Goal: Information Seeking & Learning: Learn about a topic

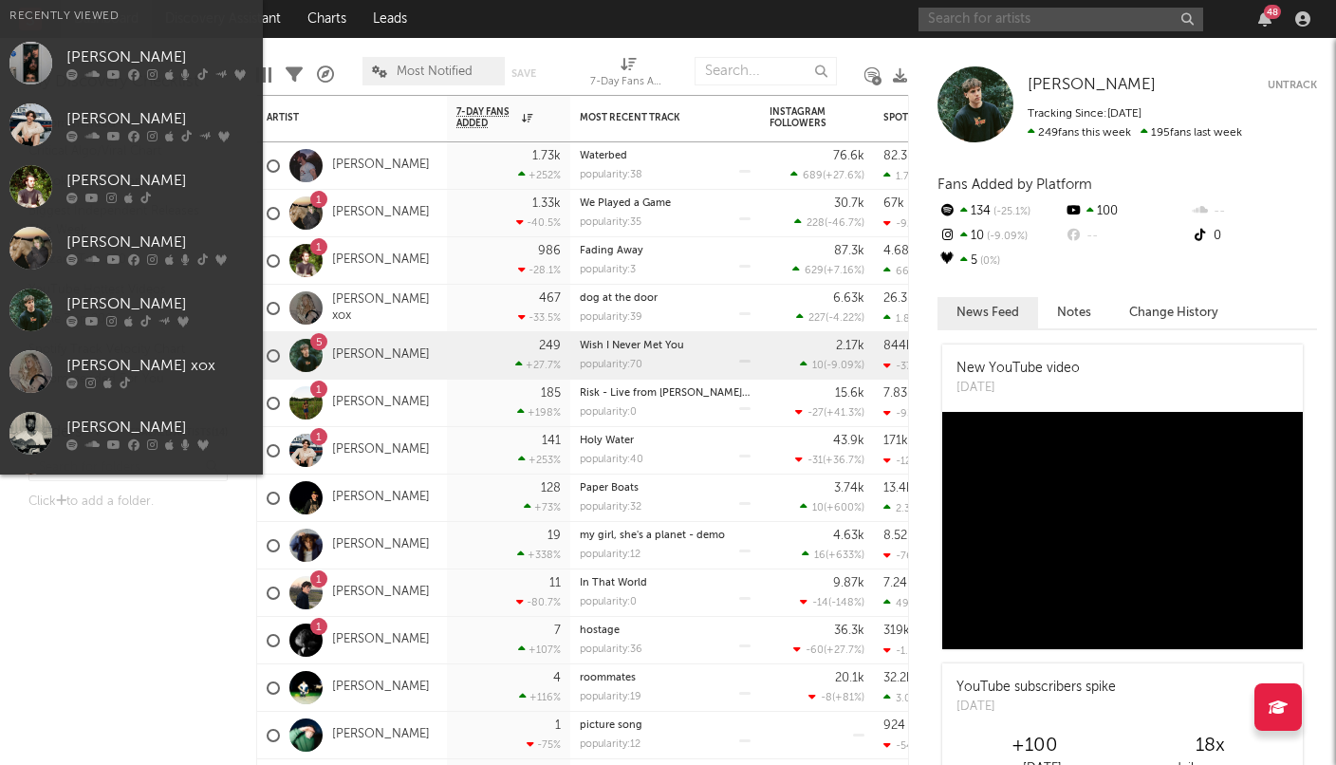
click at [941, 26] on input "text" at bounding box center [1060, 20] width 285 height 24
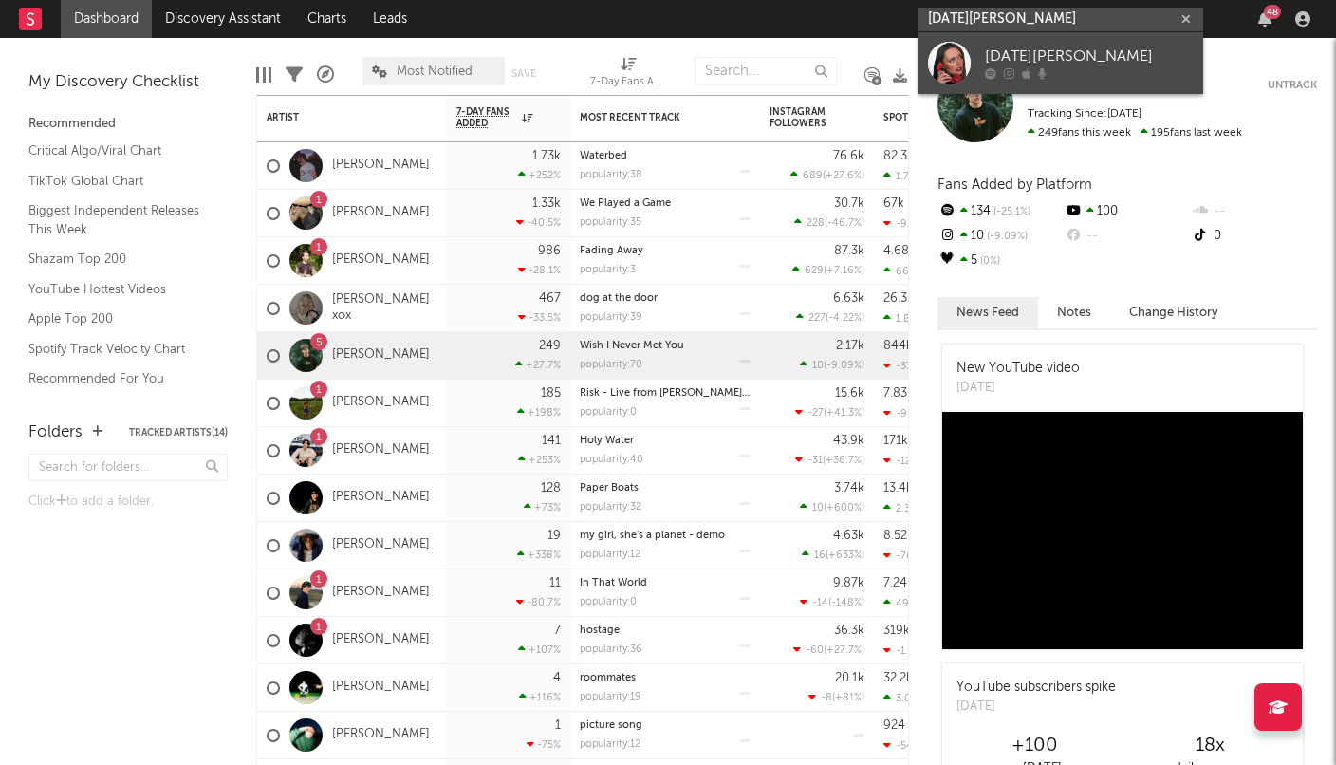
type input "[DATE][PERSON_NAME]"
click at [977, 53] on link "[DATE][PERSON_NAME]" at bounding box center [1060, 63] width 285 height 62
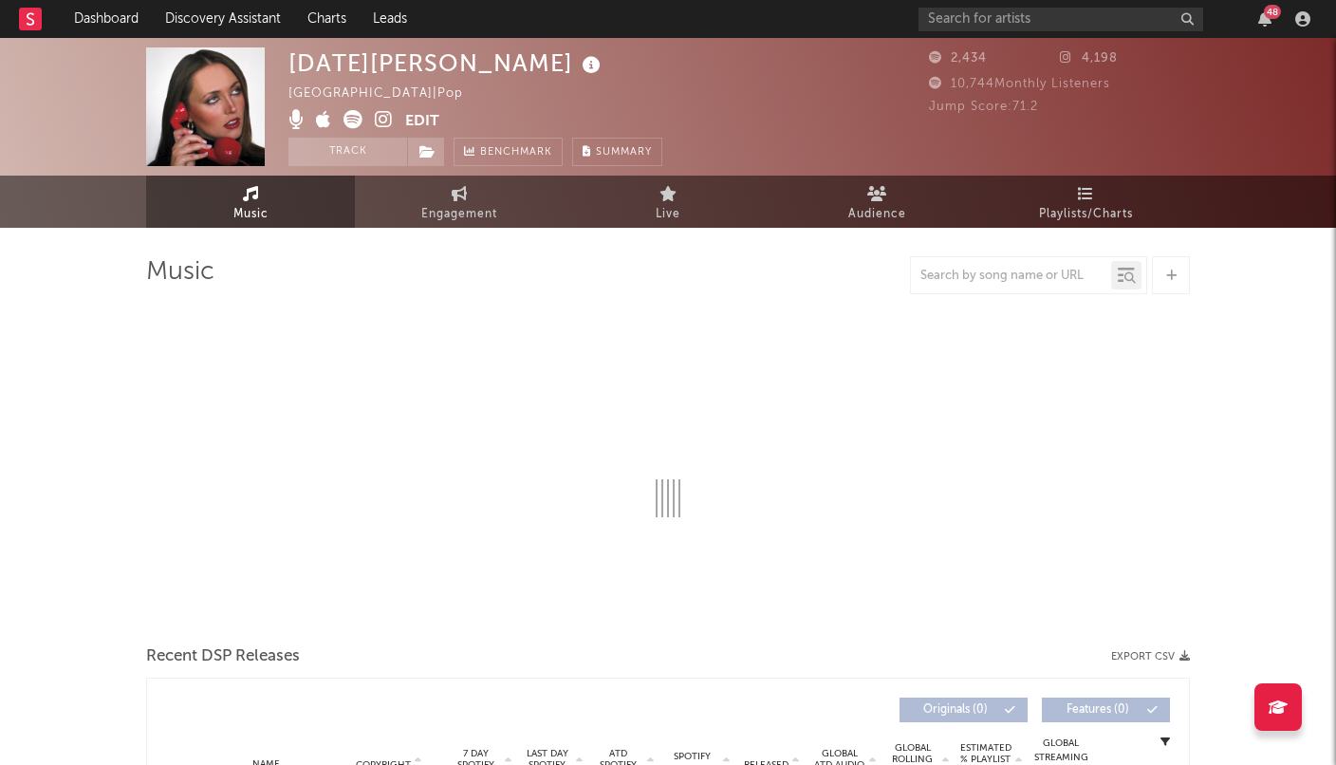
select select "6m"
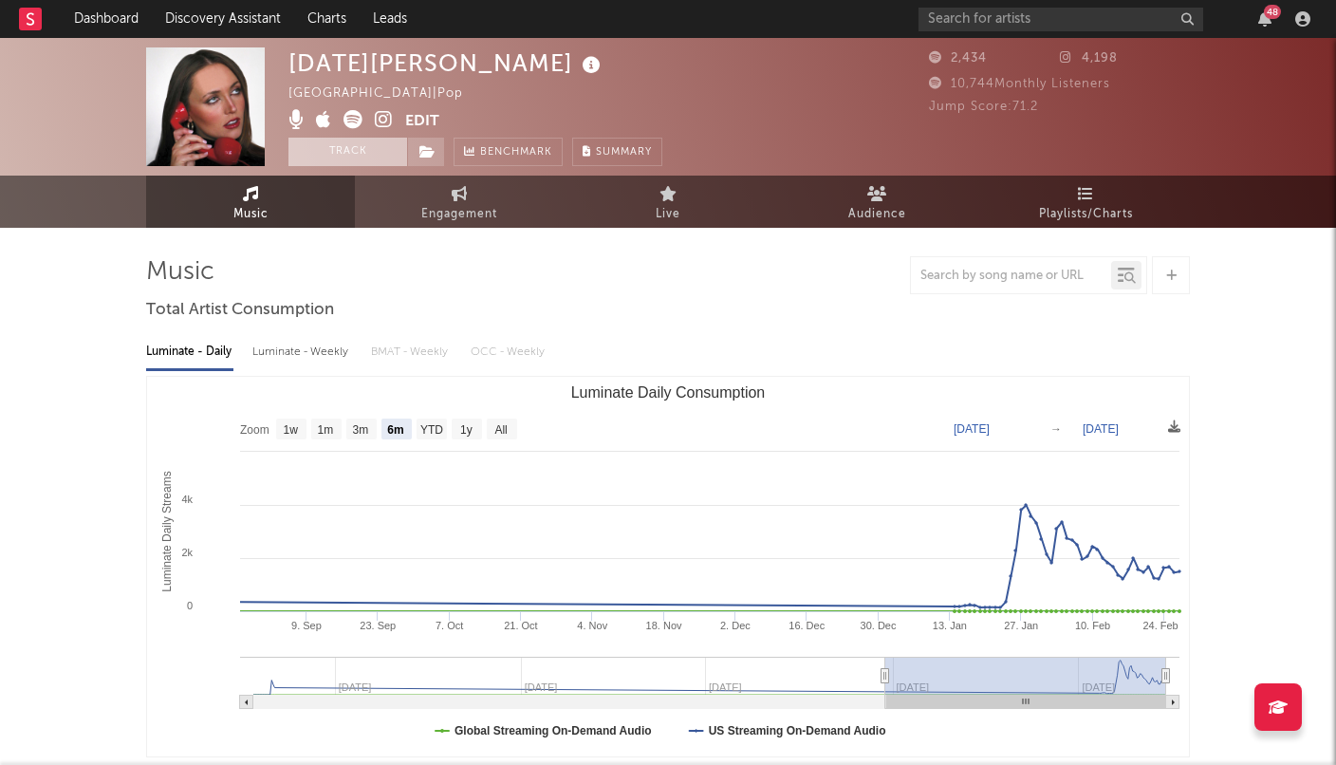
click at [337, 149] on button "Track" at bounding box center [347, 152] width 119 height 28
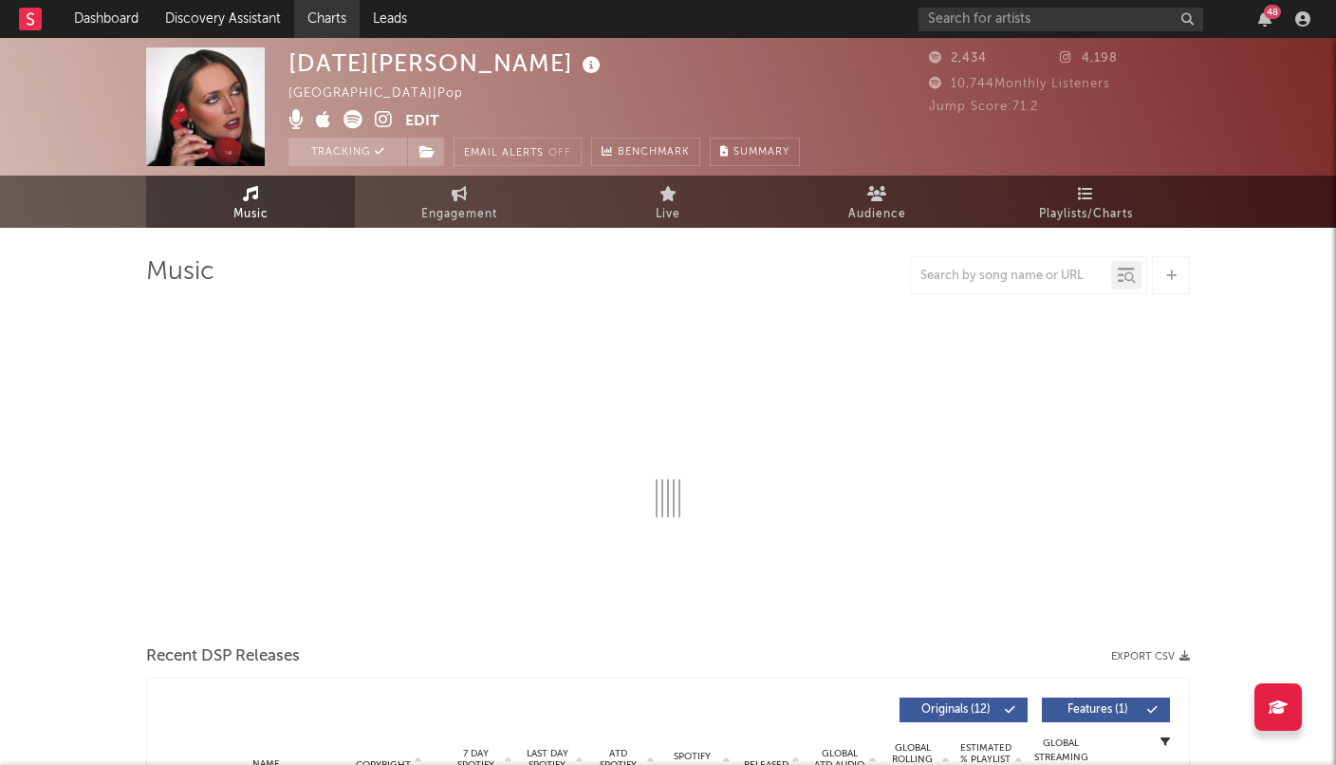
select select "6m"
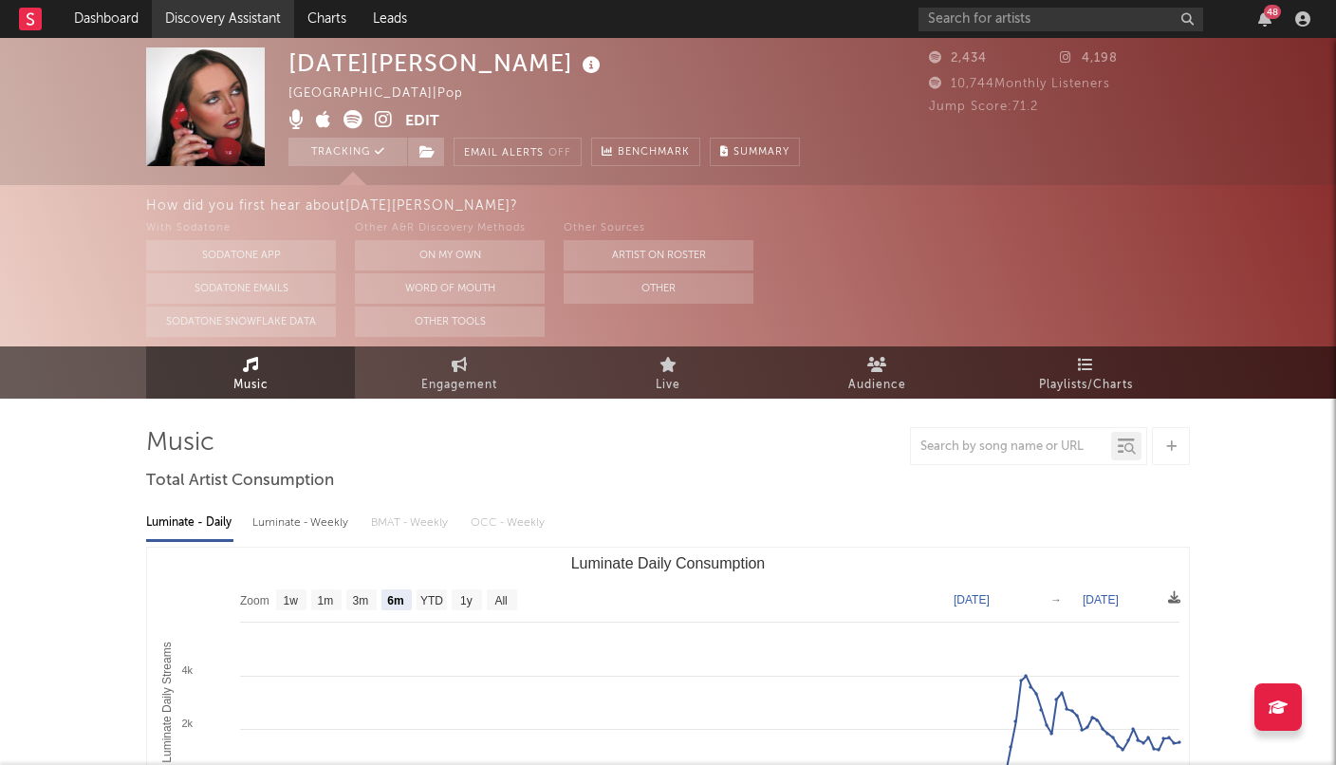
click at [186, 16] on link "Discovery Assistant" at bounding box center [223, 19] width 142 height 38
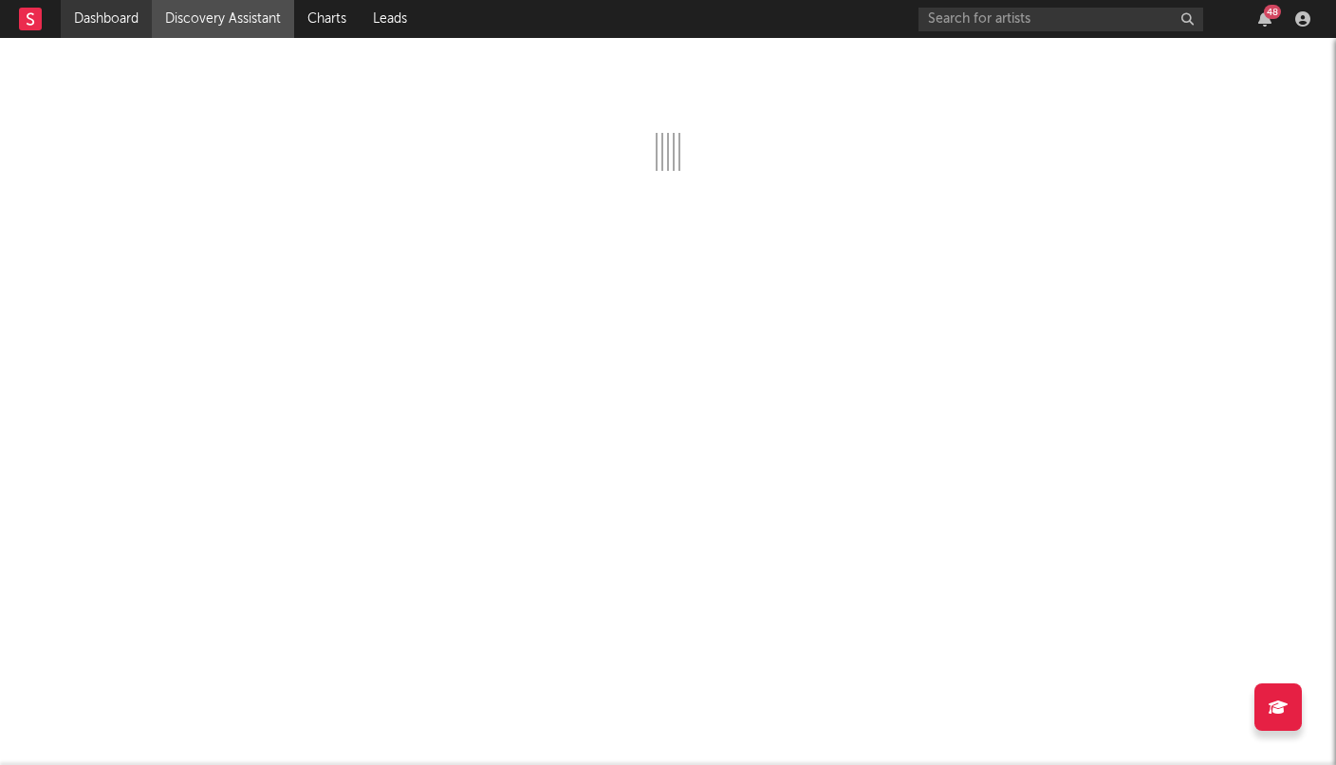
click at [107, 16] on link "Dashboard" at bounding box center [106, 19] width 91 height 38
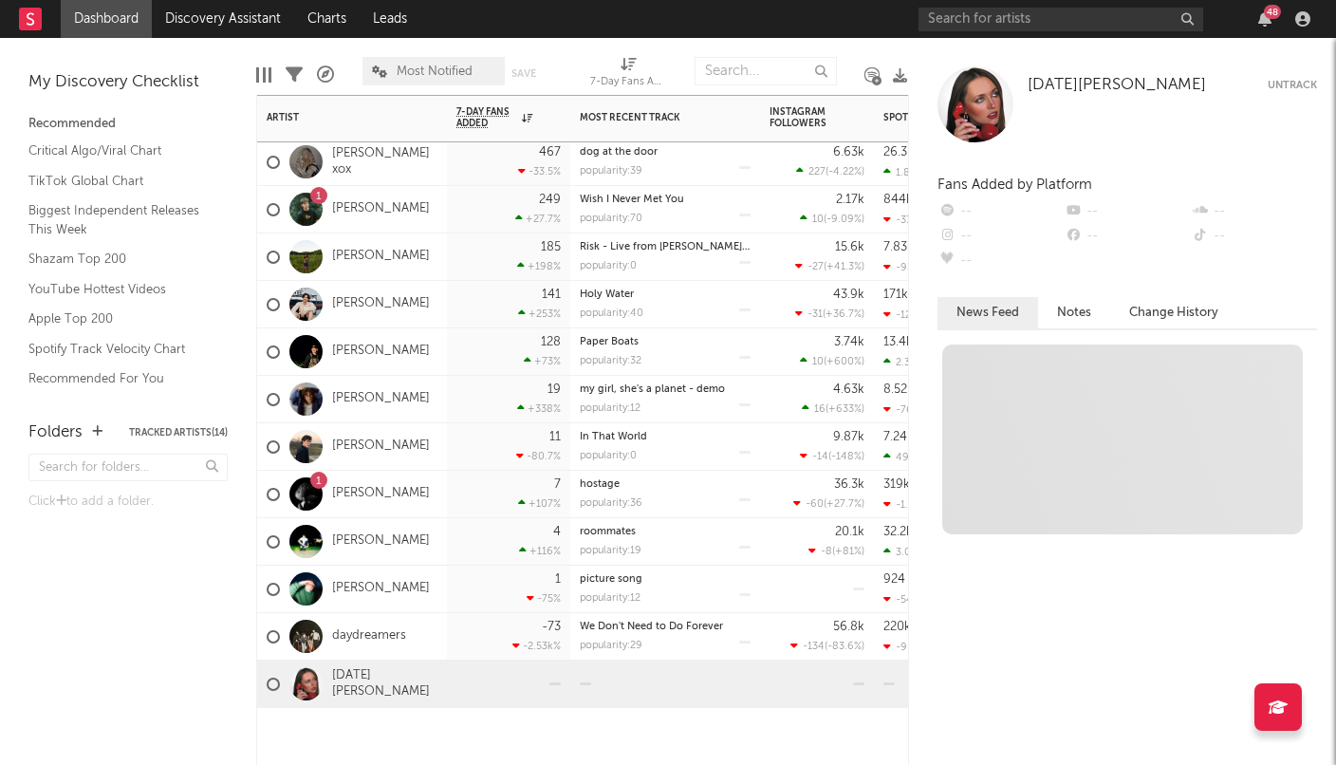
click at [515, 694] on div at bounding box center [508, 683] width 104 height 46
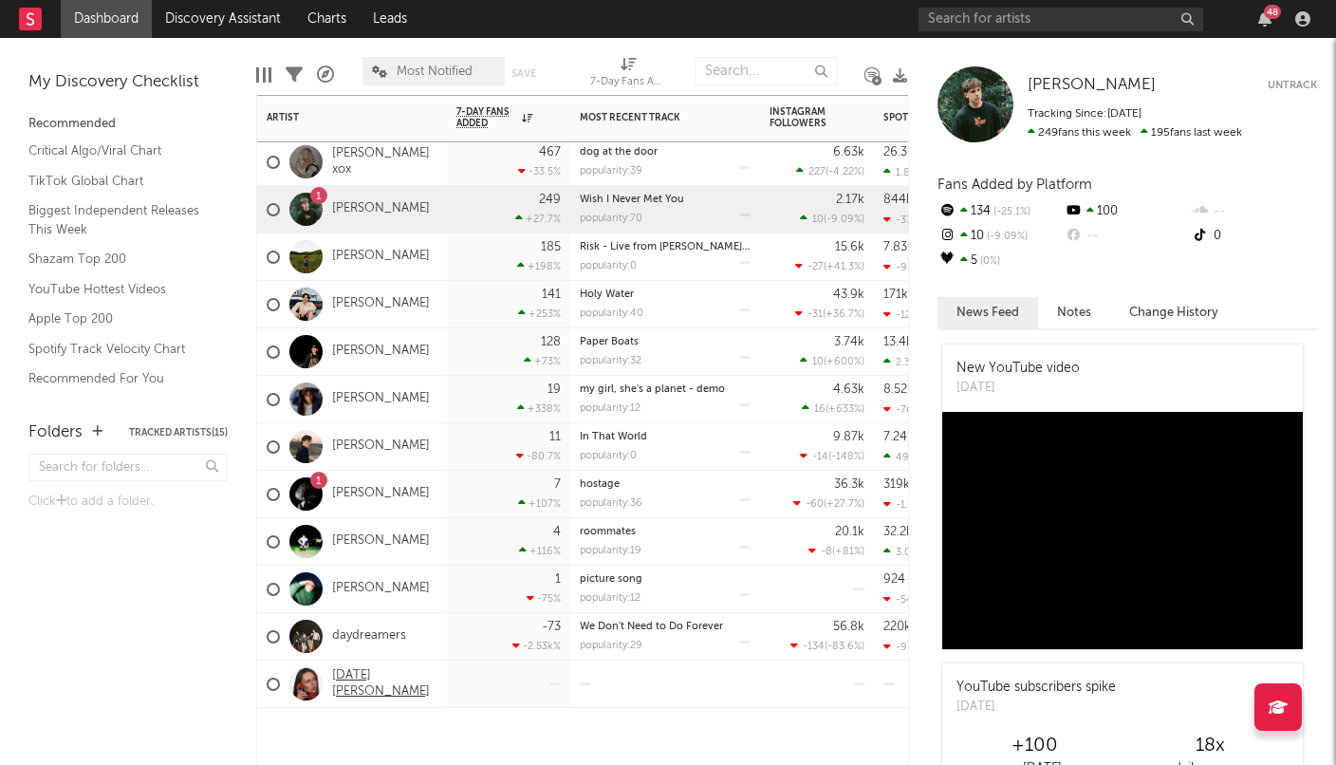
click at [366, 684] on link "[DATE][PERSON_NAME]" at bounding box center [384, 684] width 105 height 32
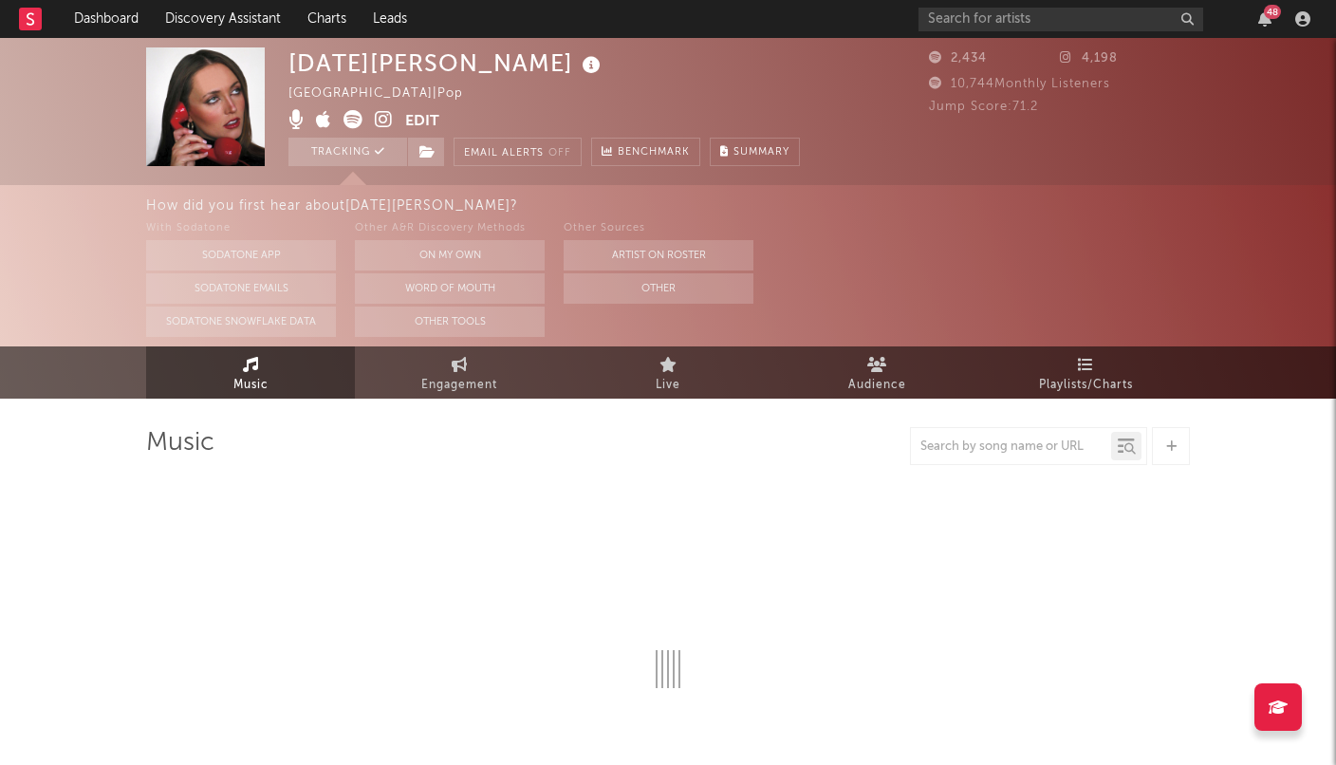
select select "6m"
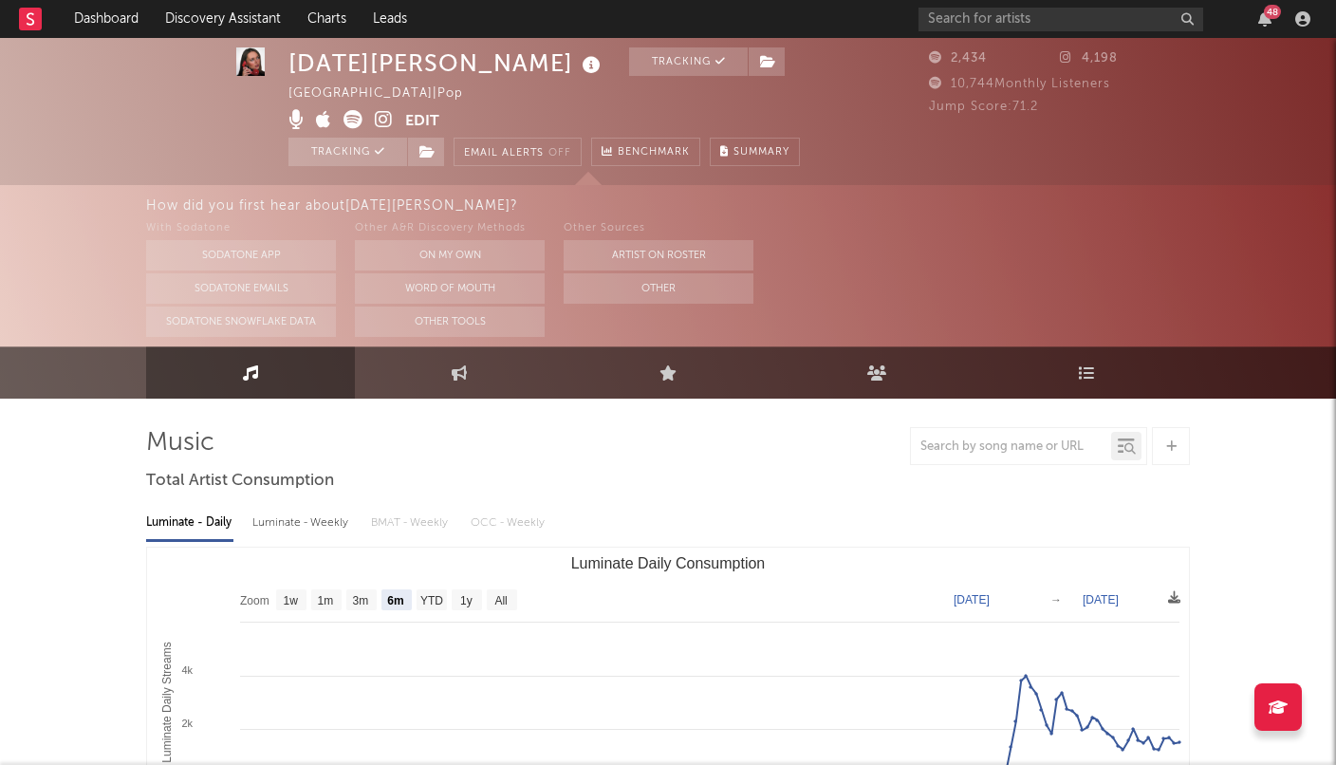
scroll to position [21, 0]
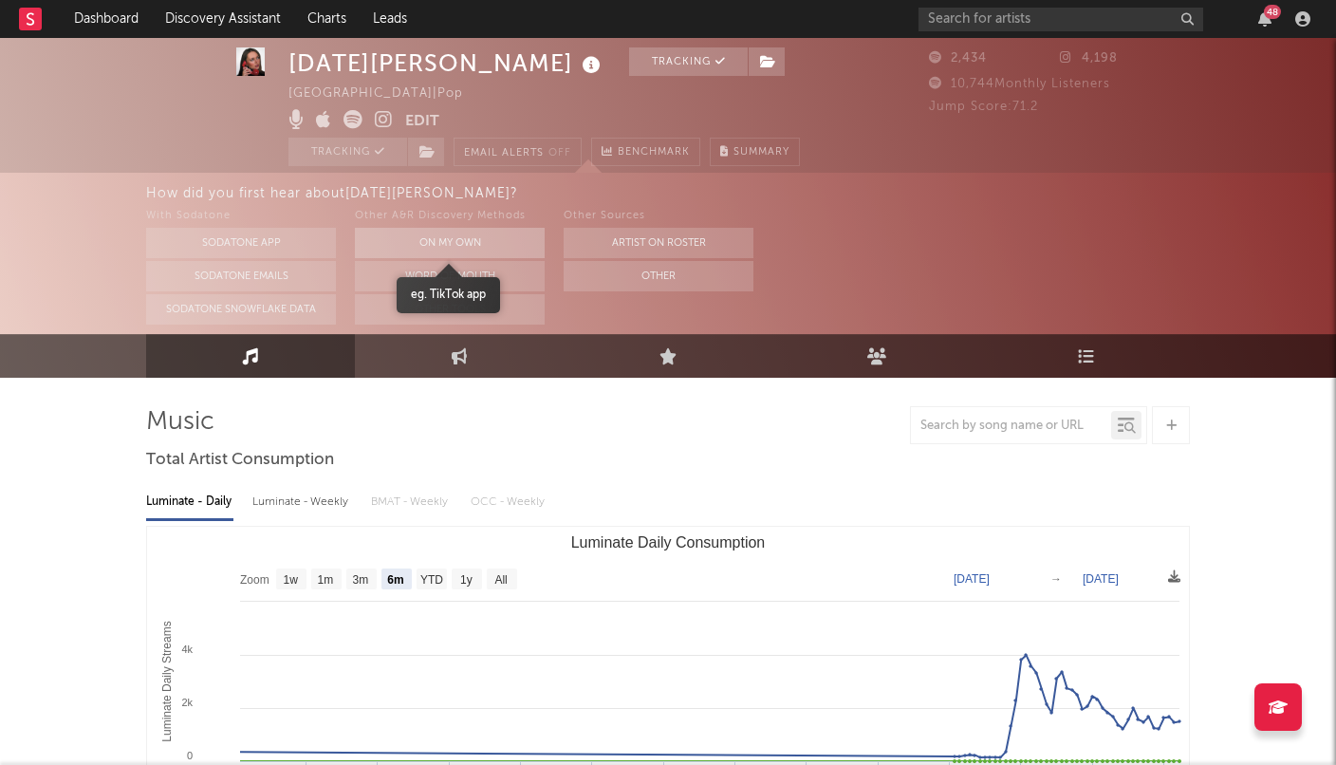
click at [452, 238] on button "On My Own" at bounding box center [450, 243] width 190 height 30
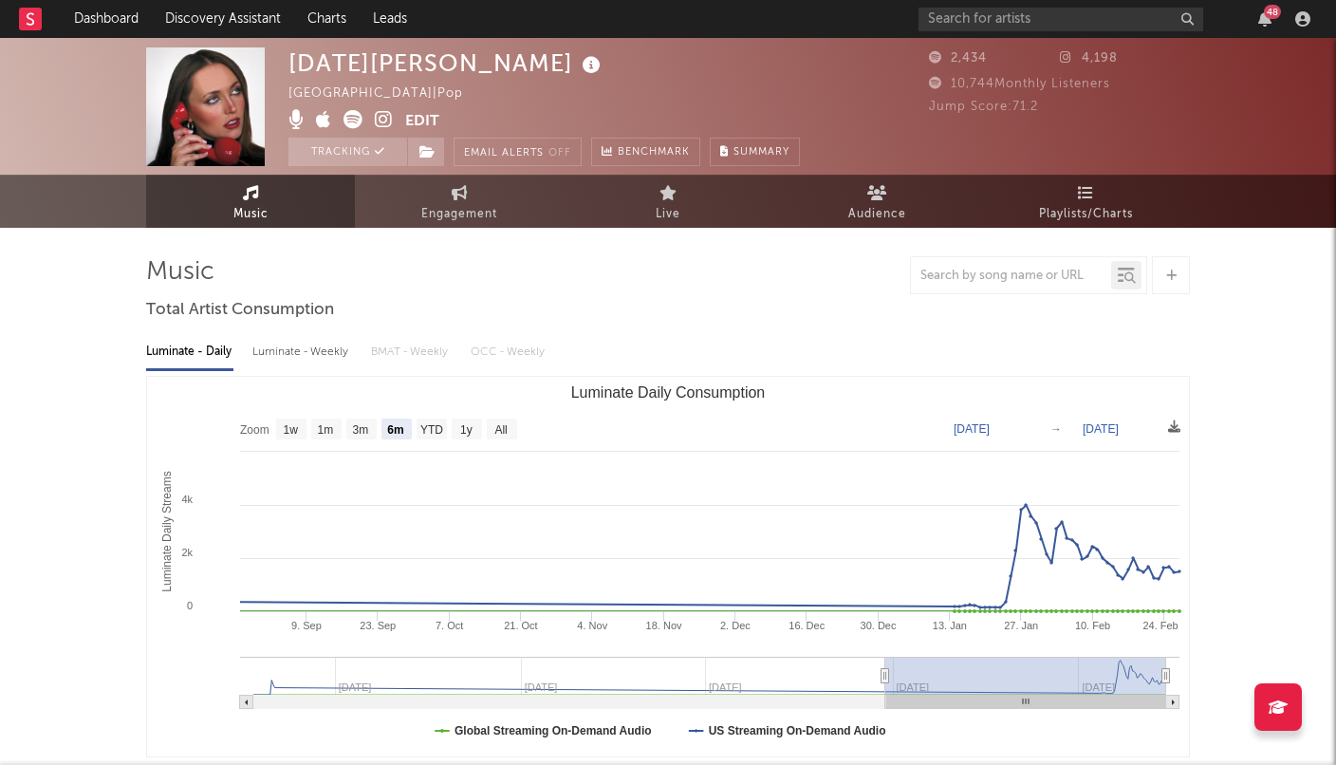
scroll to position [0, 0]
click at [132, 13] on link "Dashboard" at bounding box center [106, 19] width 91 height 38
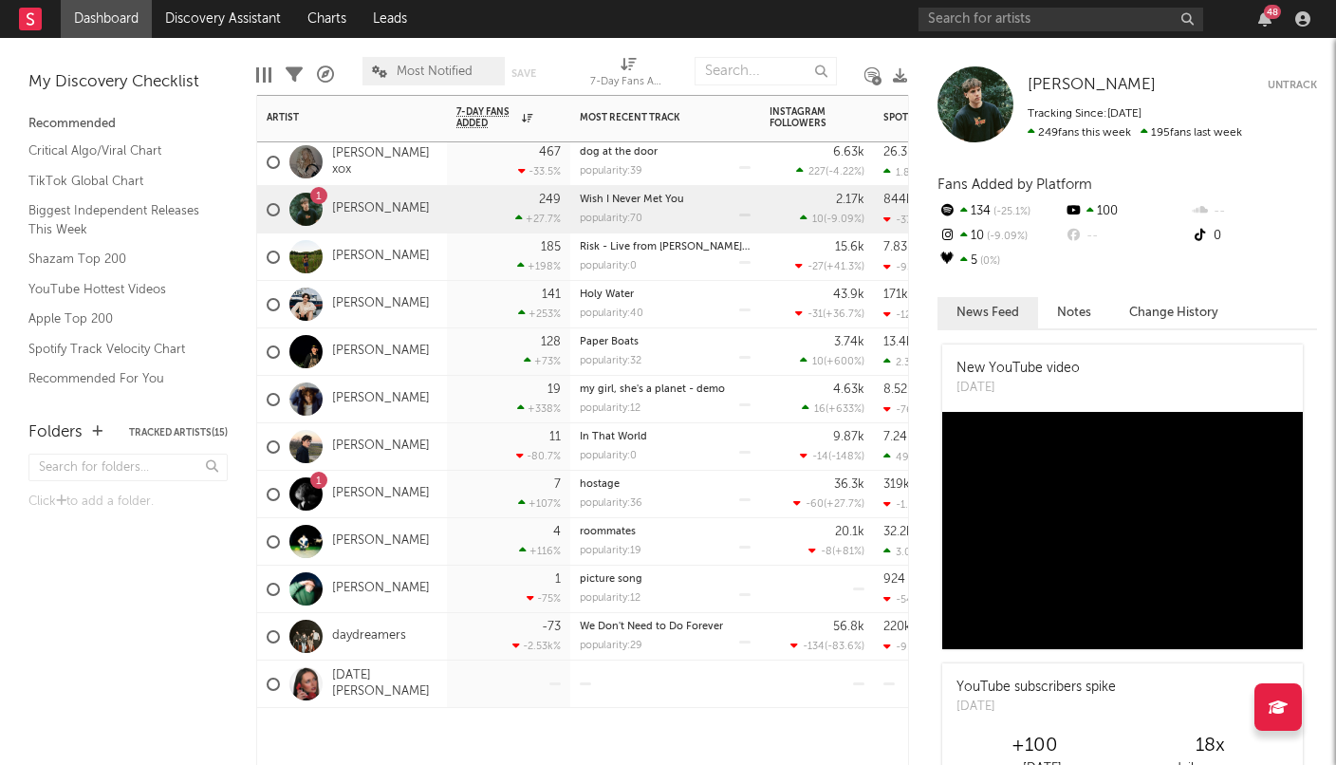
click at [546, 695] on div at bounding box center [508, 683] width 104 height 46
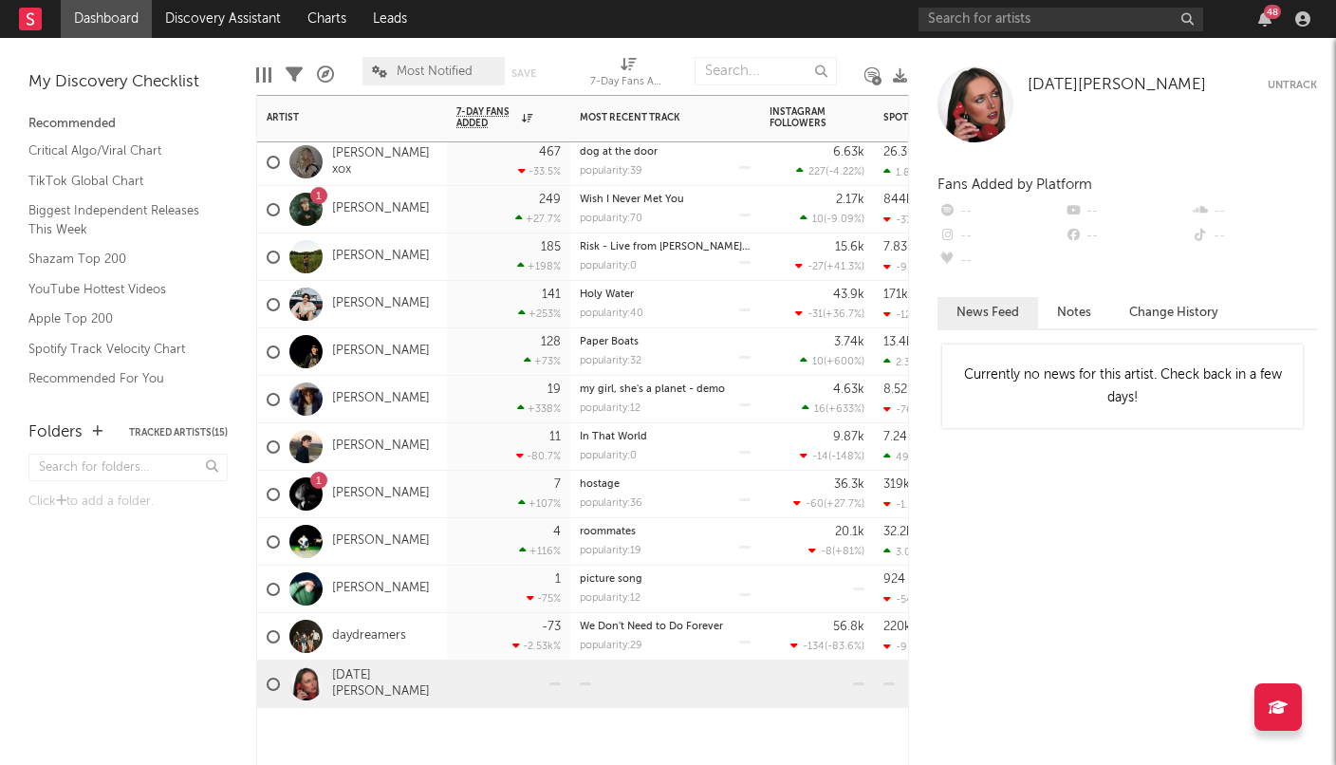
click at [611, 695] on div at bounding box center [665, 683] width 171 height 46
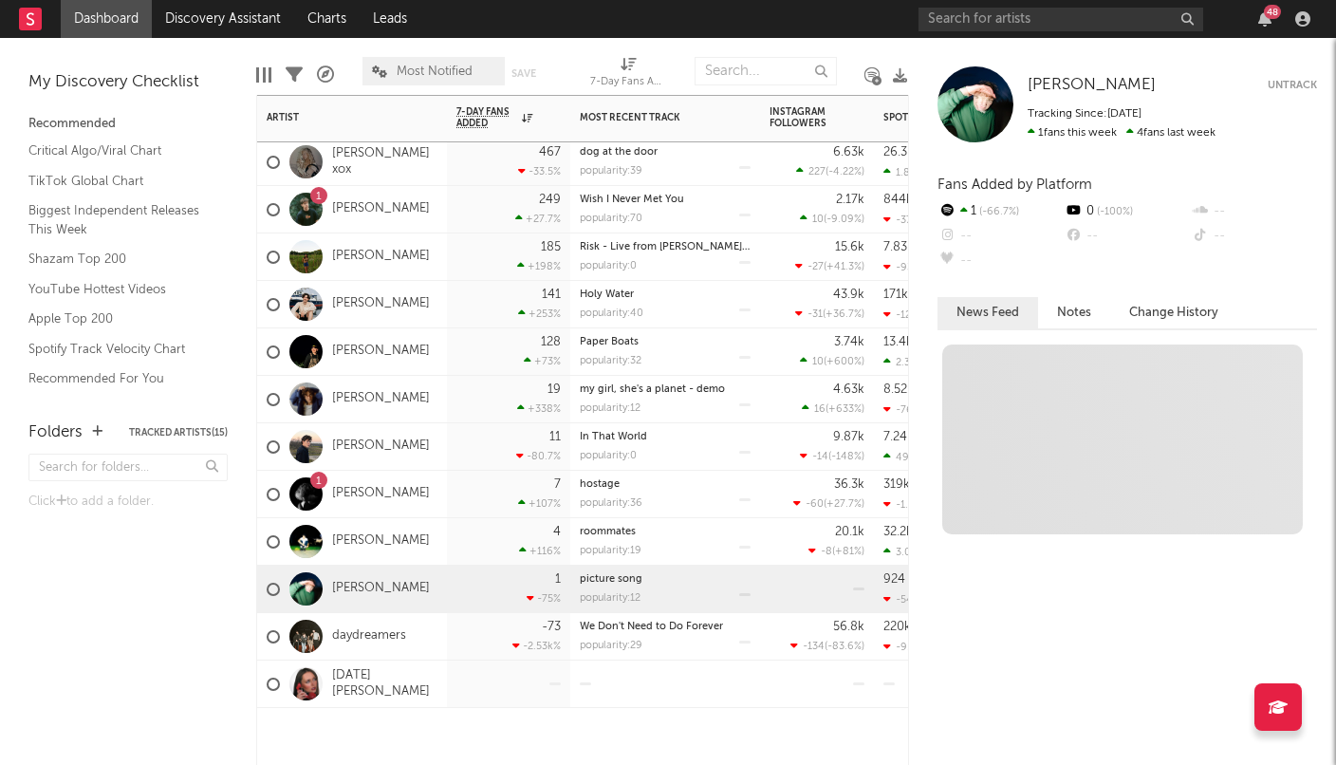
click at [749, 582] on div "picture song" at bounding box center [665, 579] width 171 height 10
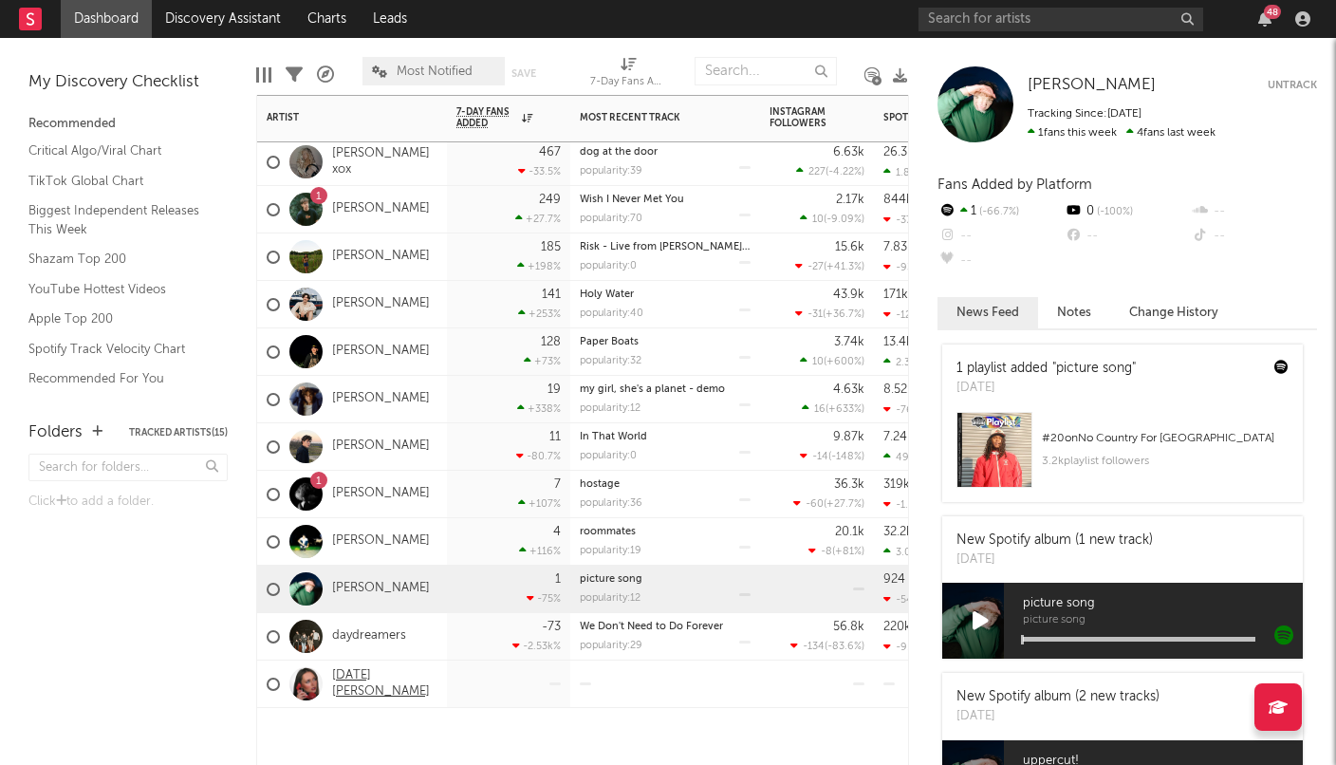
click at [398, 685] on link "[DATE][PERSON_NAME]" at bounding box center [384, 684] width 105 height 32
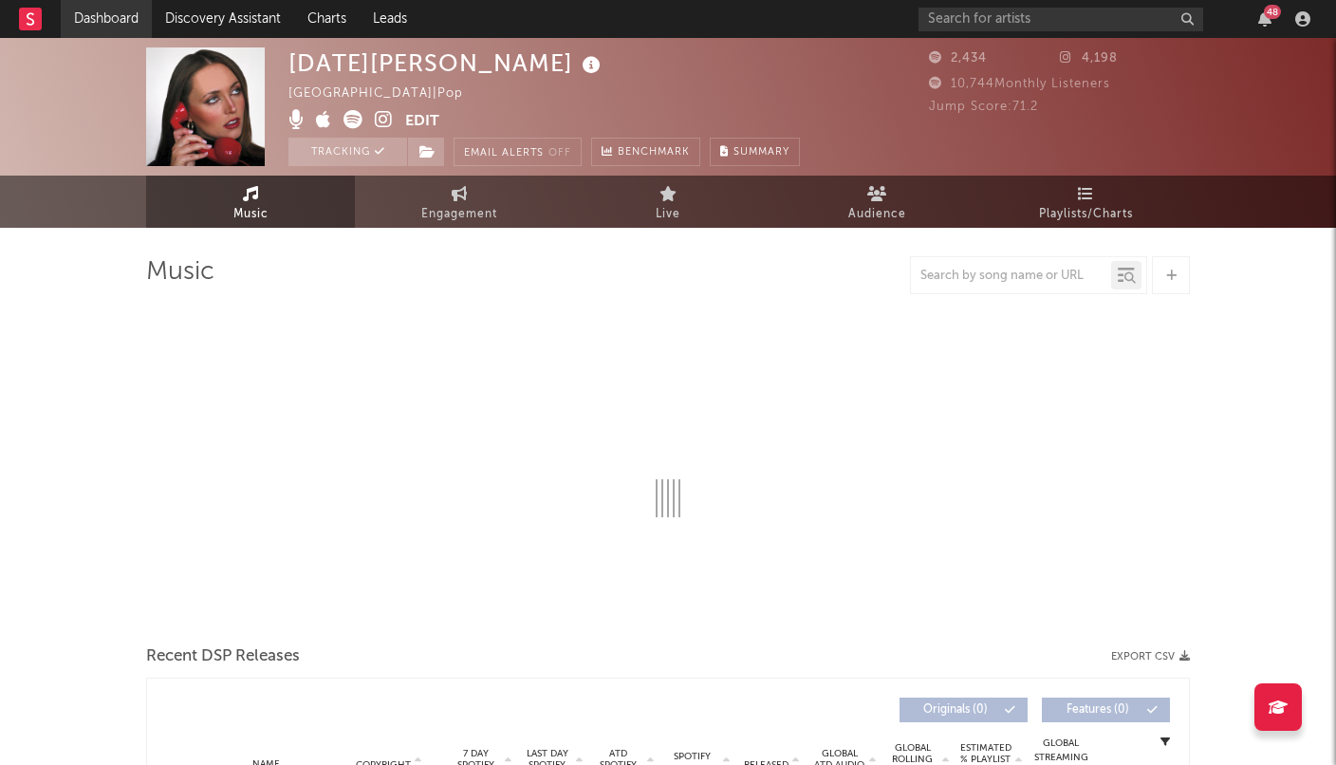
click at [109, 14] on link "Dashboard" at bounding box center [106, 19] width 91 height 38
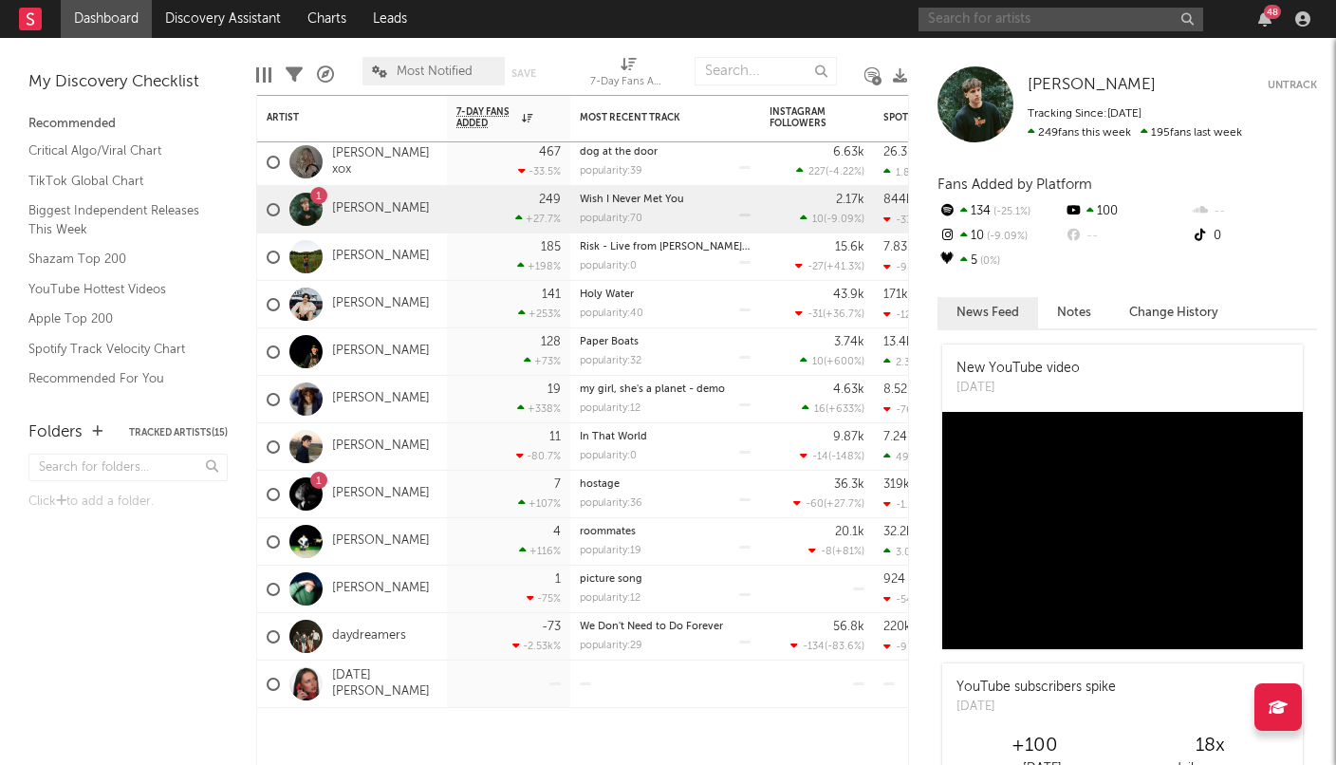
click at [976, 19] on input "text" at bounding box center [1060, 20] width 285 height 24
type input "m"
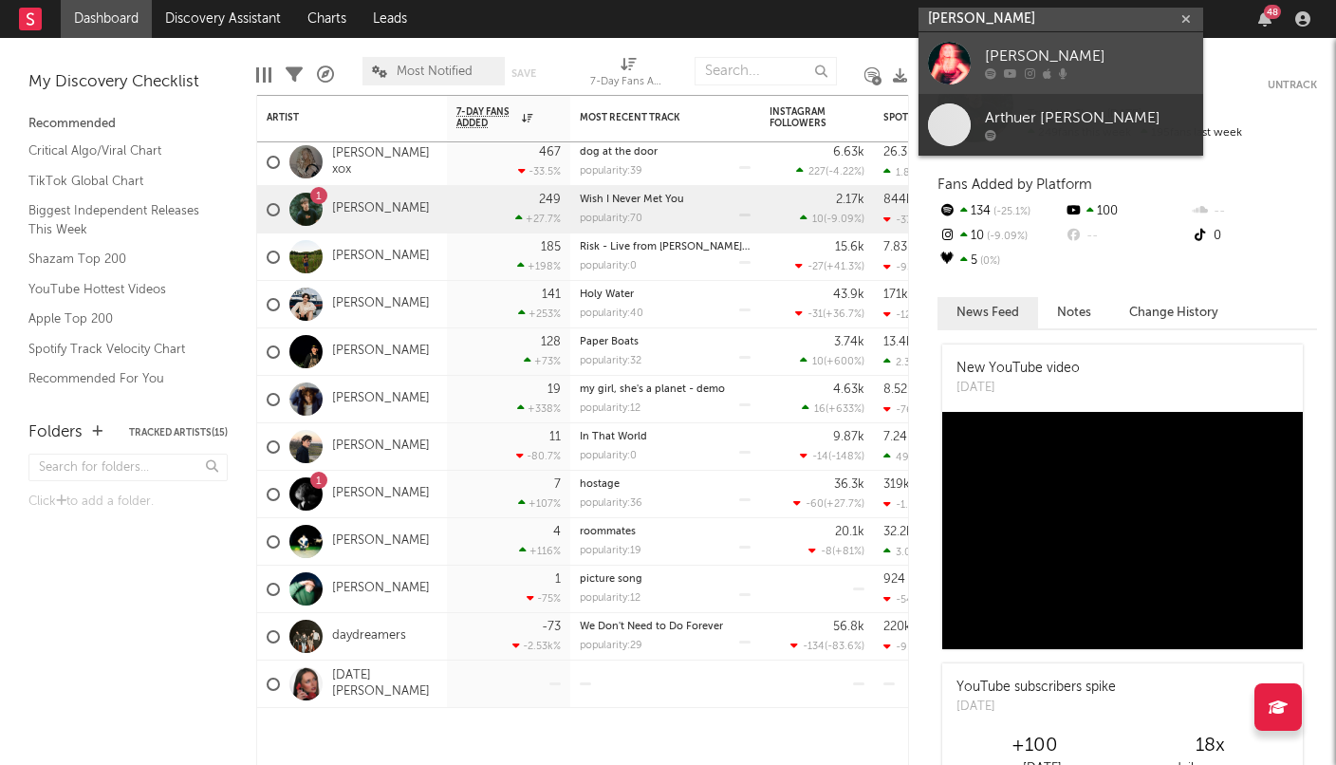
type input "[PERSON_NAME]"
click at [1043, 53] on div "[PERSON_NAME]" at bounding box center [1089, 57] width 209 height 23
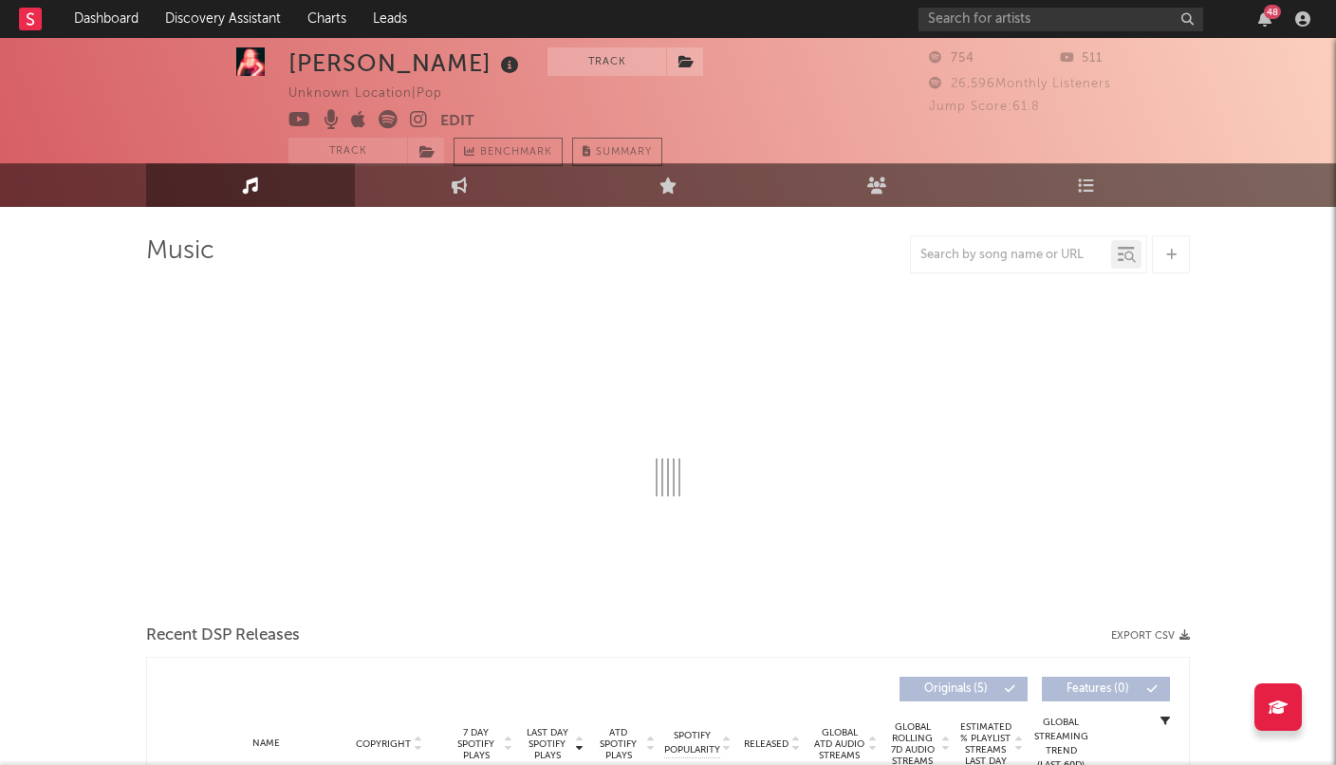
select select "1w"
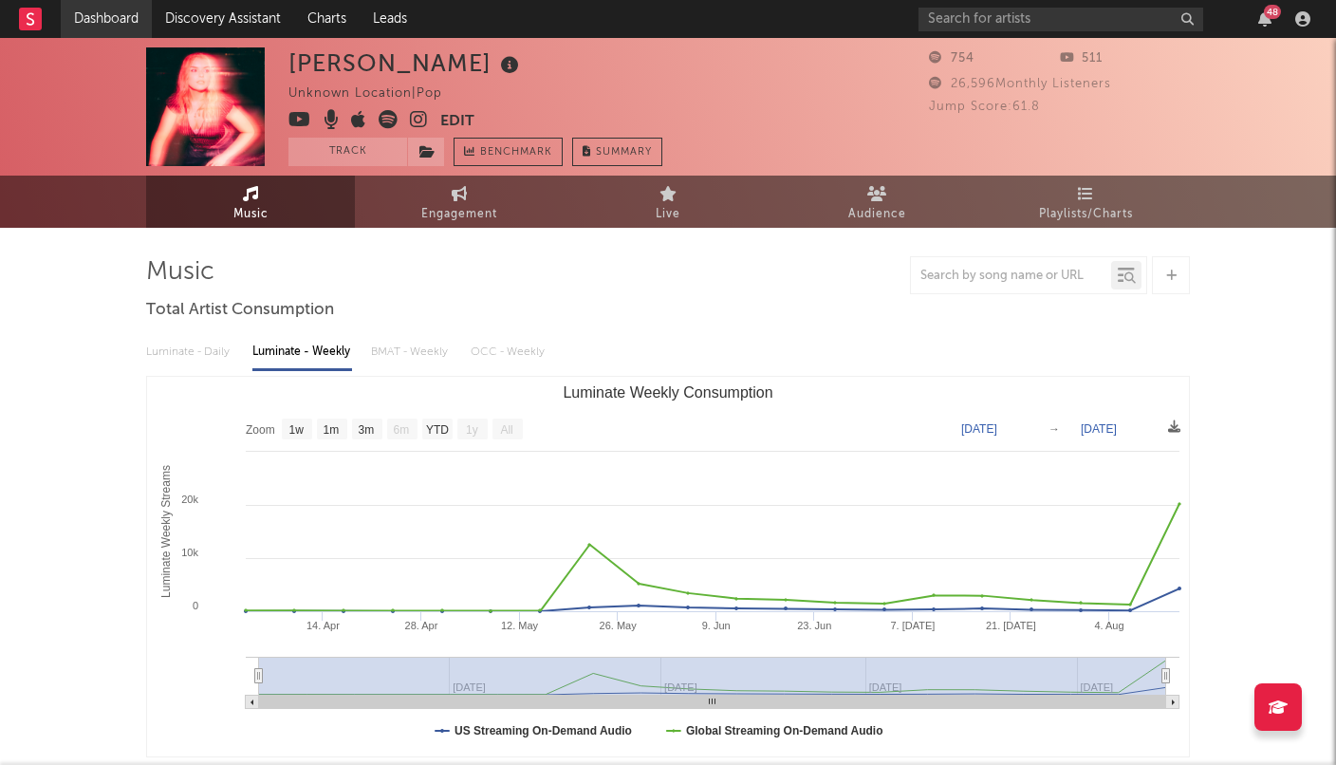
click at [90, 24] on link "Dashboard" at bounding box center [106, 19] width 91 height 38
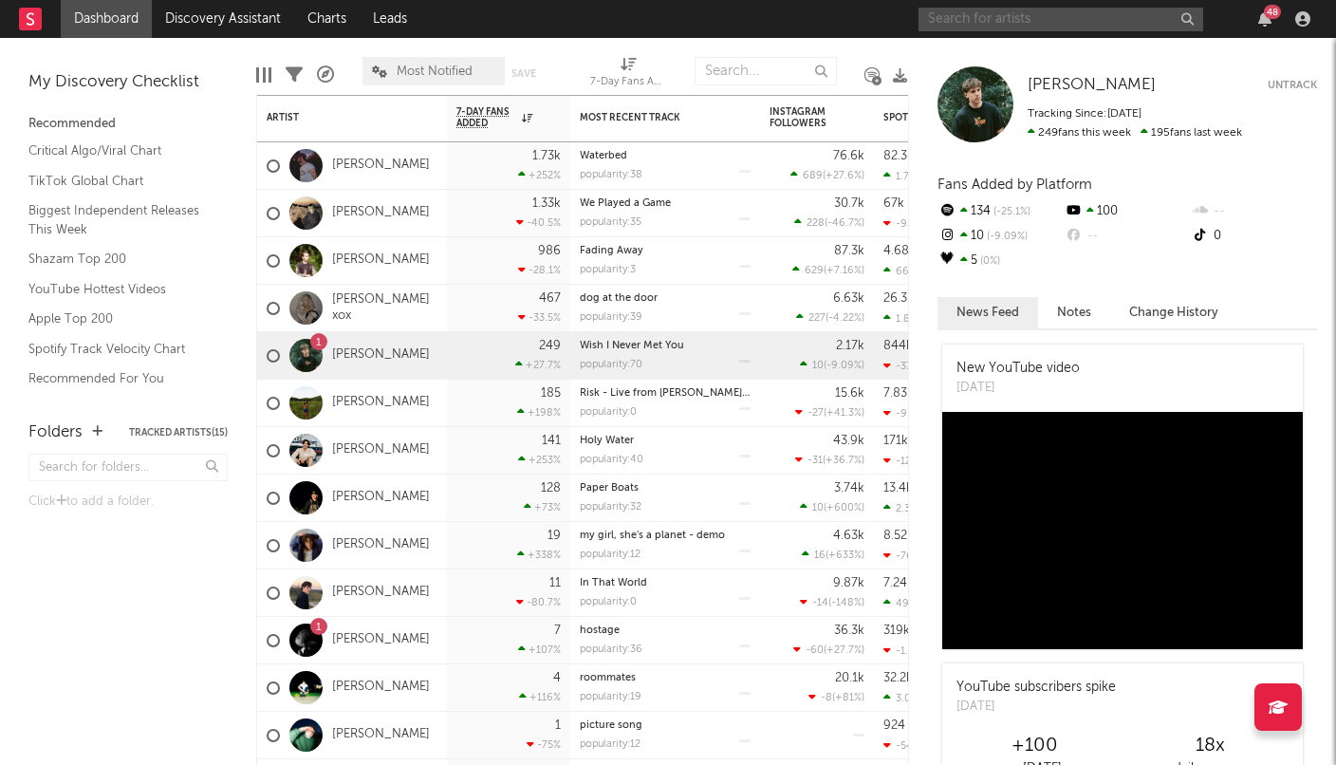
click at [959, 9] on input "text" at bounding box center [1060, 20] width 285 height 24
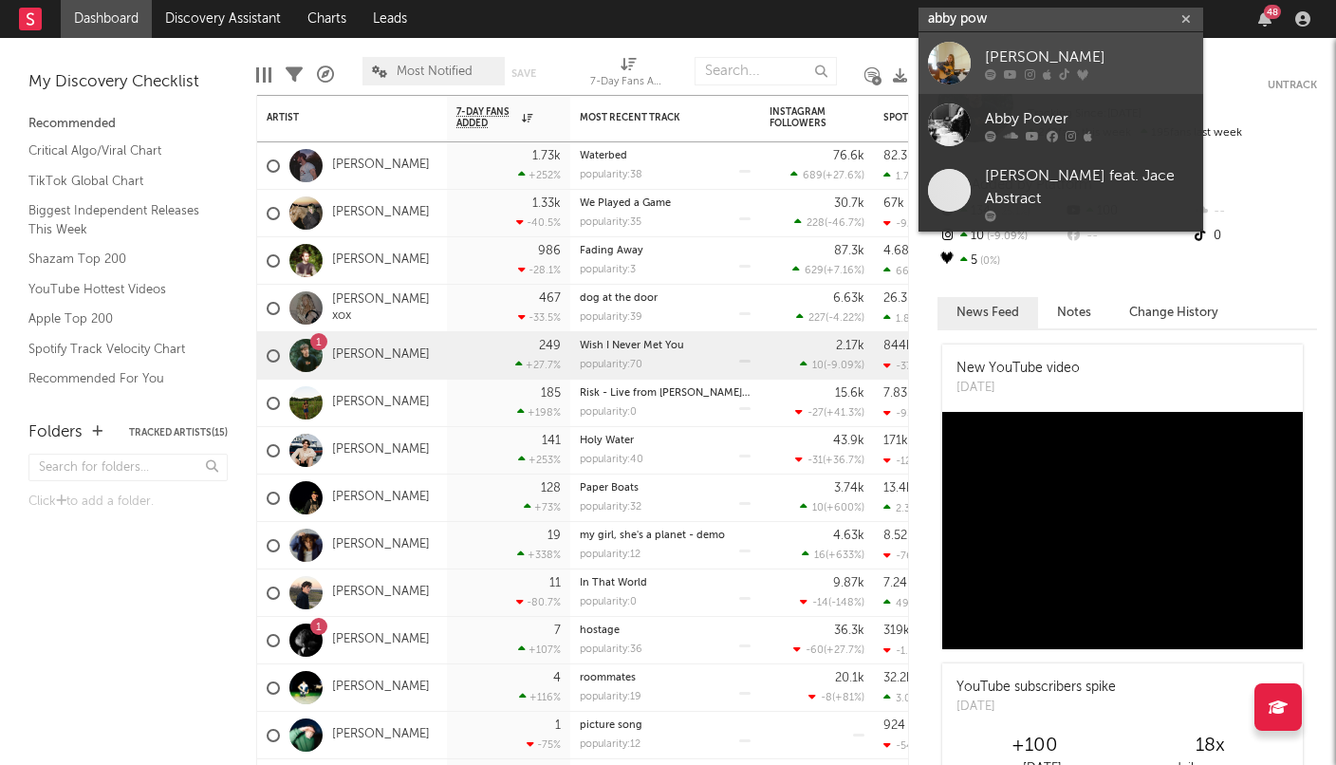
type input "abby pow"
click at [1030, 53] on div "[PERSON_NAME]" at bounding box center [1089, 57] width 209 height 23
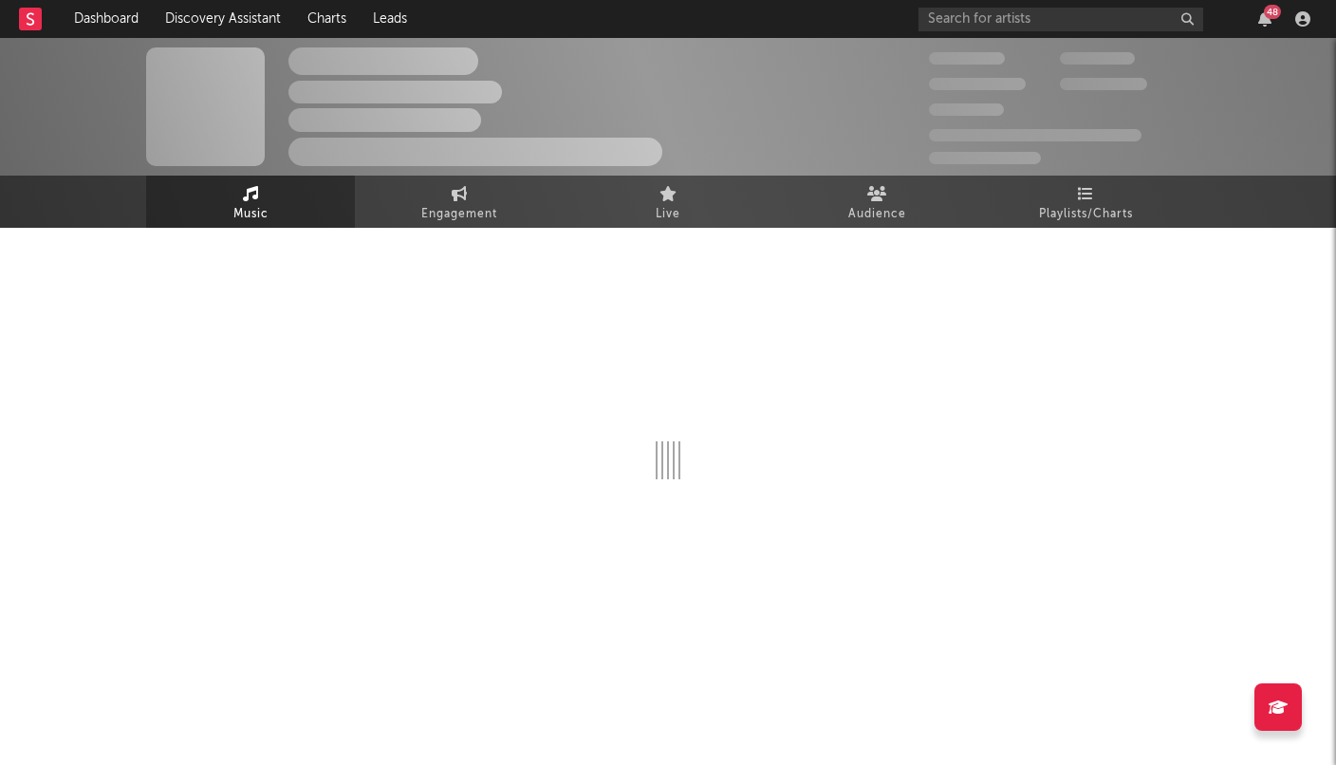
select select "6m"
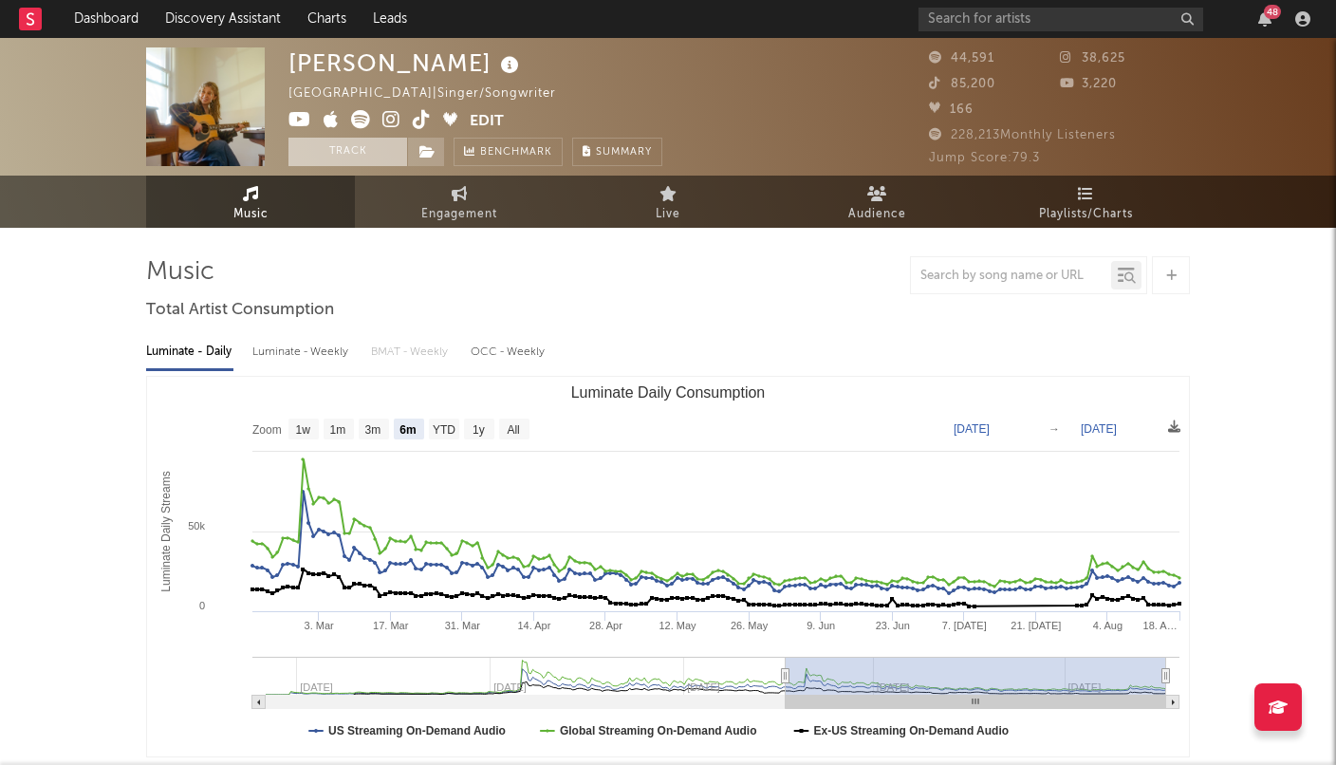
click at [345, 147] on button "Track" at bounding box center [347, 152] width 119 height 28
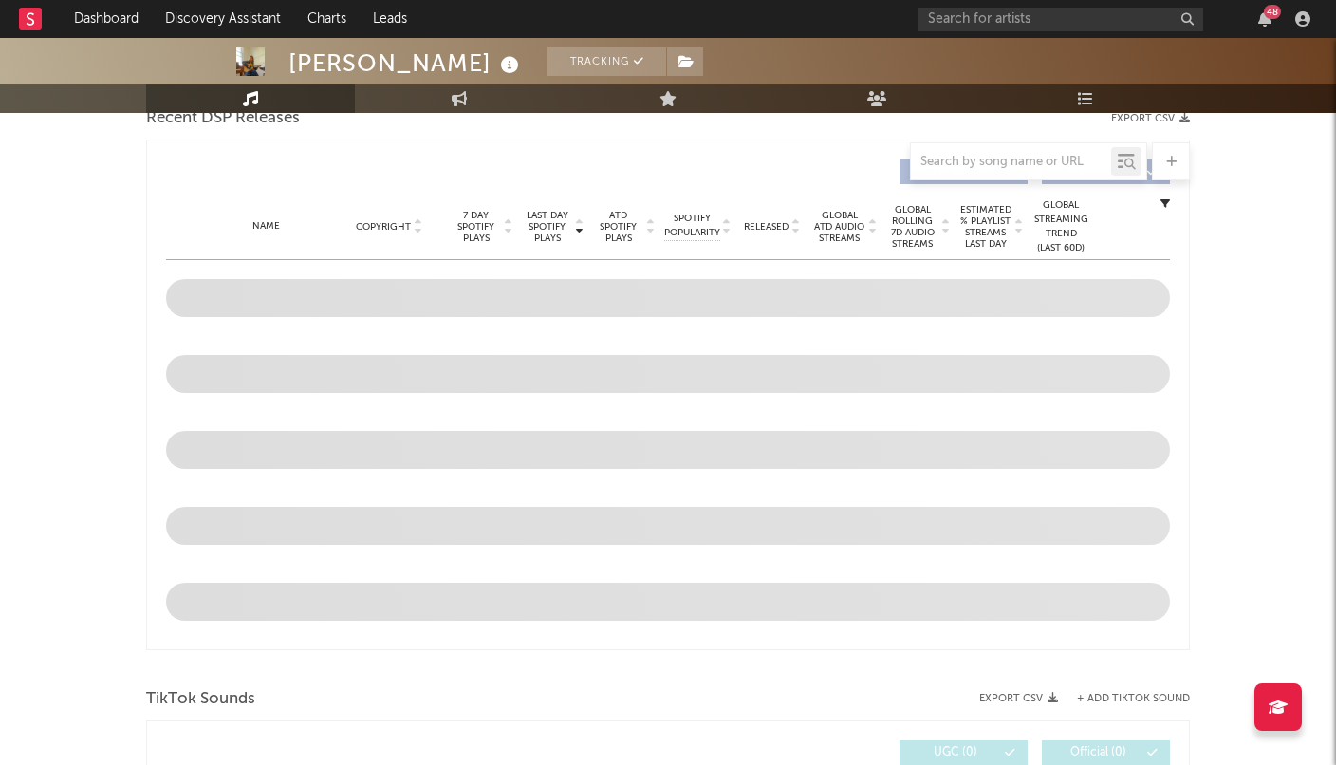
select select "6m"
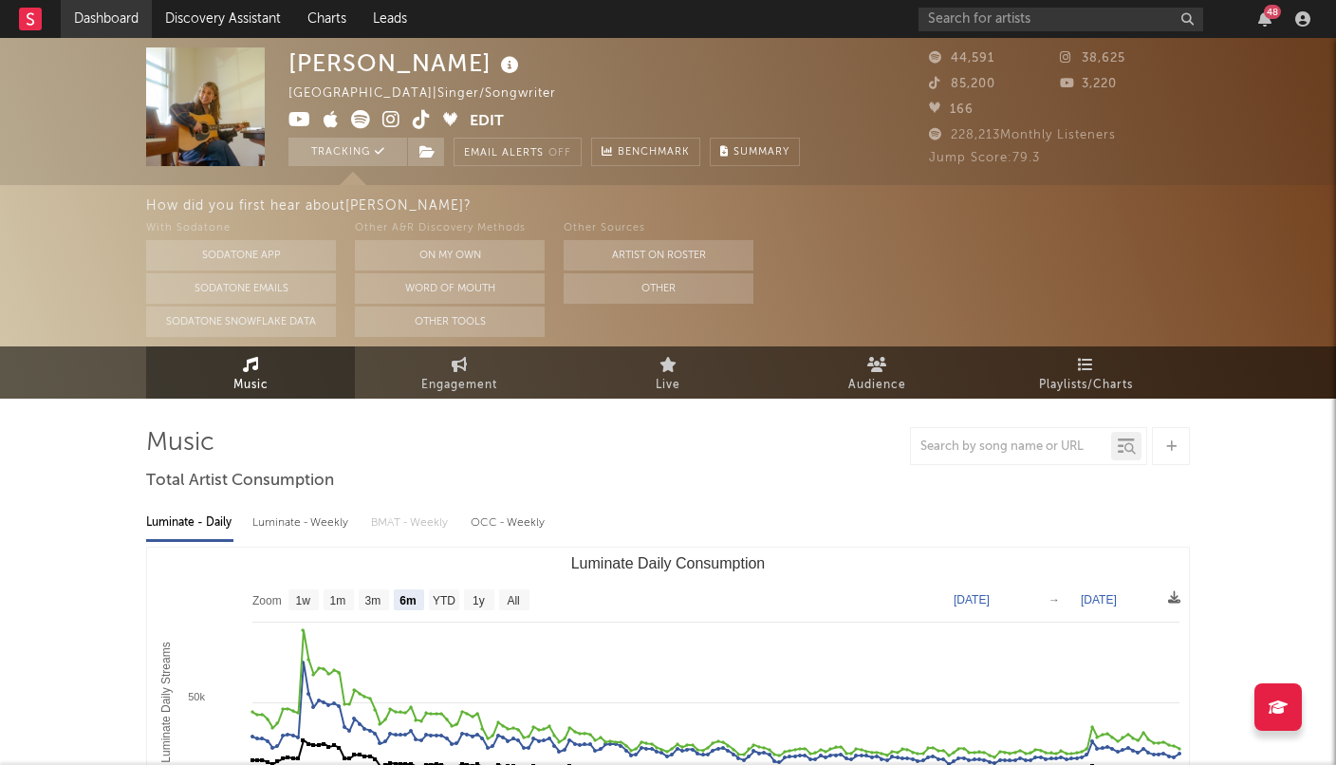
click at [127, 15] on link "Dashboard" at bounding box center [106, 19] width 91 height 38
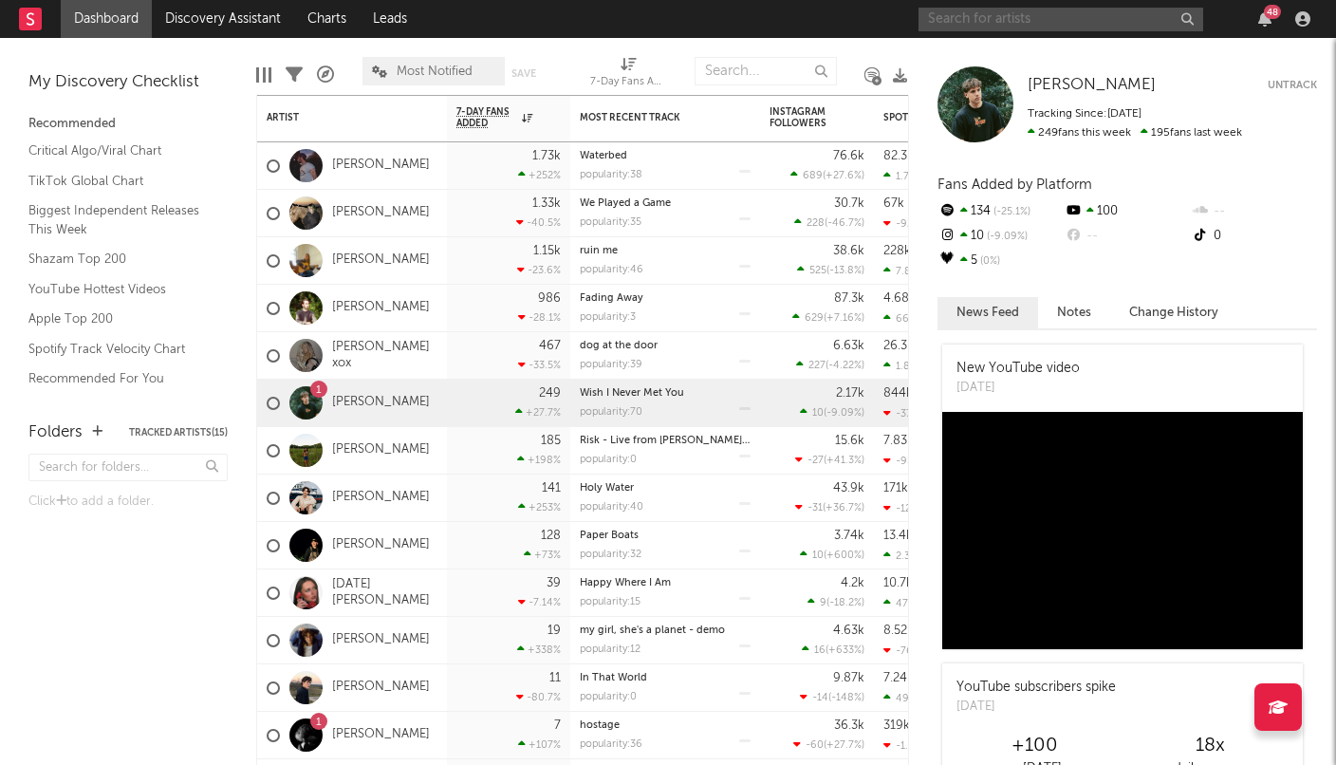
click at [1059, 11] on input "text" at bounding box center [1060, 20] width 285 height 24
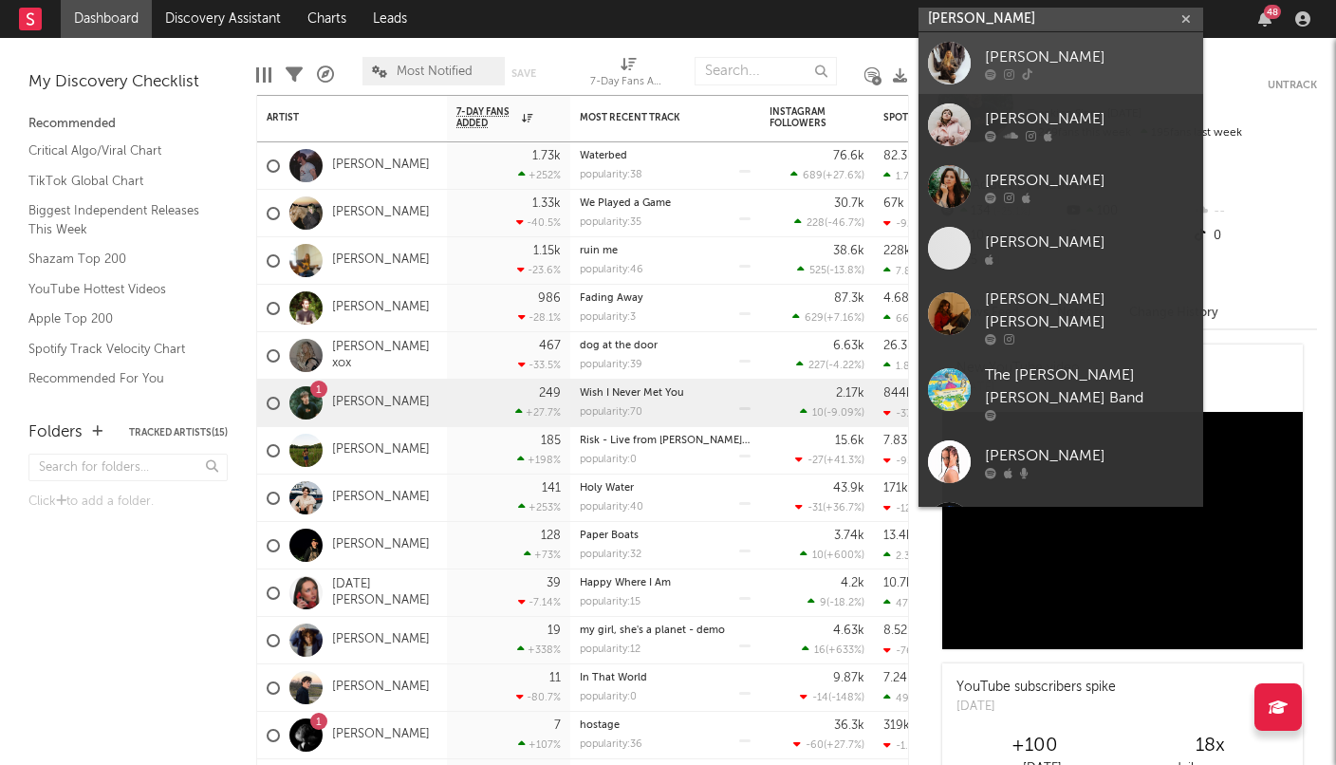
type input "[PERSON_NAME]"
click at [1014, 46] on div "[PERSON_NAME]" at bounding box center [1089, 57] width 209 height 23
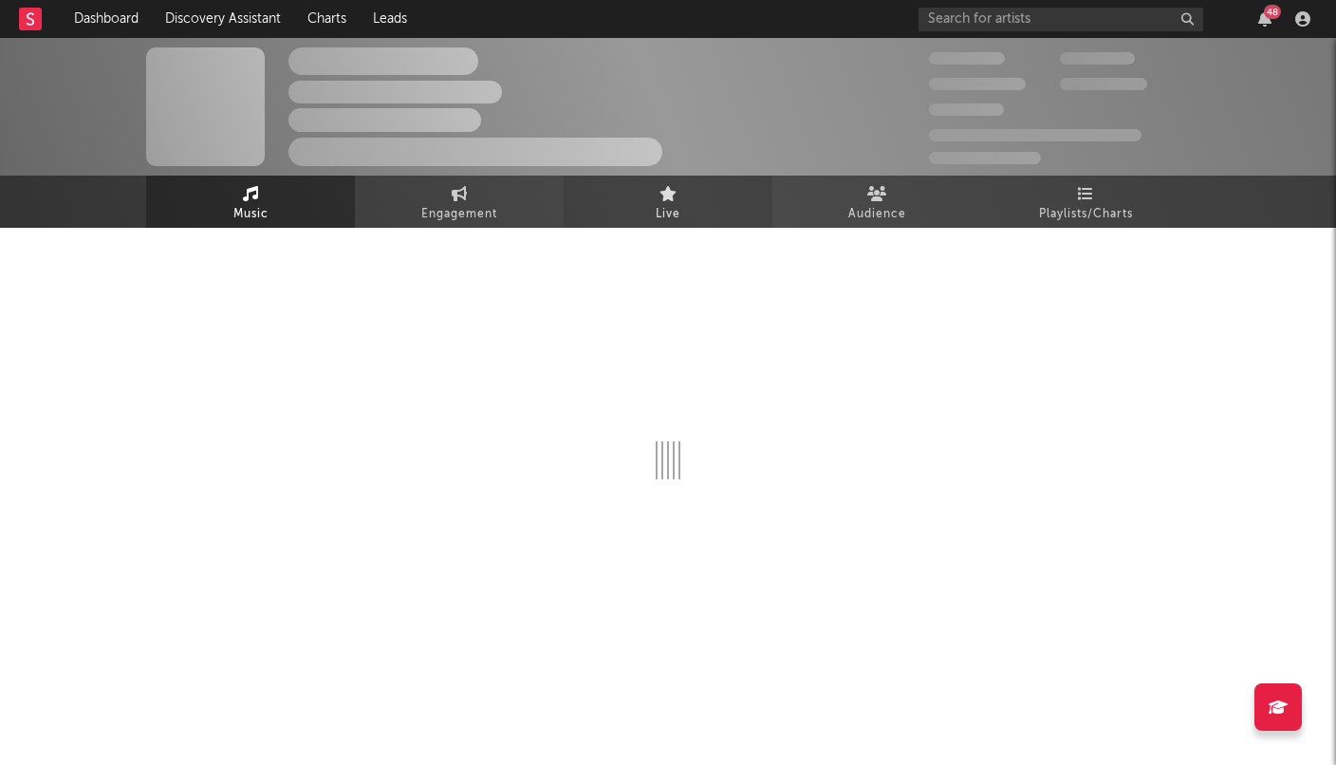
select select "1w"
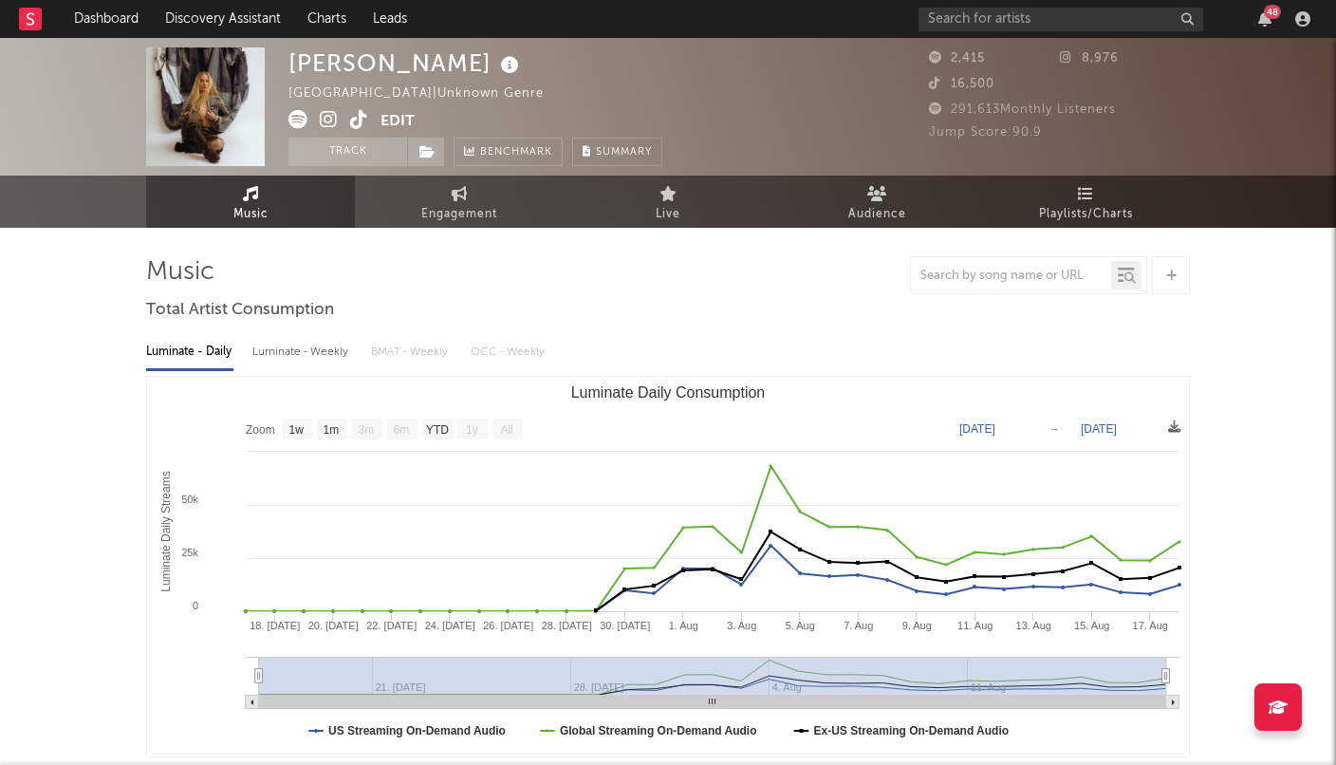
click at [332, 121] on icon at bounding box center [329, 119] width 18 height 19
click at [354, 119] on icon at bounding box center [359, 119] width 18 height 19
click at [304, 155] on button "Track" at bounding box center [347, 152] width 119 height 28
click at [105, 20] on link "Dashboard" at bounding box center [106, 19] width 91 height 38
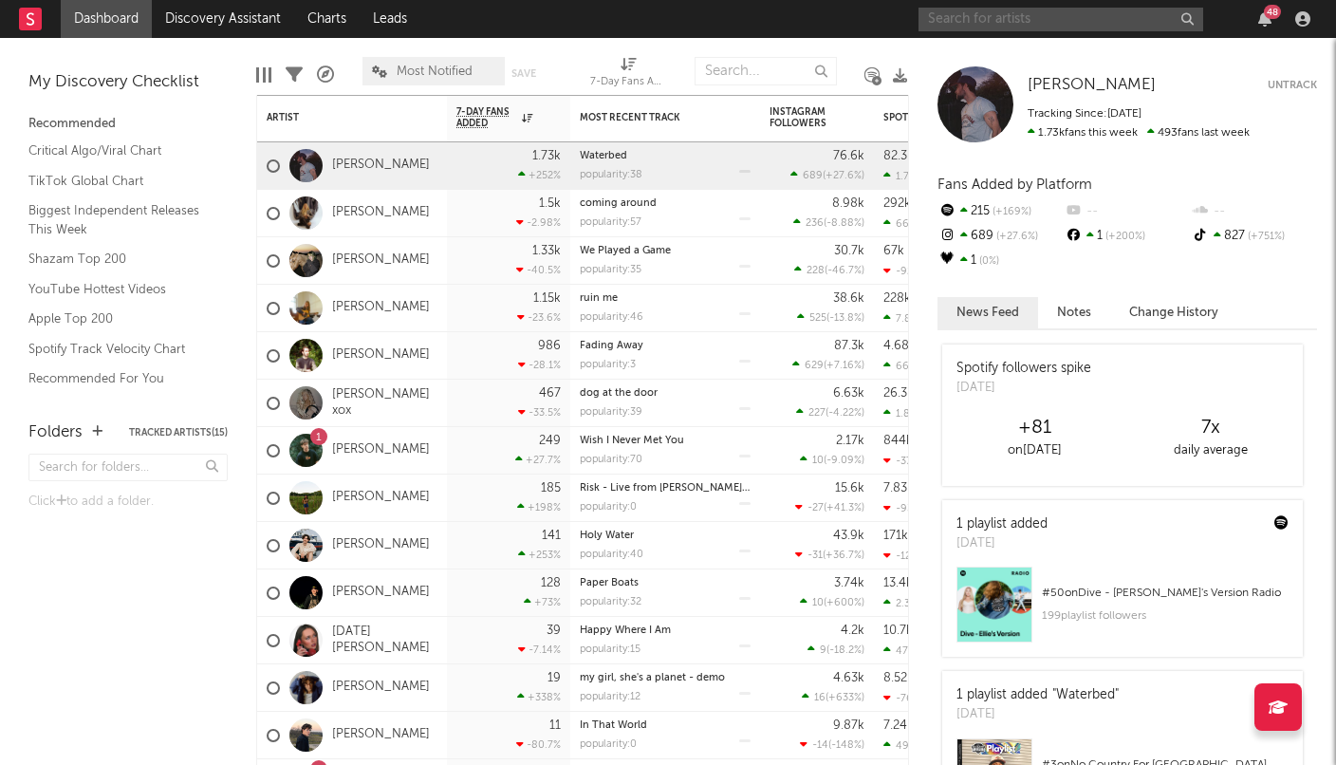
click at [963, 28] on input "text" at bounding box center [1060, 20] width 285 height 24
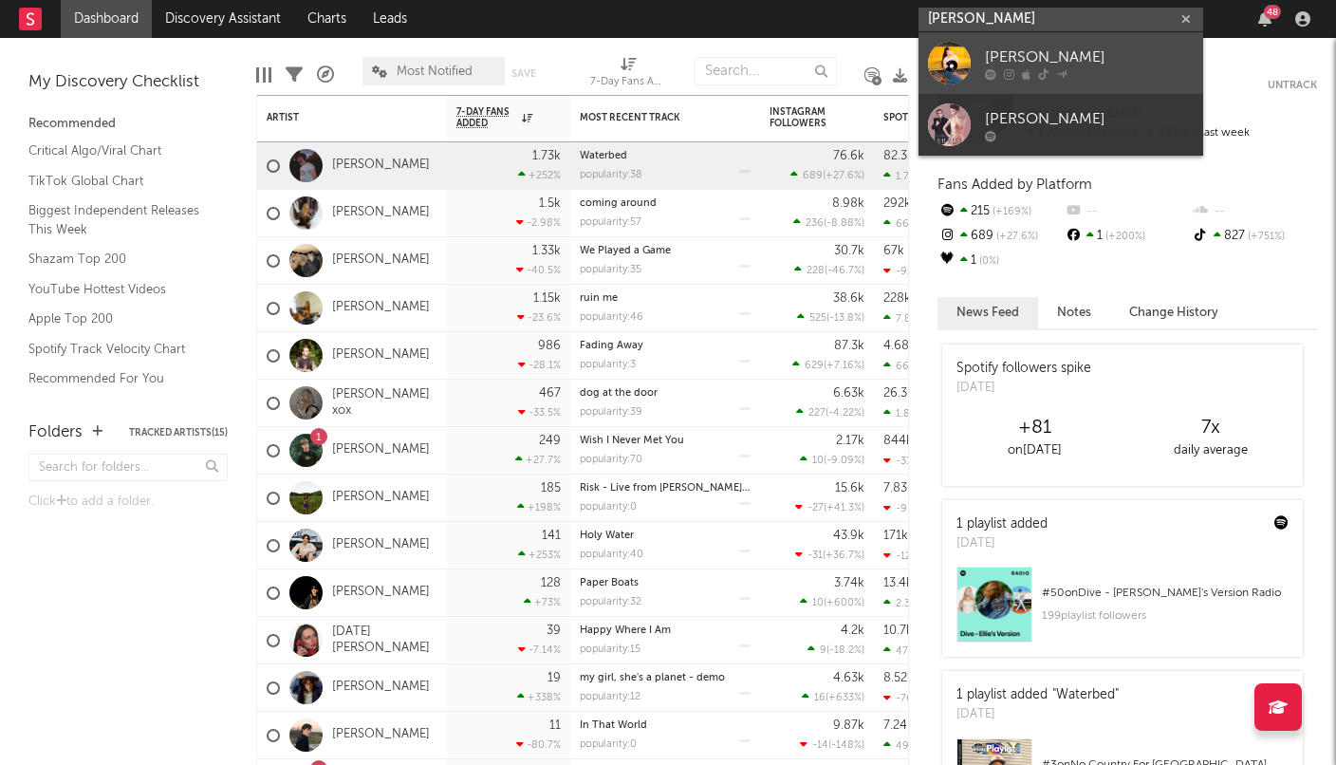
type input "[PERSON_NAME]"
click at [958, 50] on div at bounding box center [949, 63] width 43 height 43
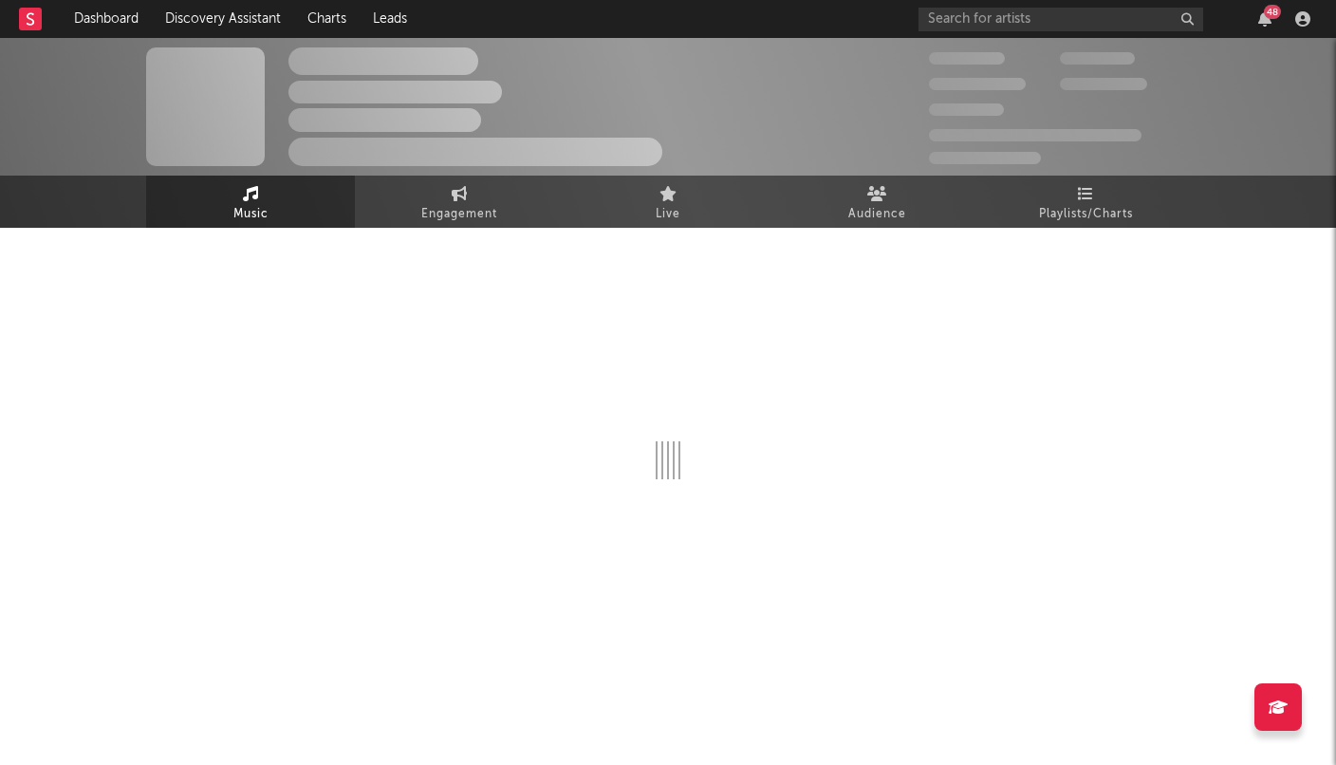
select select "6m"
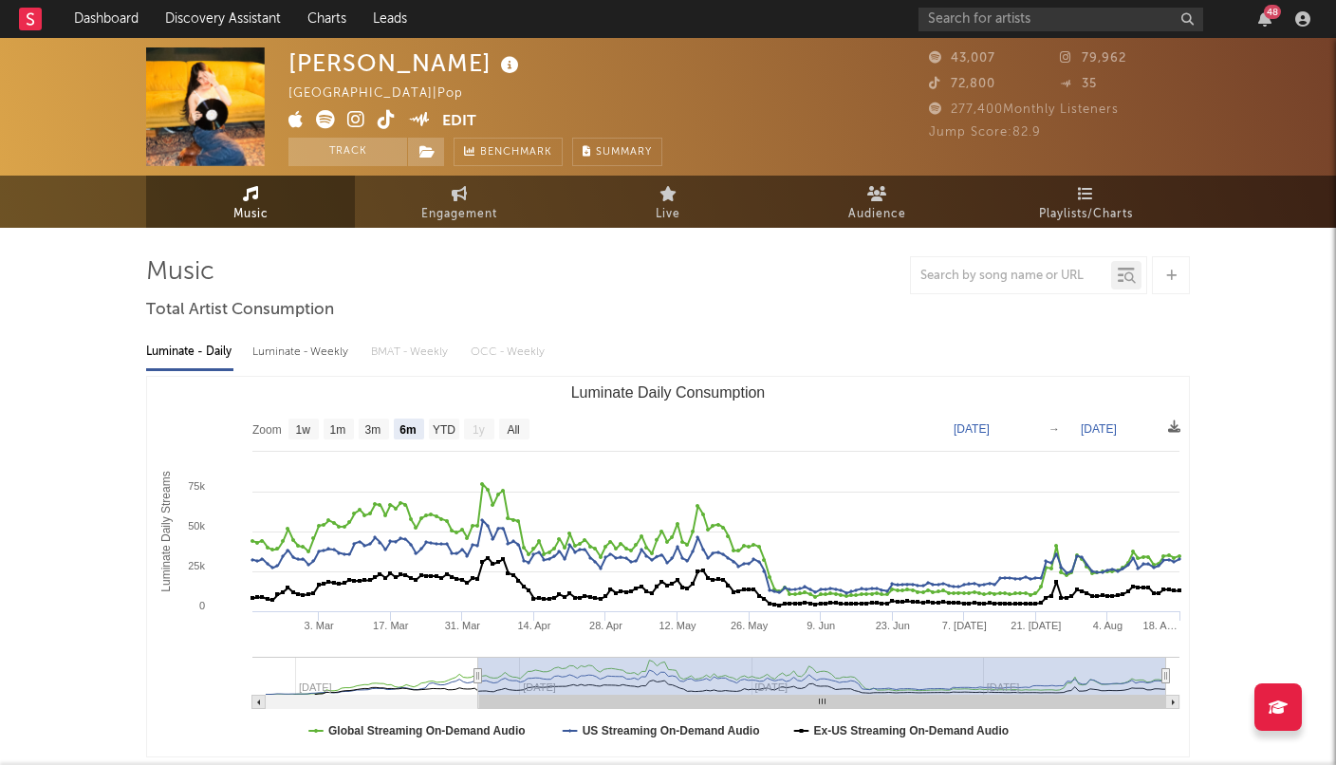
click at [353, 115] on icon at bounding box center [356, 119] width 18 height 19
click at [951, 20] on input "text" at bounding box center [1060, 20] width 285 height 24
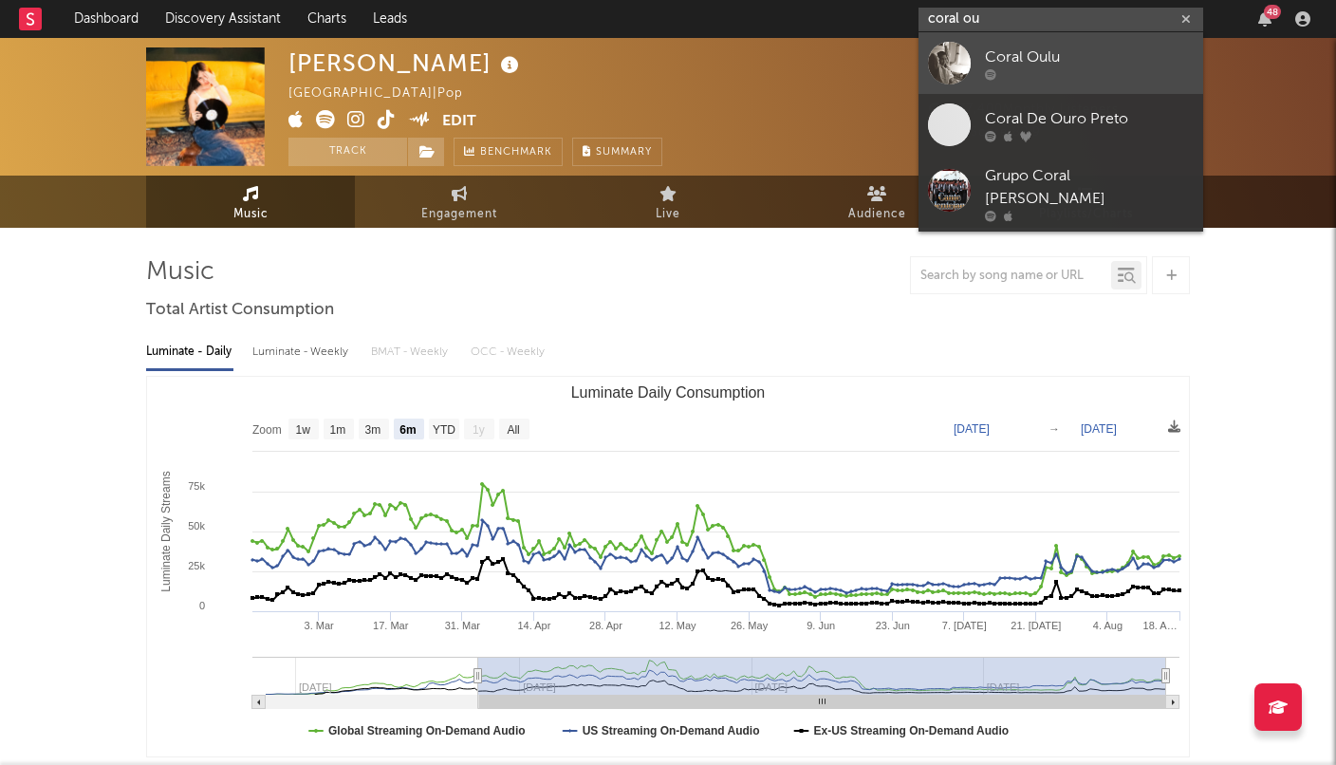
type input "coral ou"
click at [1012, 52] on div "Coral Oulu" at bounding box center [1089, 57] width 209 height 23
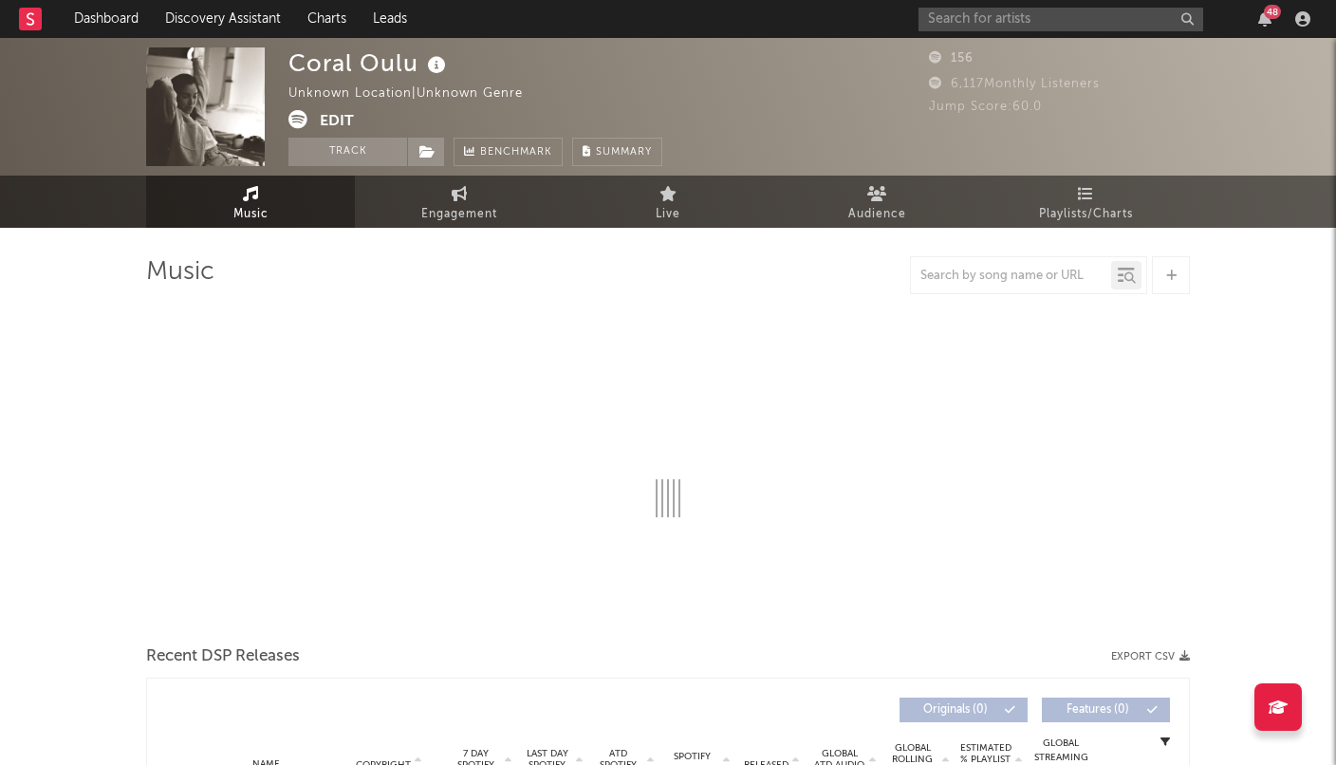
select select "1w"
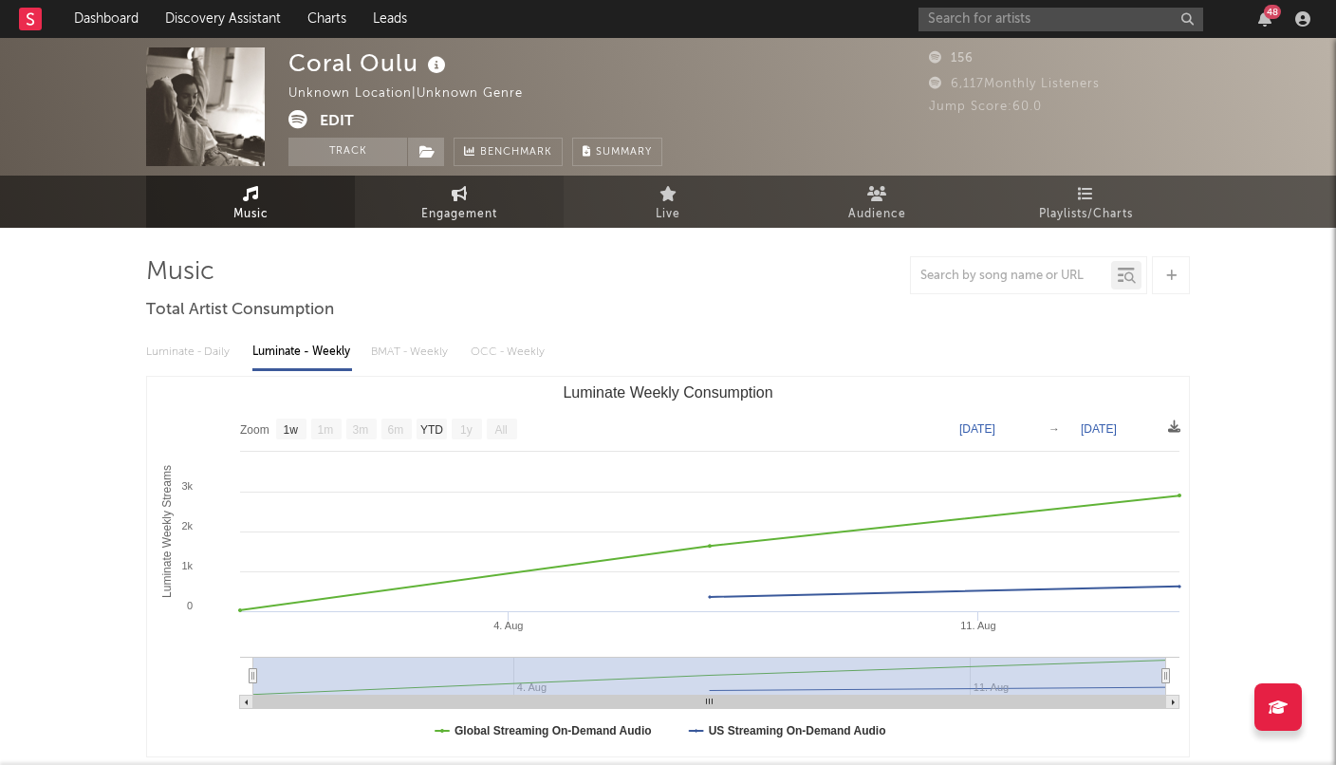
click at [468, 197] on link "Engagement" at bounding box center [459, 202] width 209 height 52
select select "1w"
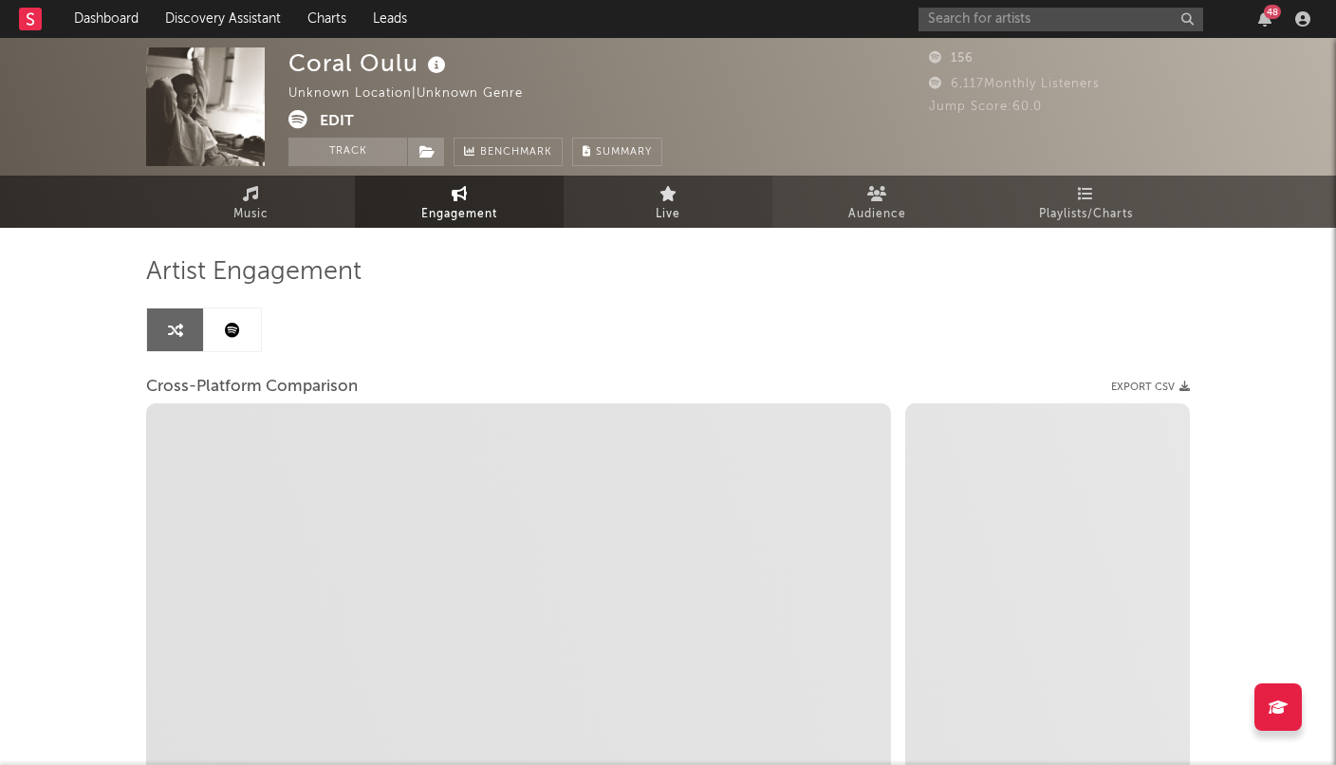
select select "1m"
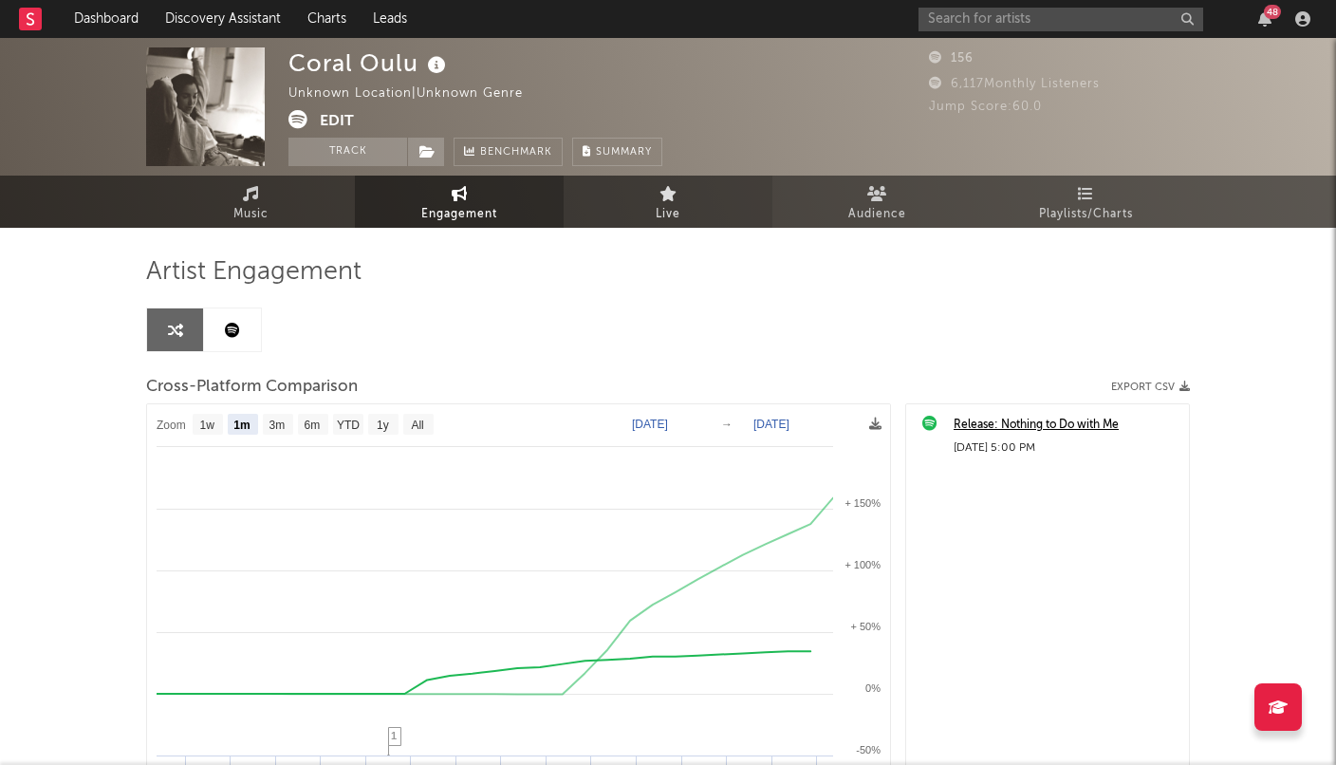
click at [639, 198] on link "Live" at bounding box center [668, 202] width 209 height 52
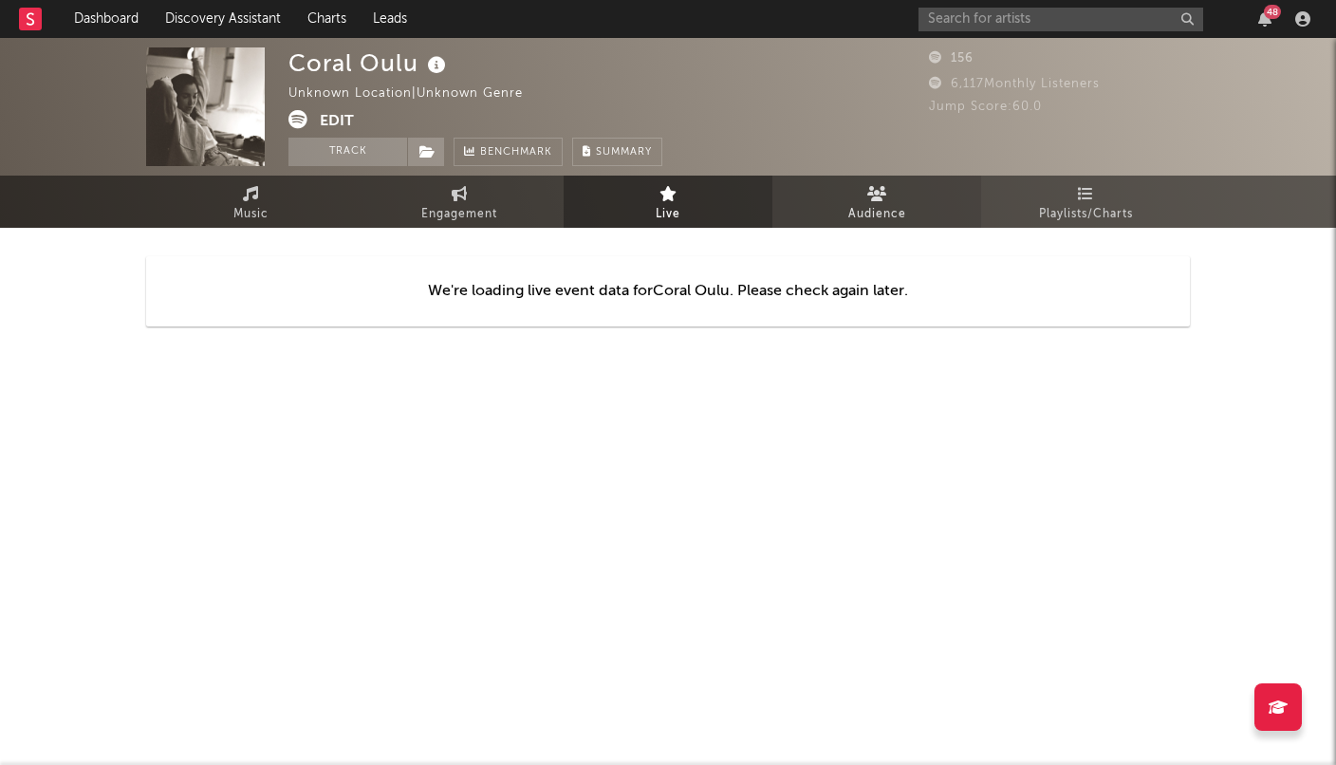
click at [865, 184] on link "Audience" at bounding box center [876, 202] width 209 height 52
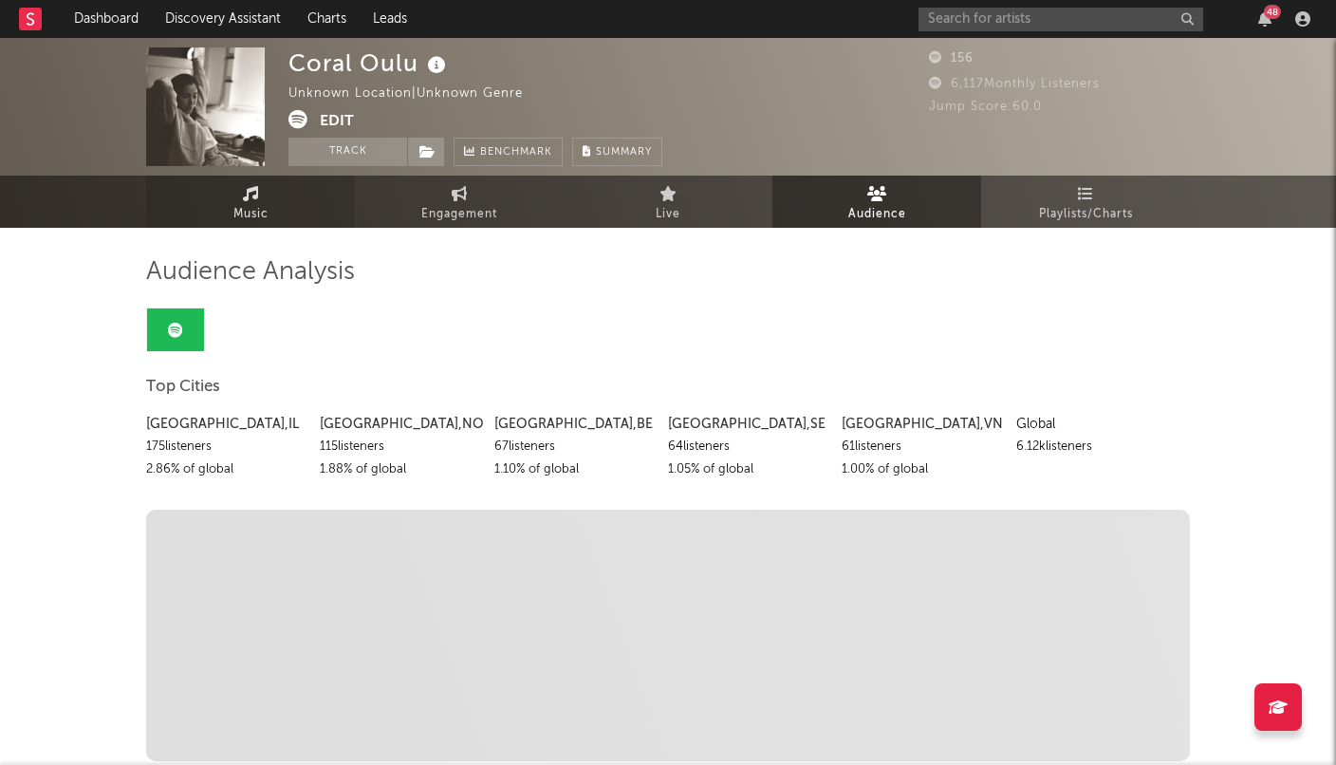
click at [254, 207] on span "Music" at bounding box center [250, 214] width 35 height 23
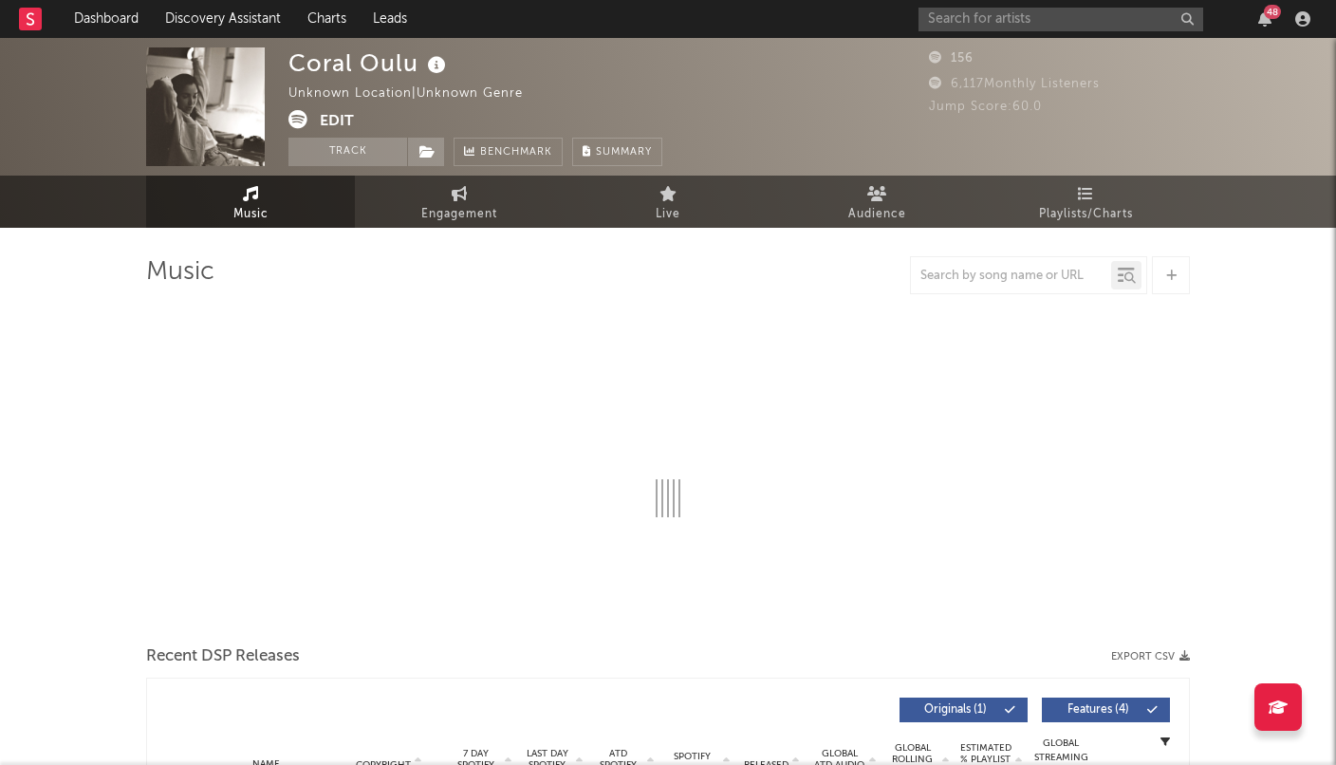
select select "1w"
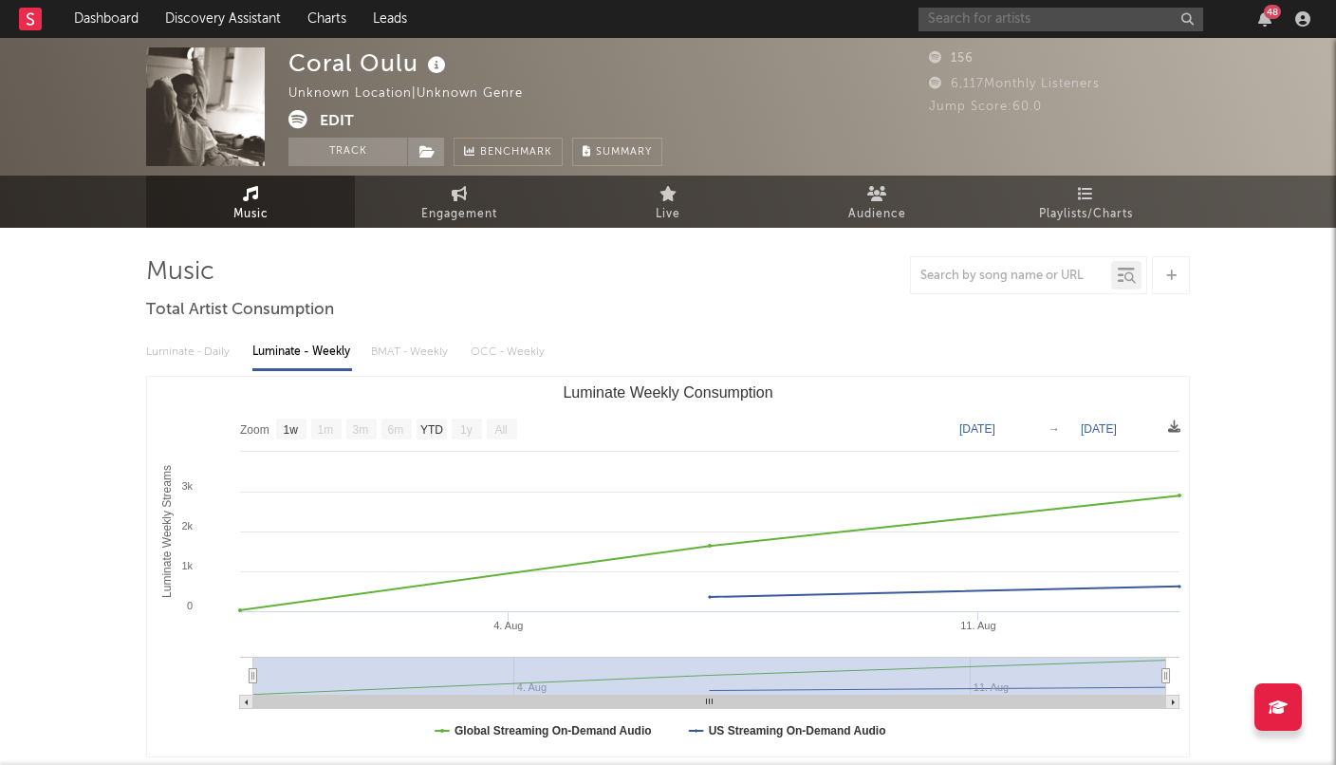
click at [985, 19] on input "text" at bounding box center [1060, 20] width 285 height 24
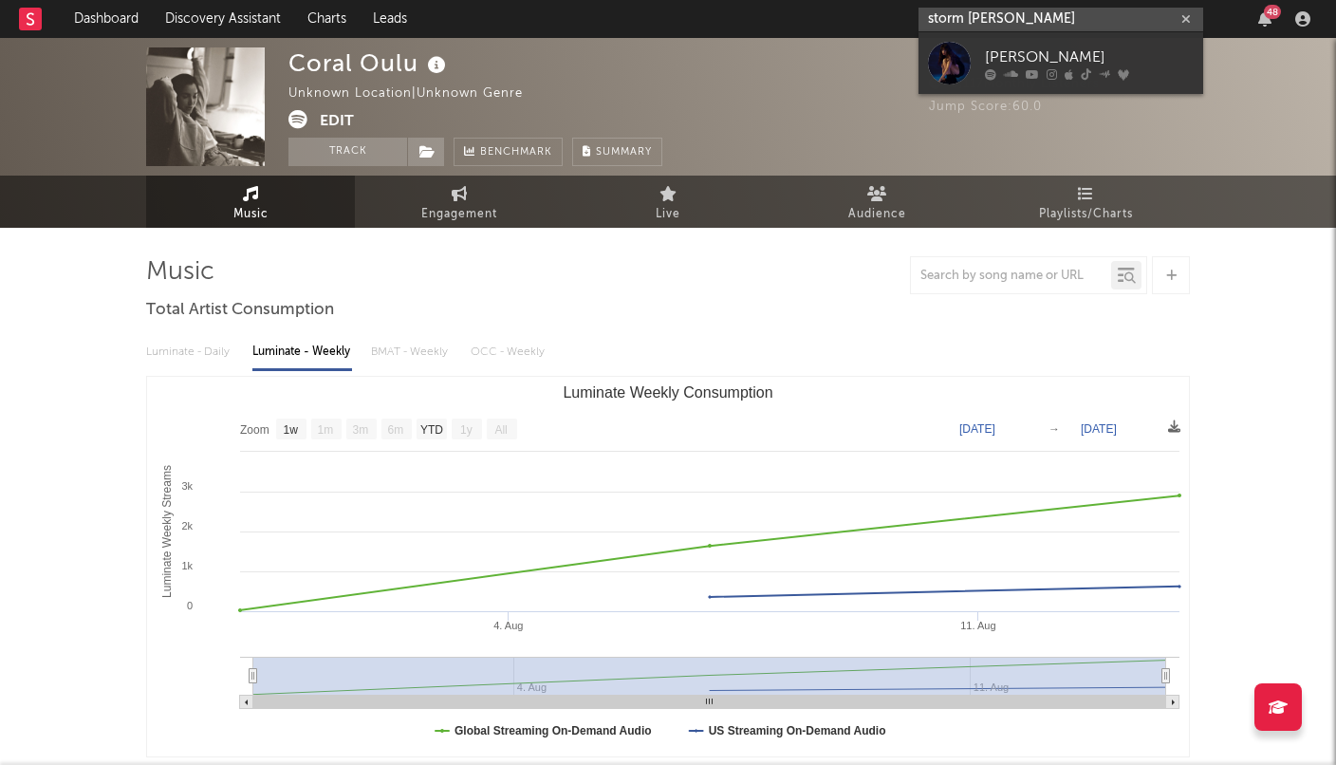
type input "storm [PERSON_NAME]"
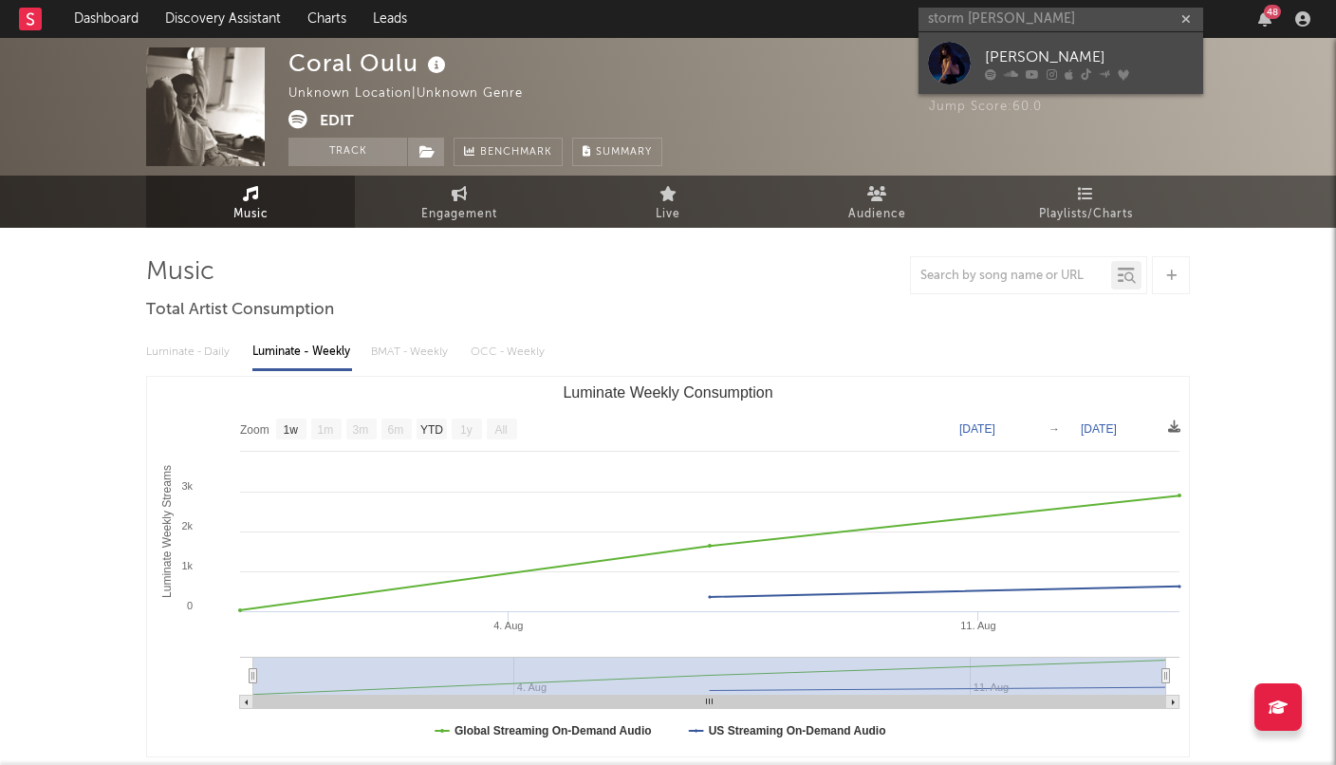
drag, startPoint x: 956, startPoint y: 53, endPoint x: 1095, endPoint y: 43, distance: 138.9
click at [1095, 43] on link "[PERSON_NAME]" at bounding box center [1060, 63] width 285 height 62
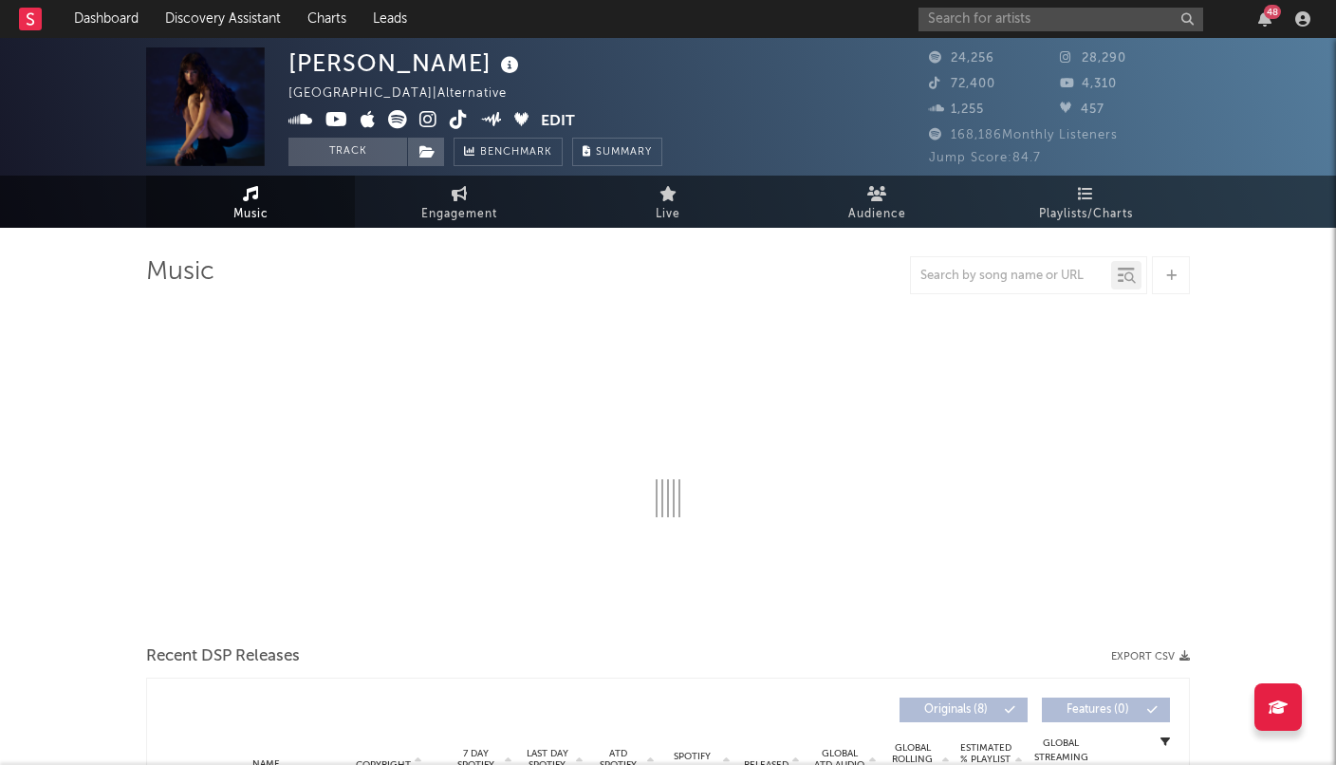
select select "6m"
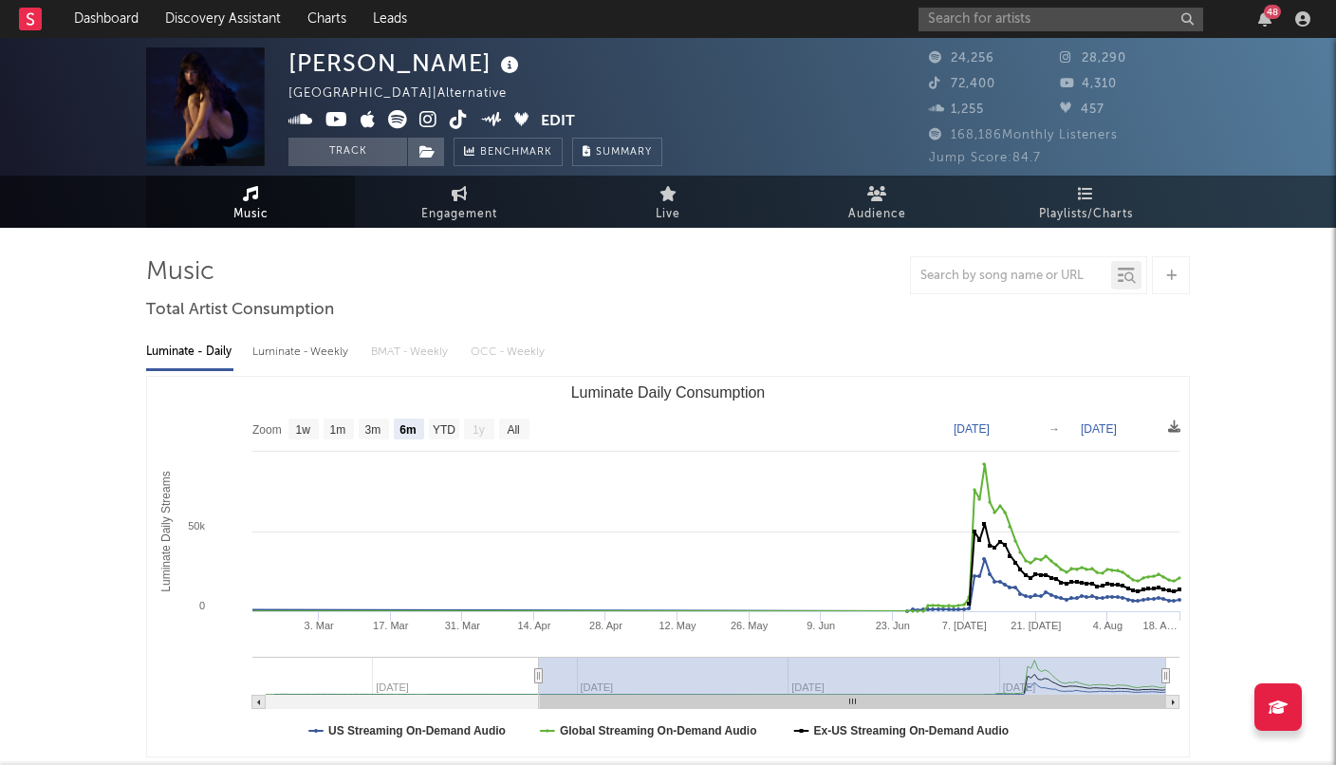
click at [1086, 56] on span "28,290" at bounding box center [1093, 58] width 66 height 12
click at [1065, 56] on icon at bounding box center [1069, 57] width 19 height 12
click at [433, 113] on icon at bounding box center [428, 119] width 18 height 19
click at [462, 116] on icon at bounding box center [459, 119] width 18 height 19
click at [943, 19] on input "text" at bounding box center [1060, 20] width 285 height 24
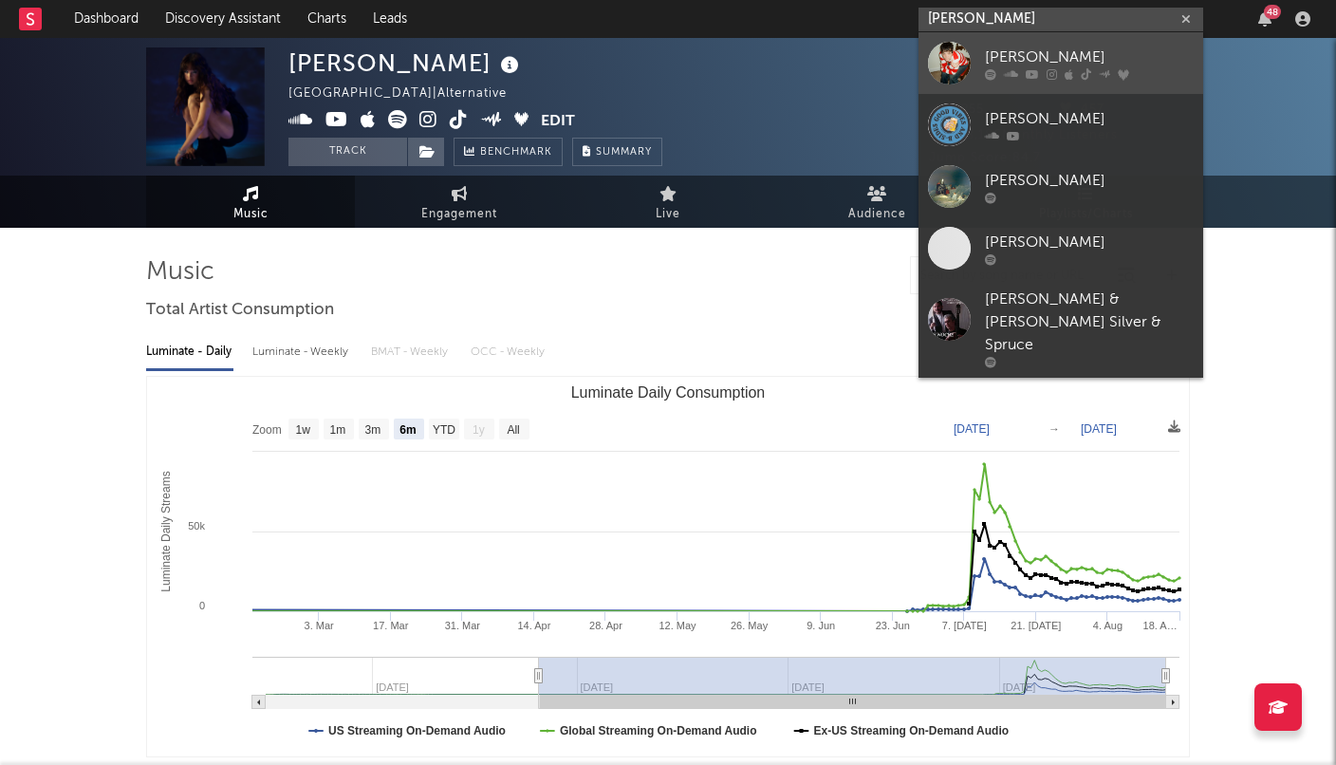
type input "[PERSON_NAME]"
click at [1030, 41] on link "[PERSON_NAME]" at bounding box center [1060, 63] width 285 height 62
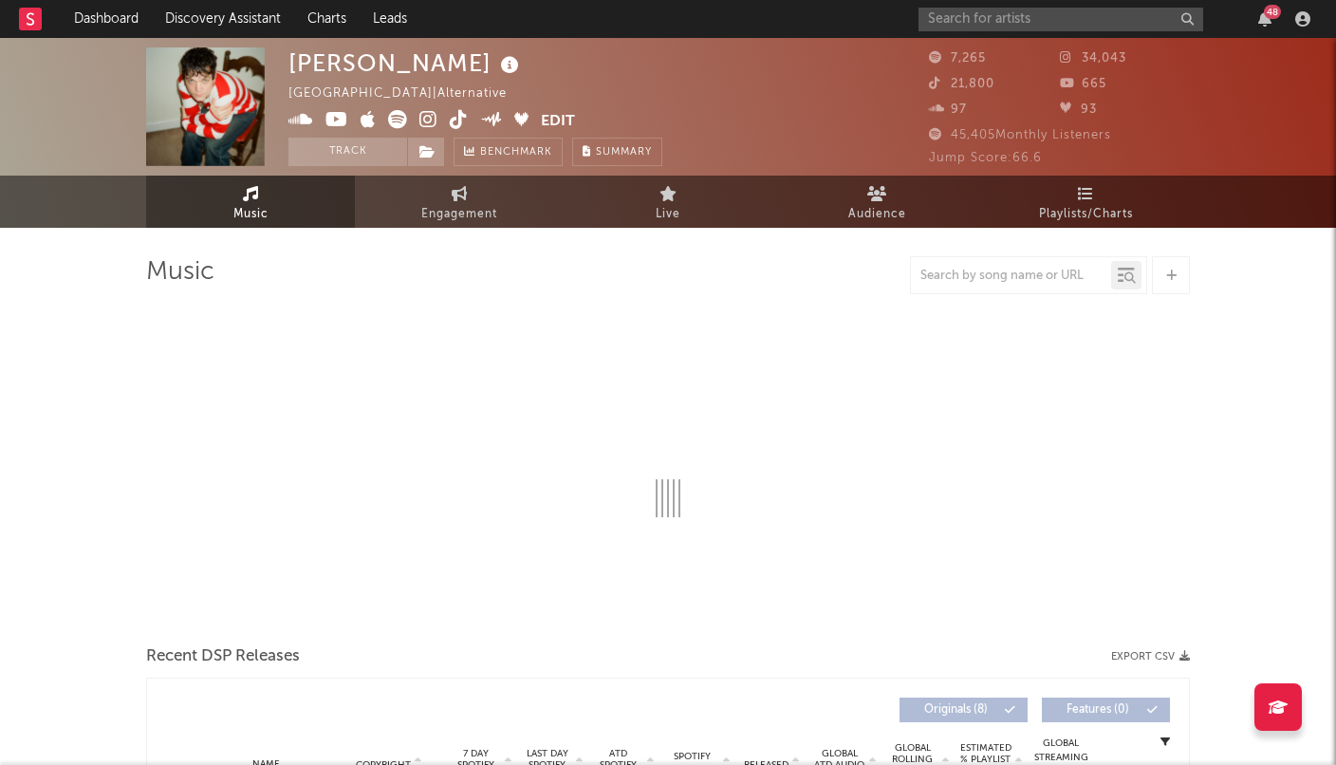
select select "6m"
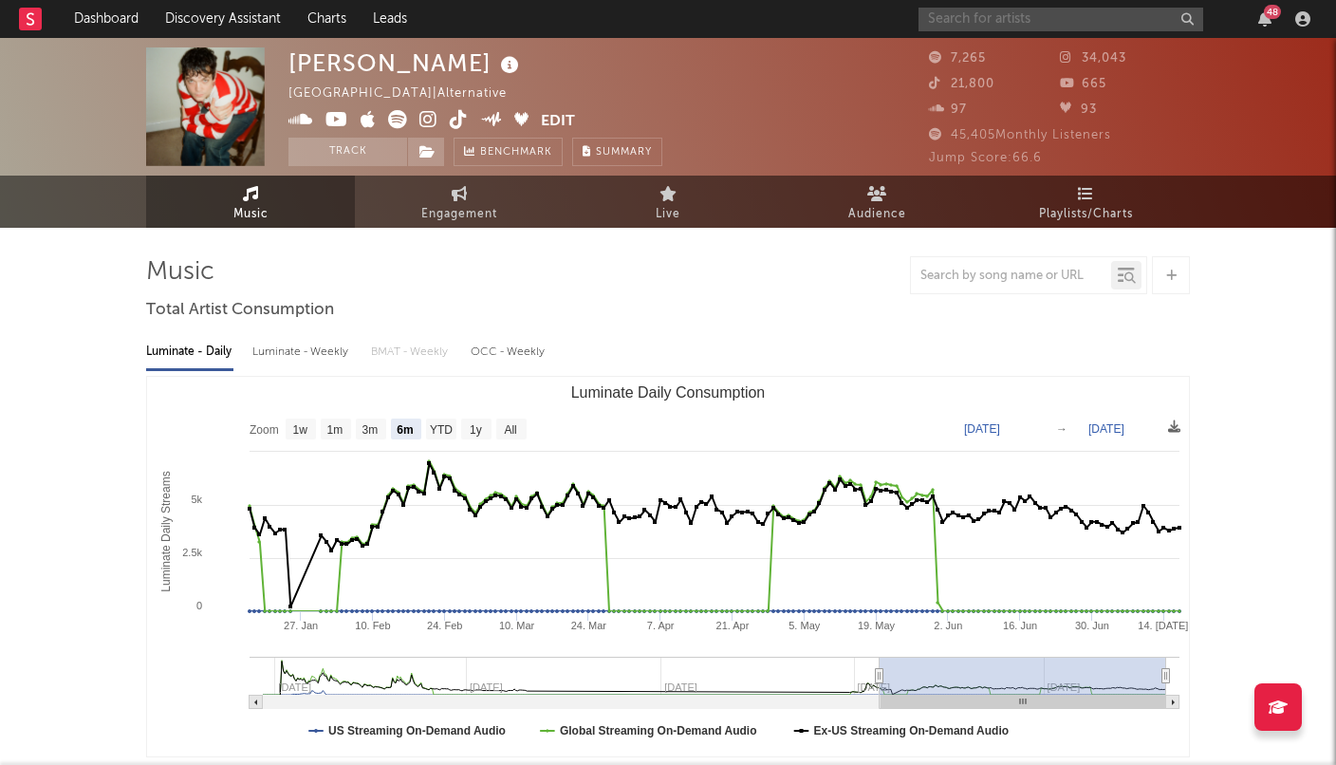
click at [955, 10] on input "text" at bounding box center [1060, 20] width 285 height 24
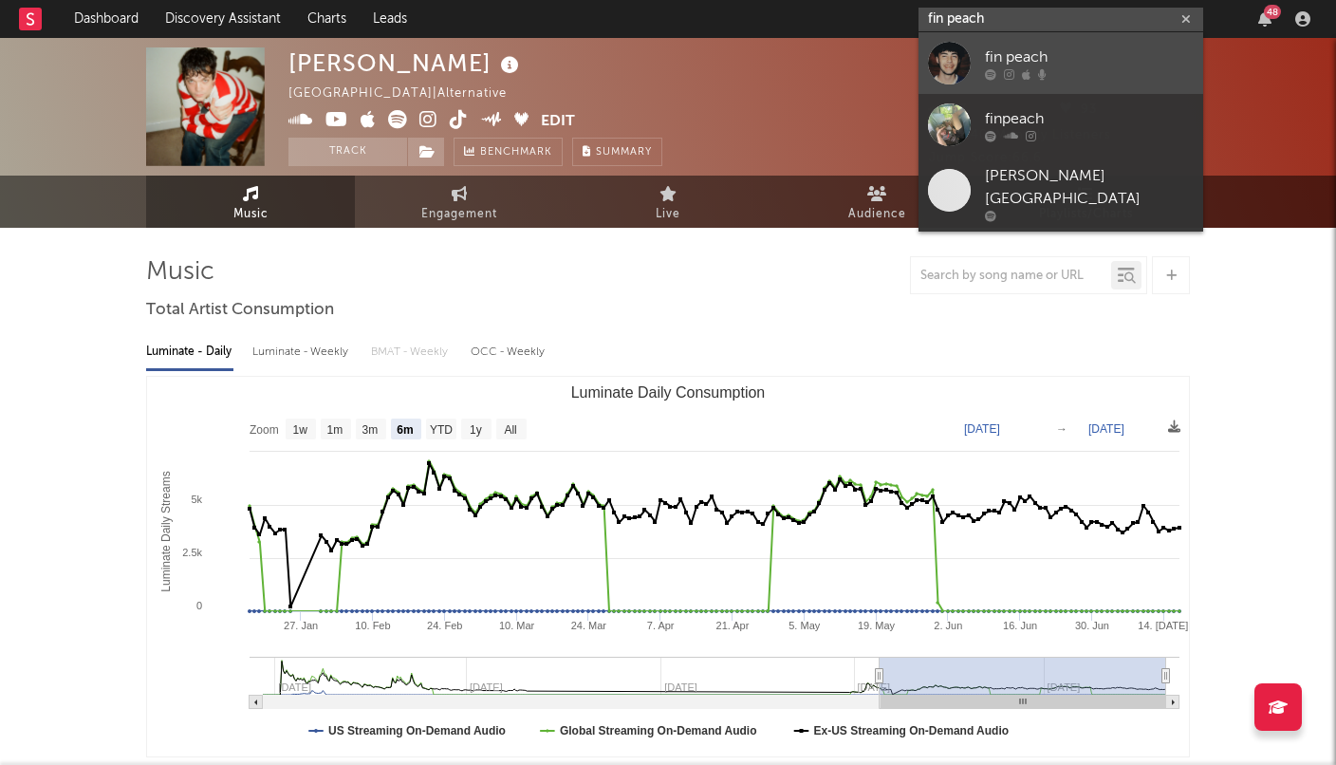
type input "fin peach"
click at [1021, 54] on div "fin peach" at bounding box center [1089, 57] width 209 height 23
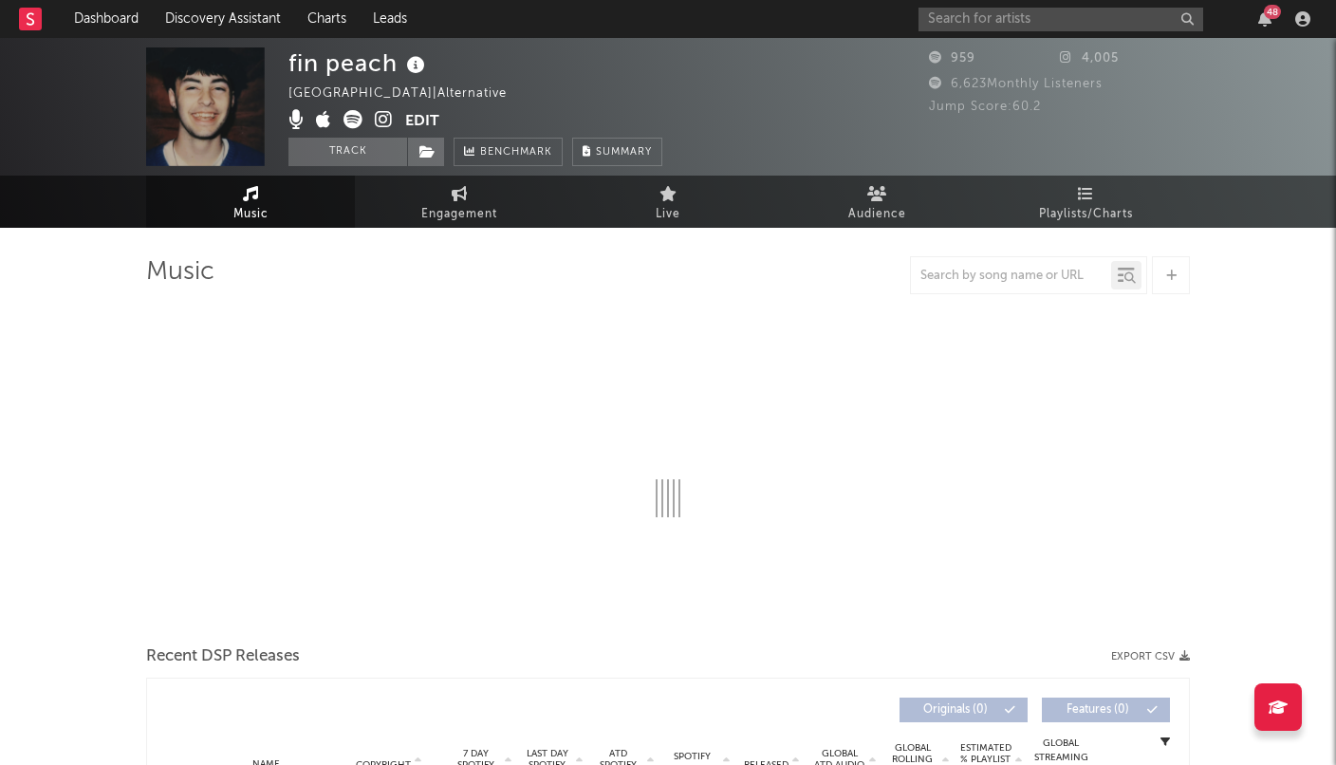
select select "6m"
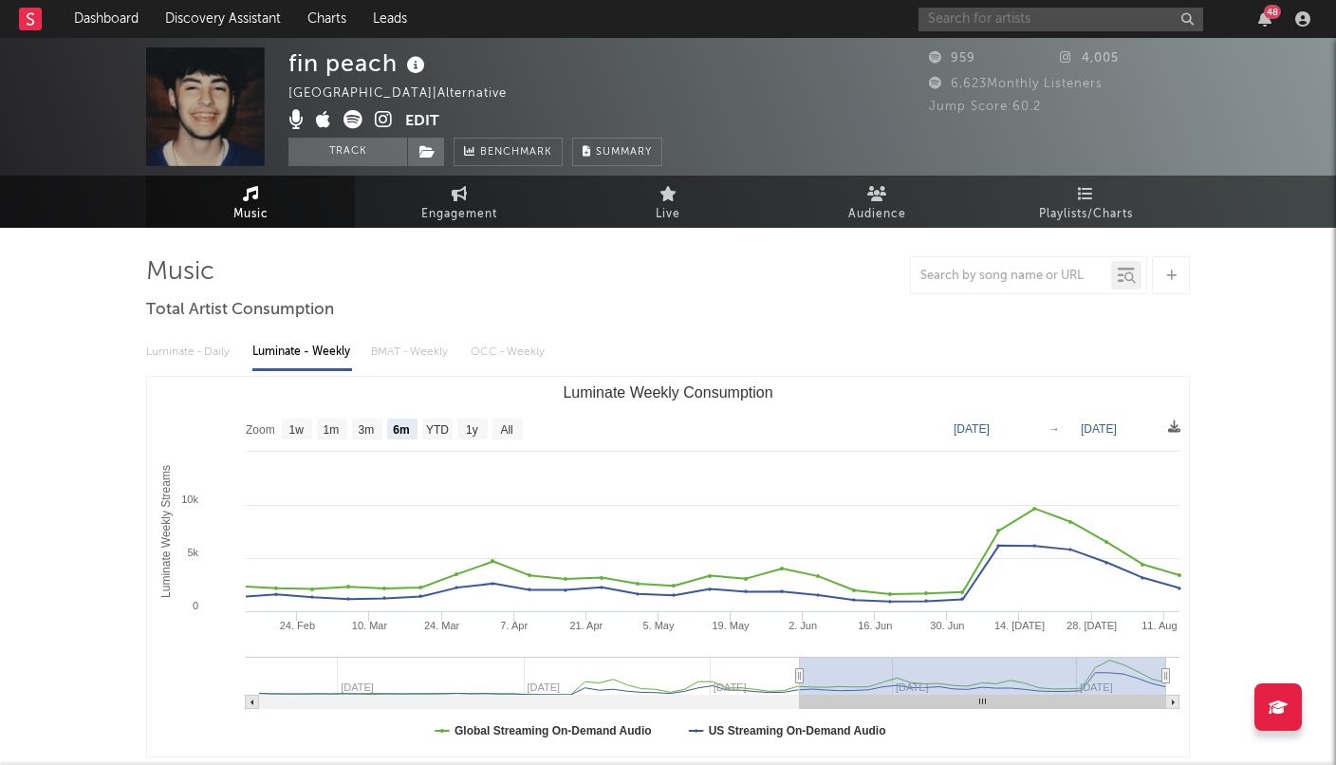
click at [1020, 28] on input "text" at bounding box center [1060, 20] width 285 height 24
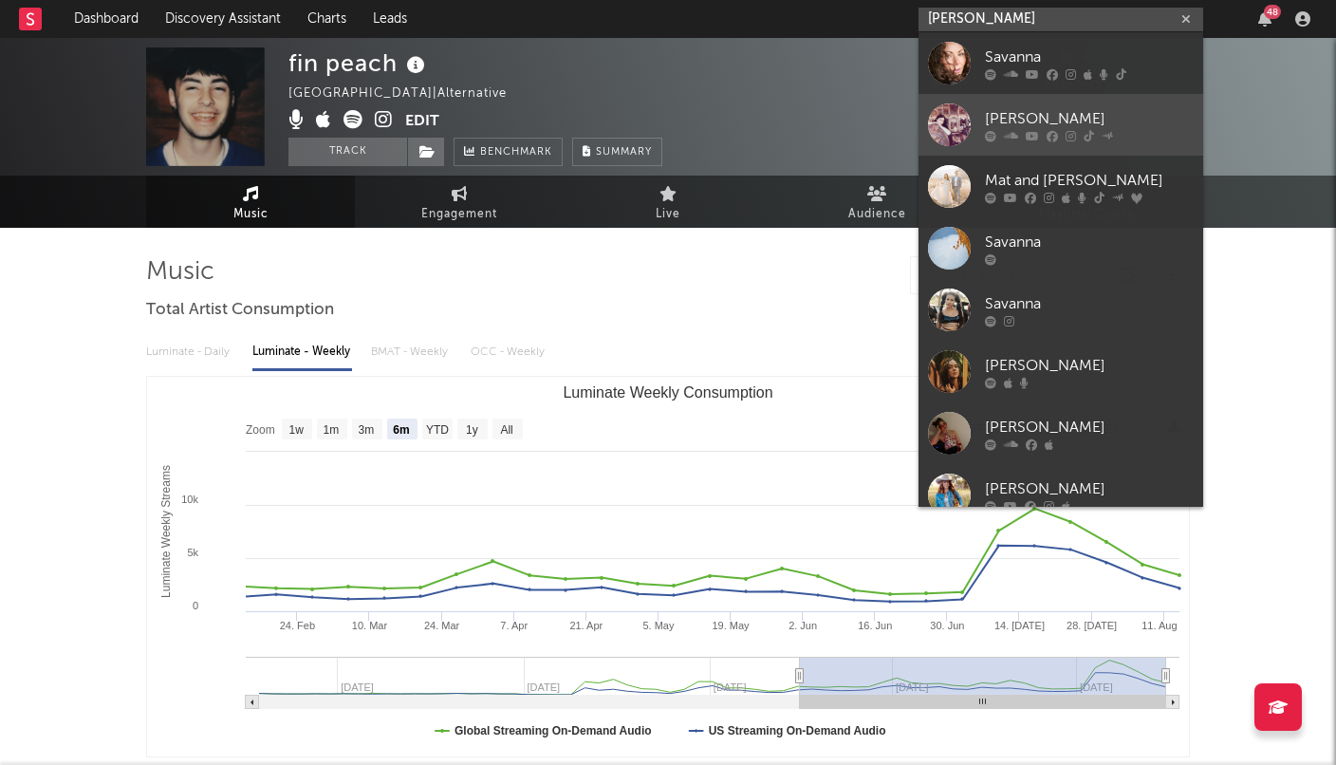
type input "[PERSON_NAME]"
click at [1008, 103] on link "[PERSON_NAME]" at bounding box center [1060, 125] width 285 height 62
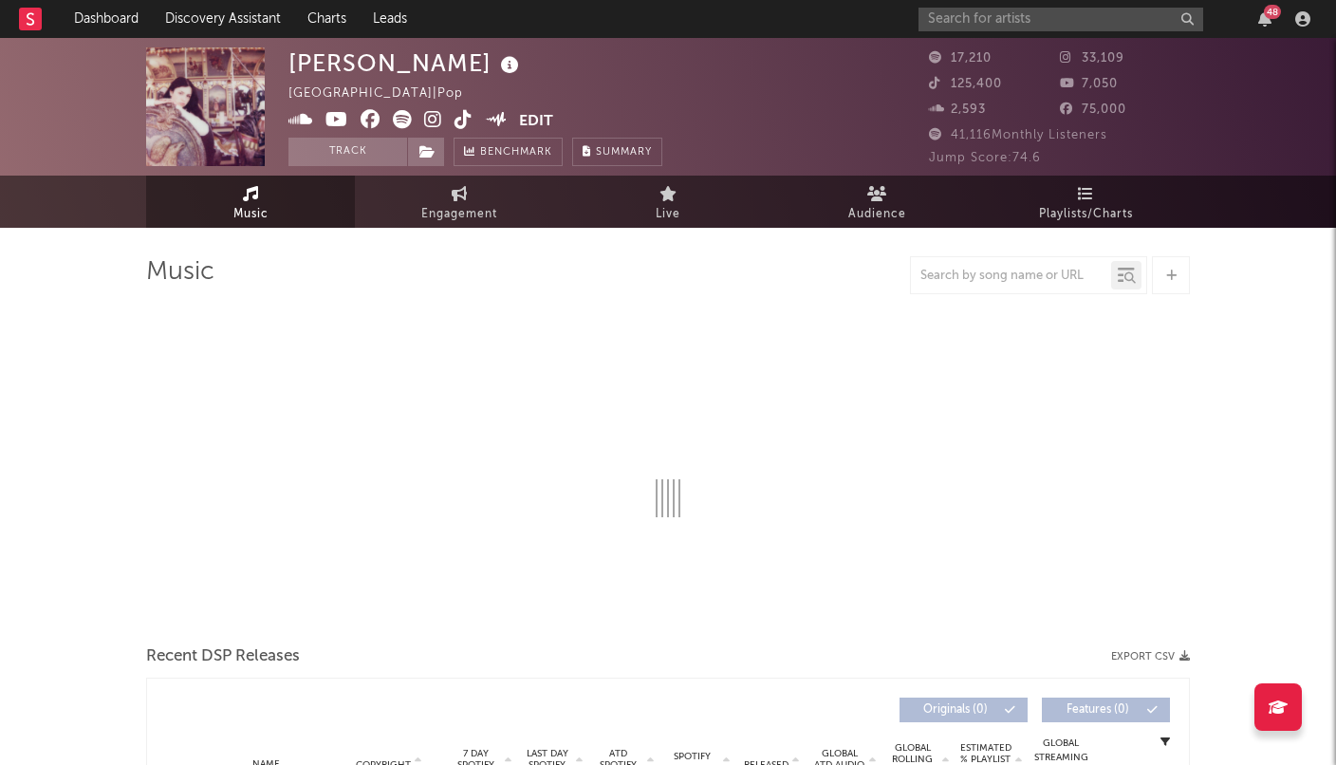
select select "6m"
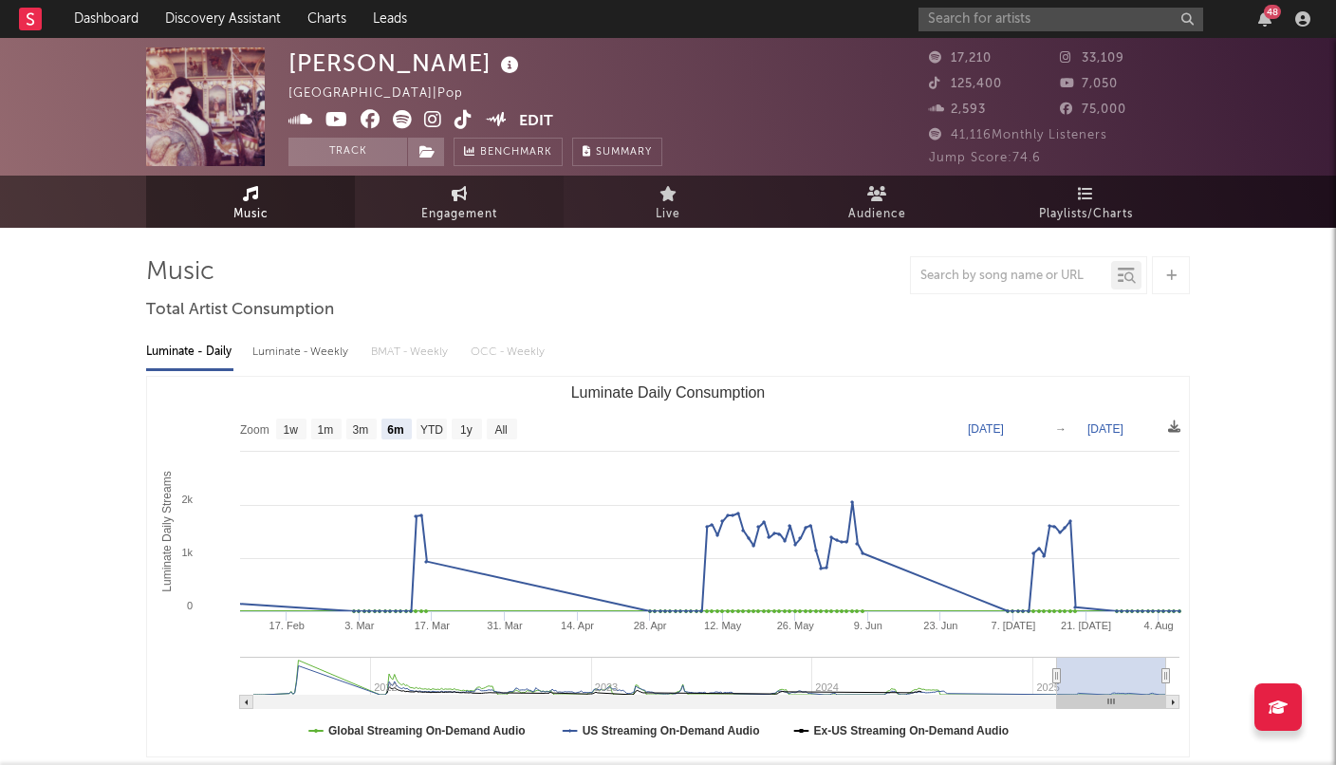
click at [458, 206] on span "Engagement" at bounding box center [459, 214] width 76 height 23
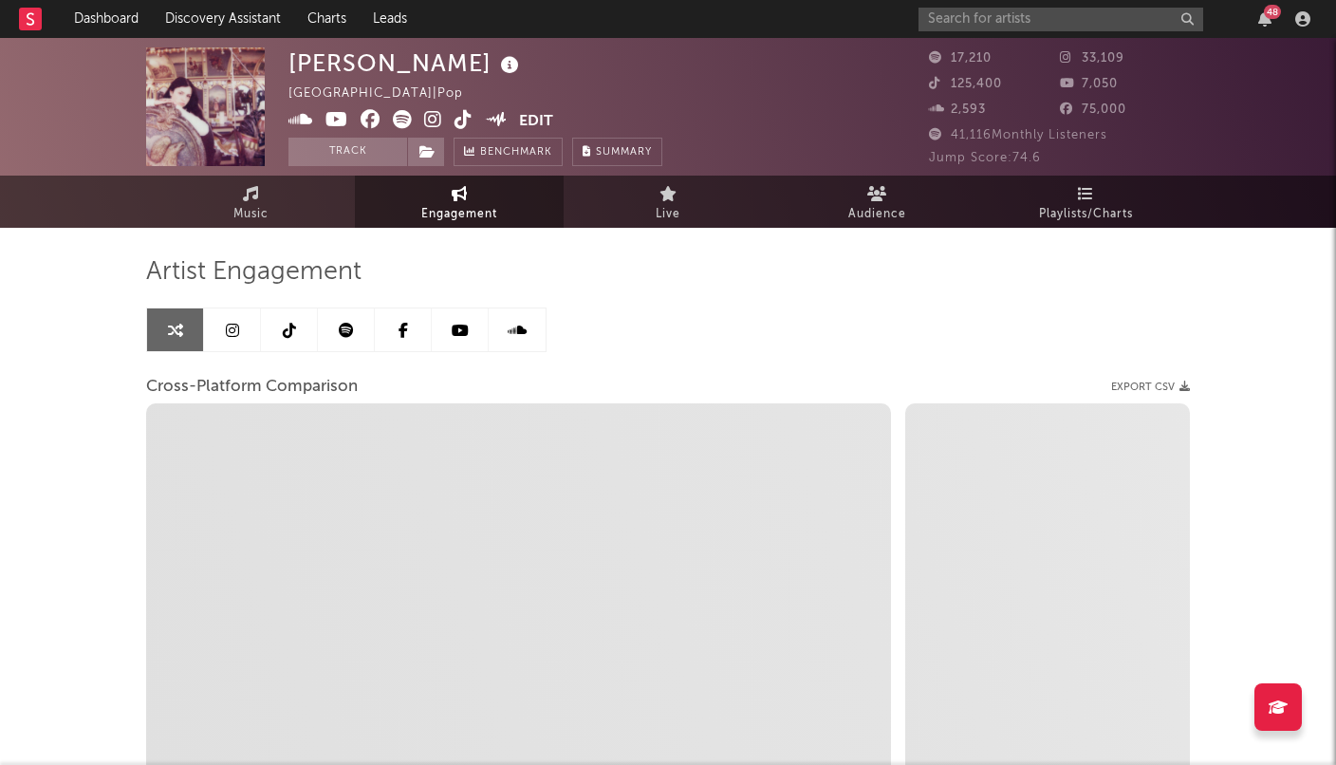
select select "1w"
click at [308, 215] on link "Music" at bounding box center [250, 202] width 209 height 52
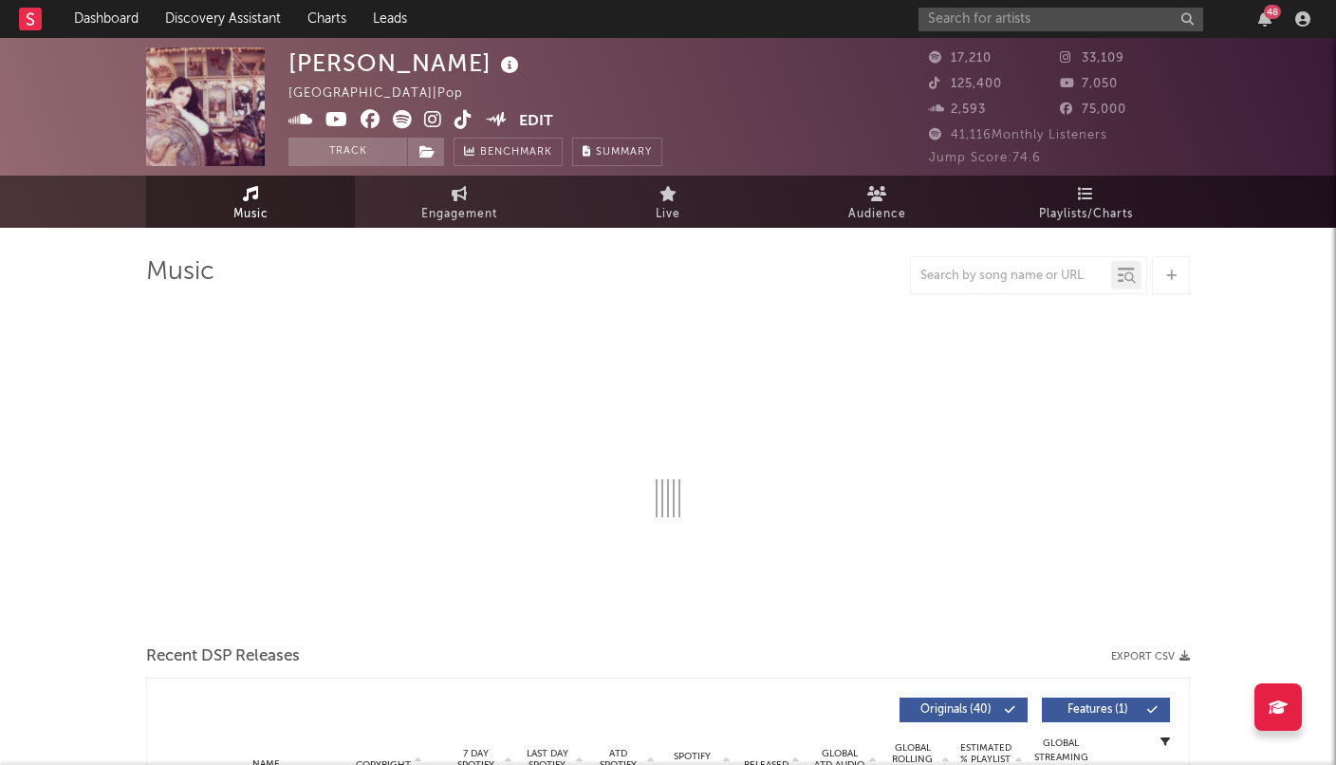
select select "6m"
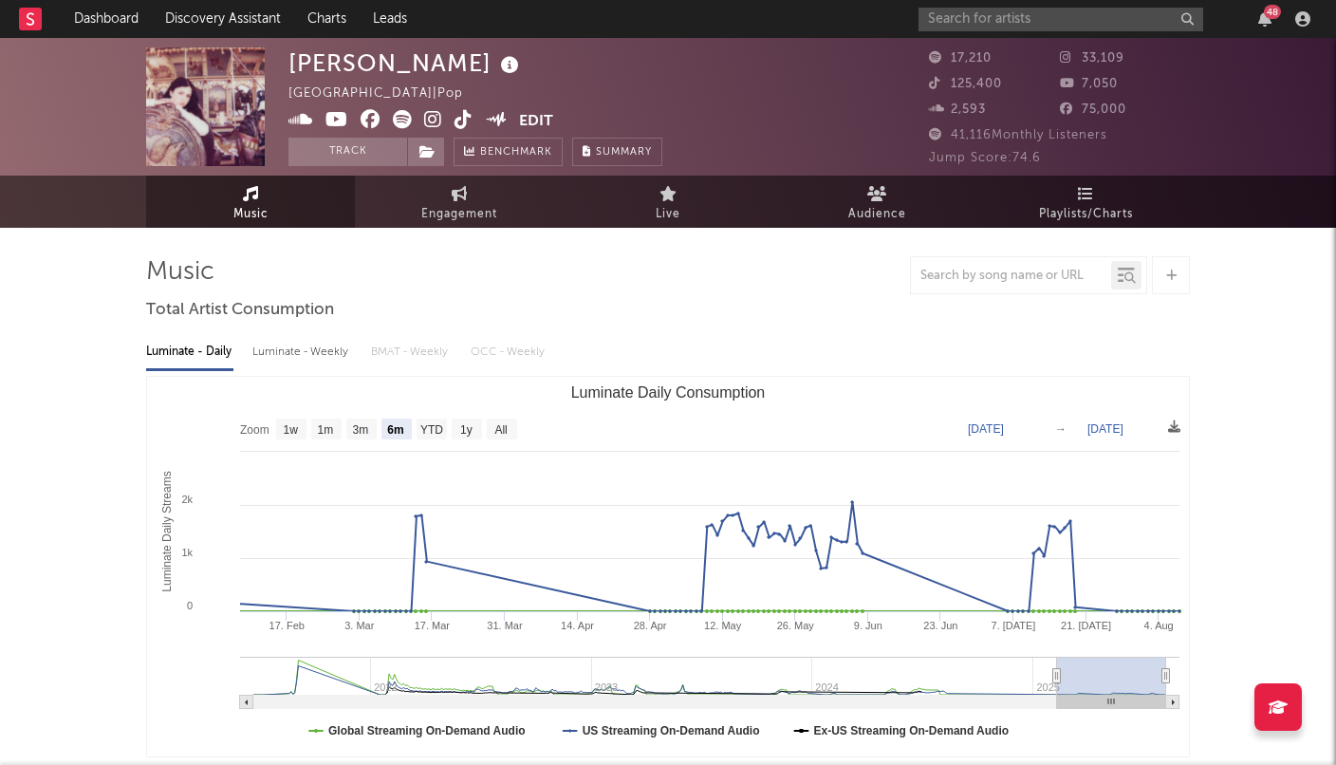
click at [1071, 55] on icon at bounding box center [1069, 57] width 19 height 12
click at [1100, 57] on span "33,109" at bounding box center [1092, 58] width 65 height 12
click at [1065, 58] on icon at bounding box center [1069, 57] width 19 height 12
click at [434, 117] on icon at bounding box center [433, 119] width 18 height 19
click at [460, 122] on icon at bounding box center [463, 119] width 18 height 19
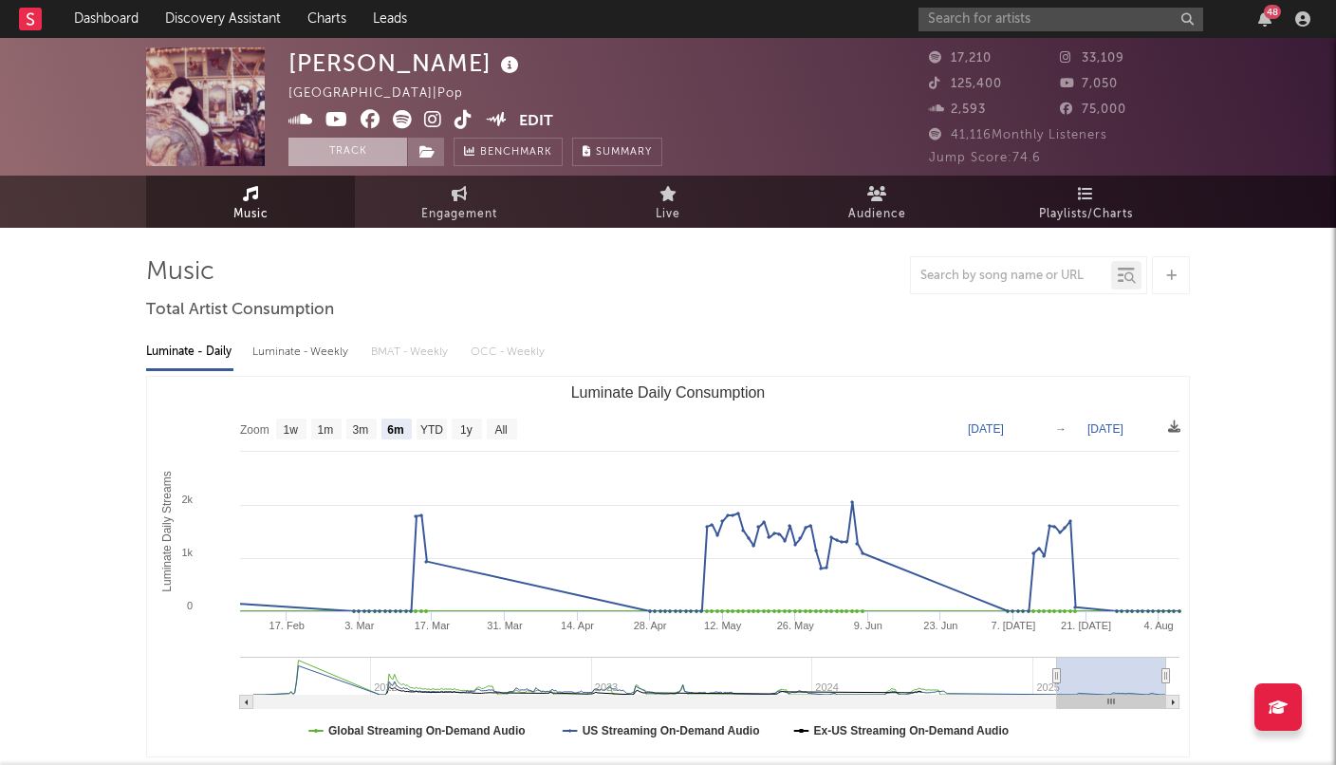
click at [322, 158] on button "Track" at bounding box center [347, 152] width 119 height 28
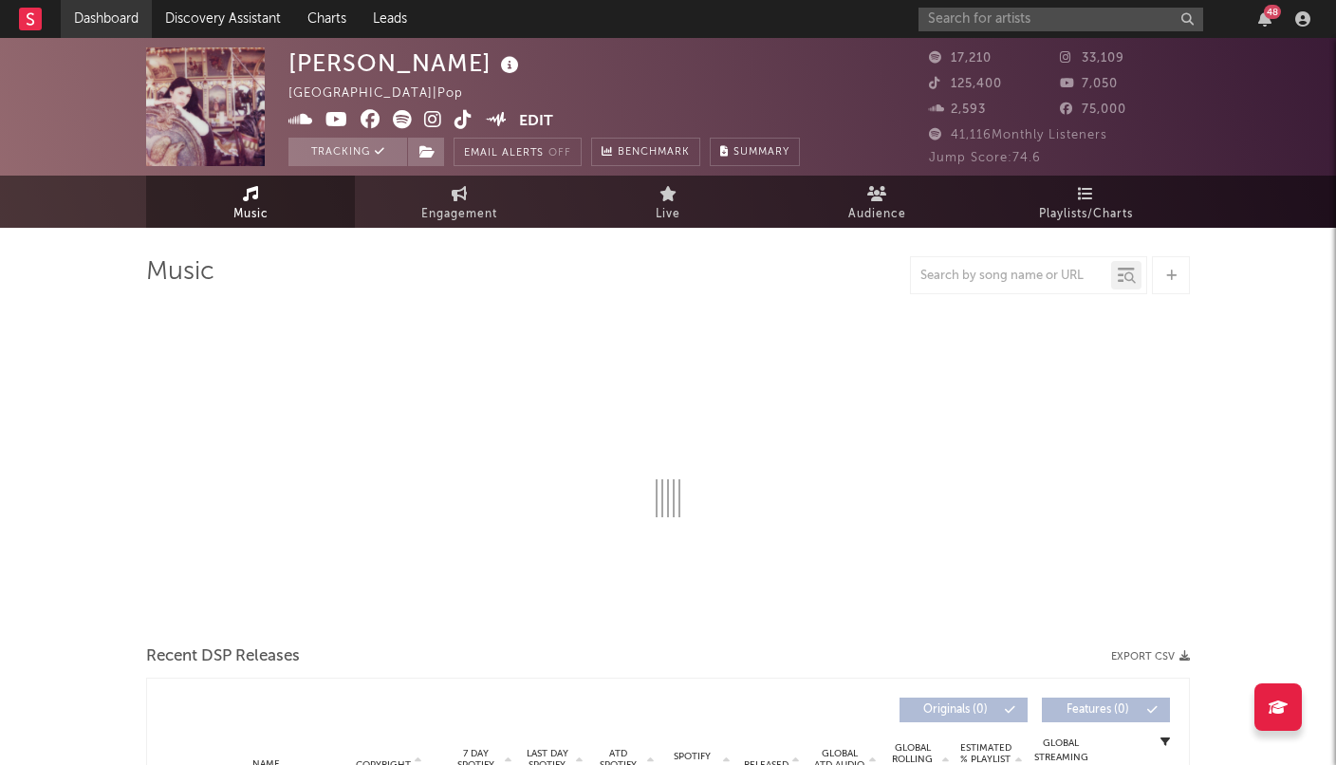
click at [109, 9] on link "Dashboard" at bounding box center [106, 19] width 91 height 38
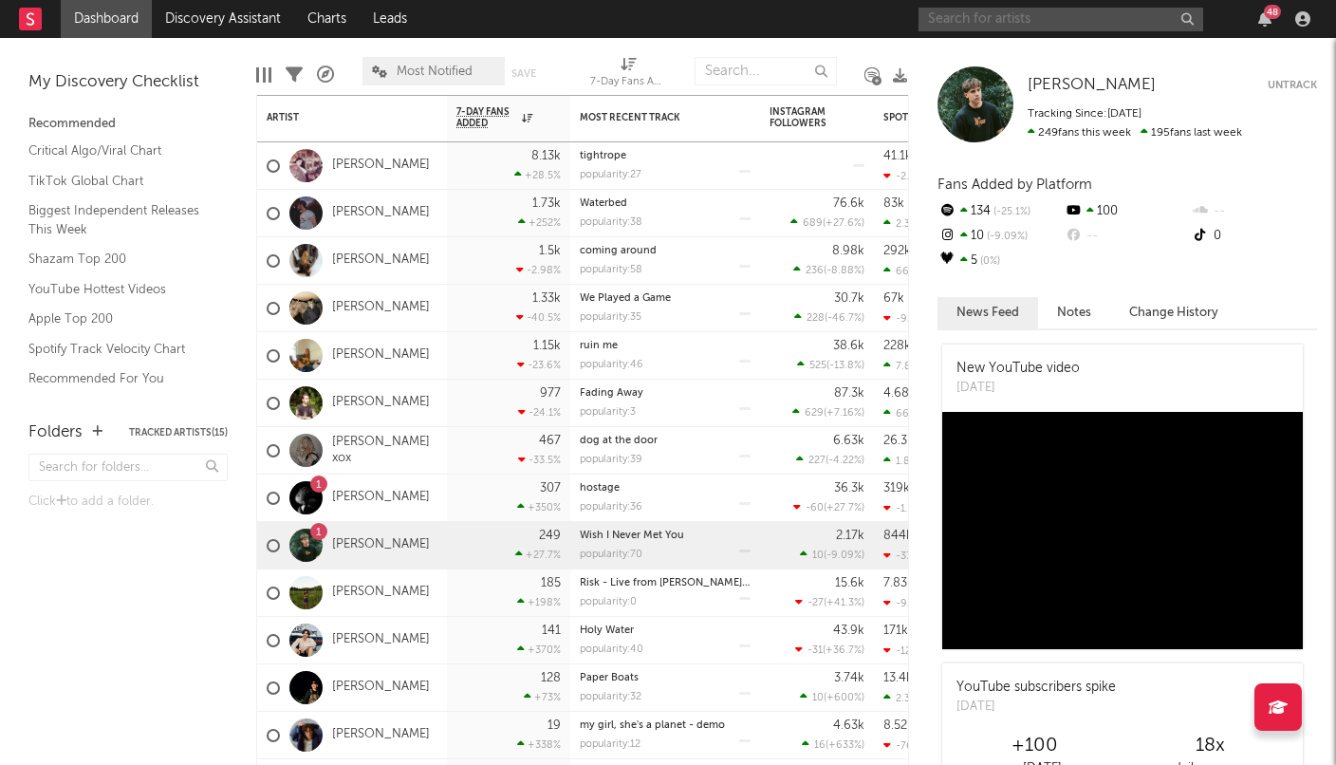
click at [991, 26] on input "text" at bounding box center [1060, 20] width 285 height 24
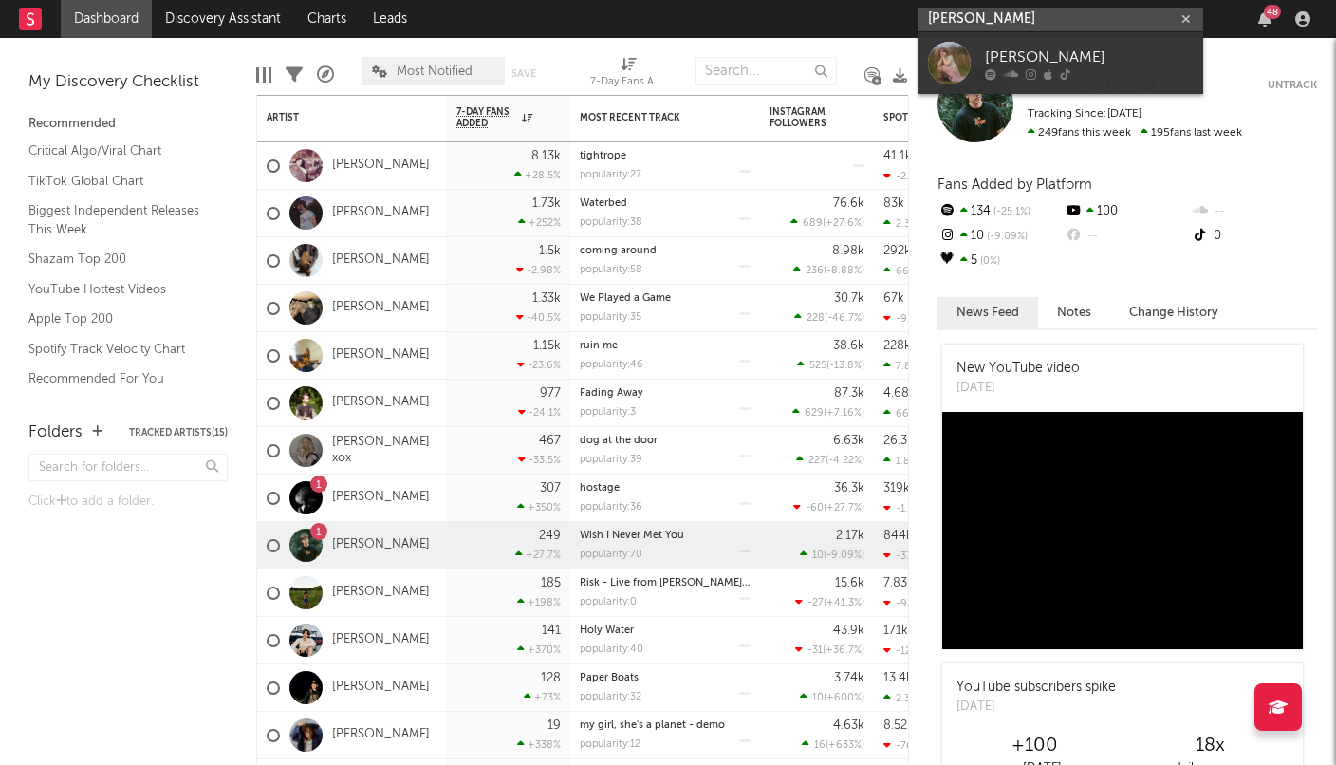
type input "[PERSON_NAME]"
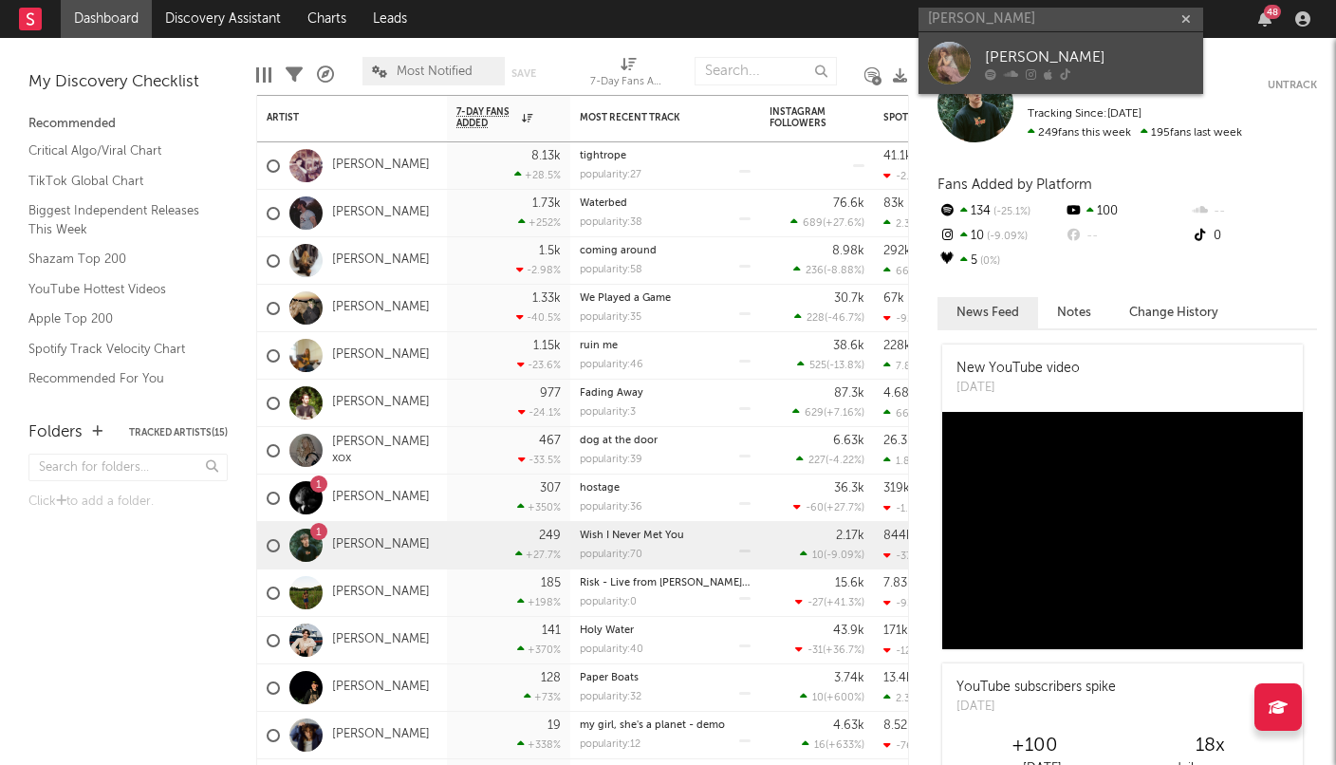
drag, startPoint x: 984, startPoint y: 48, endPoint x: 1110, endPoint y: 57, distance: 126.5
click at [1110, 57] on div "[PERSON_NAME]" at bounding box center [1089, 57] width 209 height 23
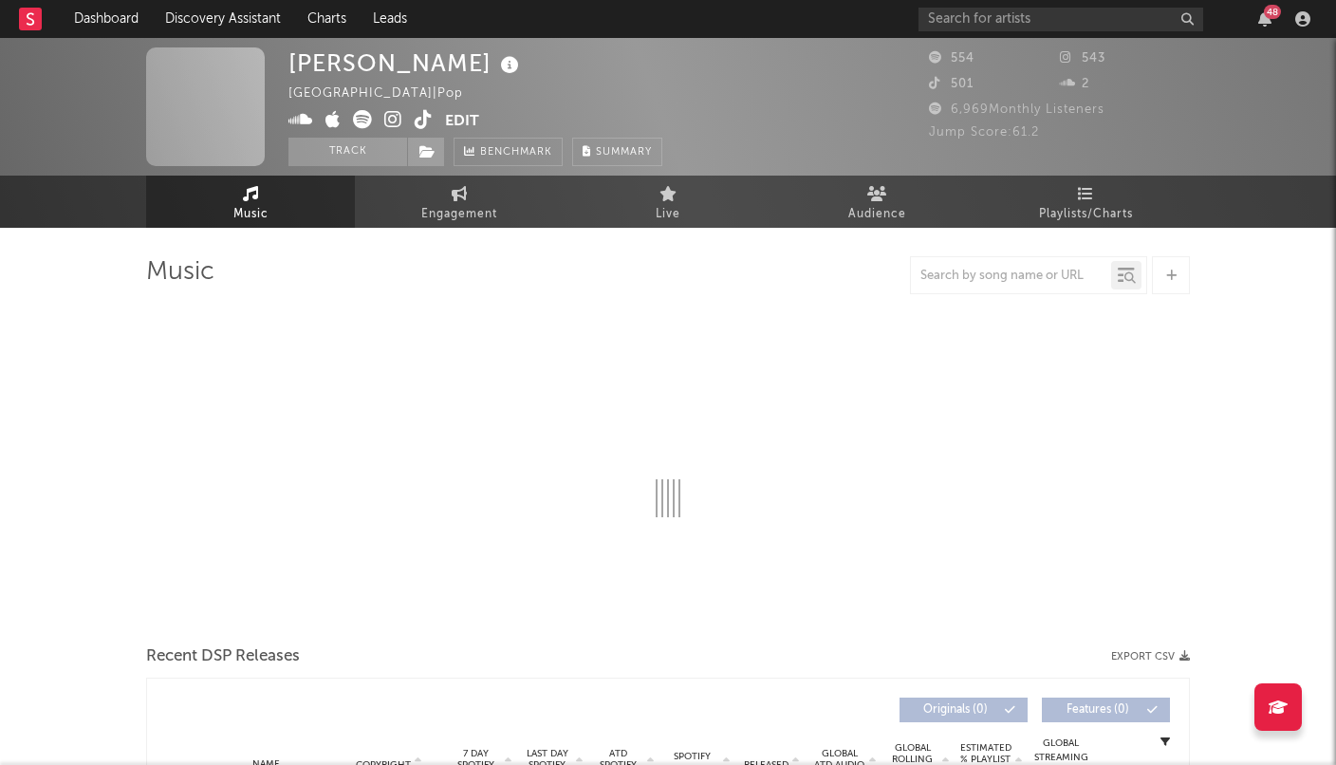
select select "1w"
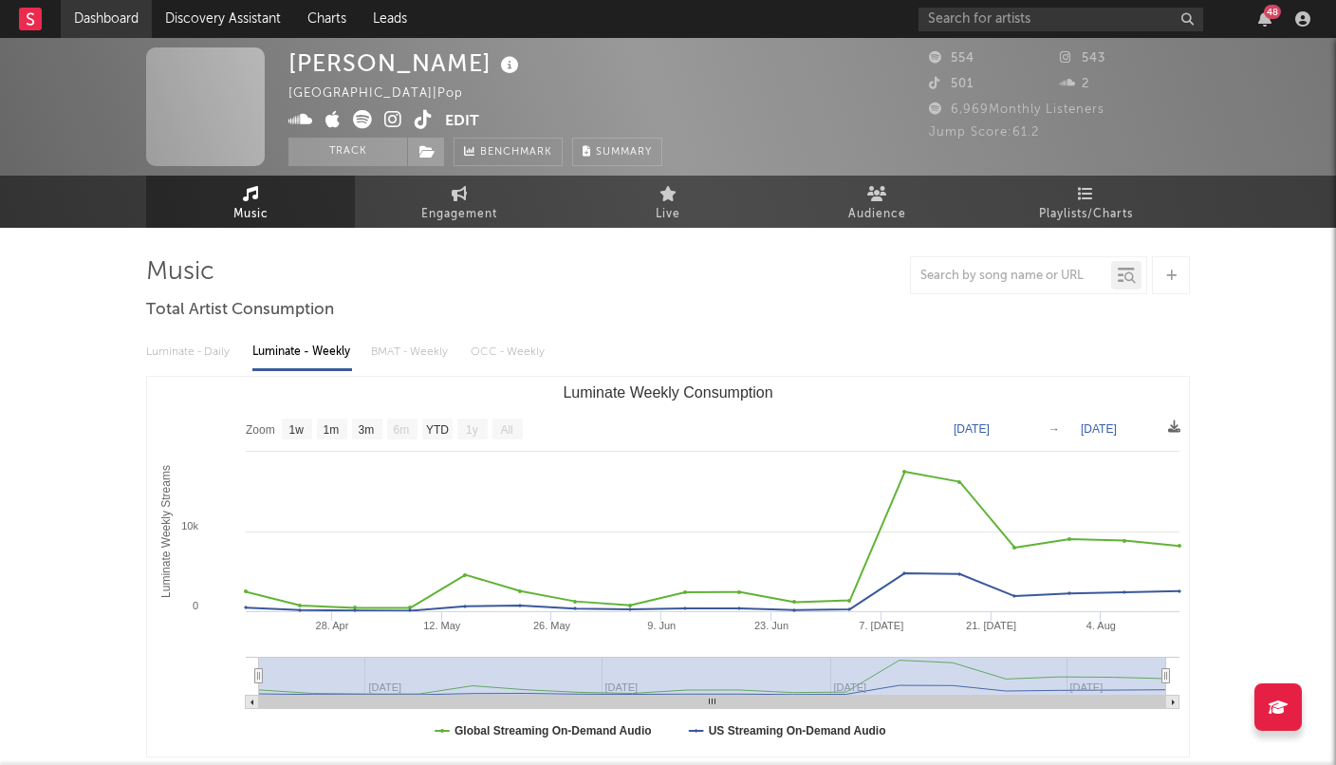
click at [90, 9] on link "Dashboard" at bounding box center [106, 19] width 91 height 38
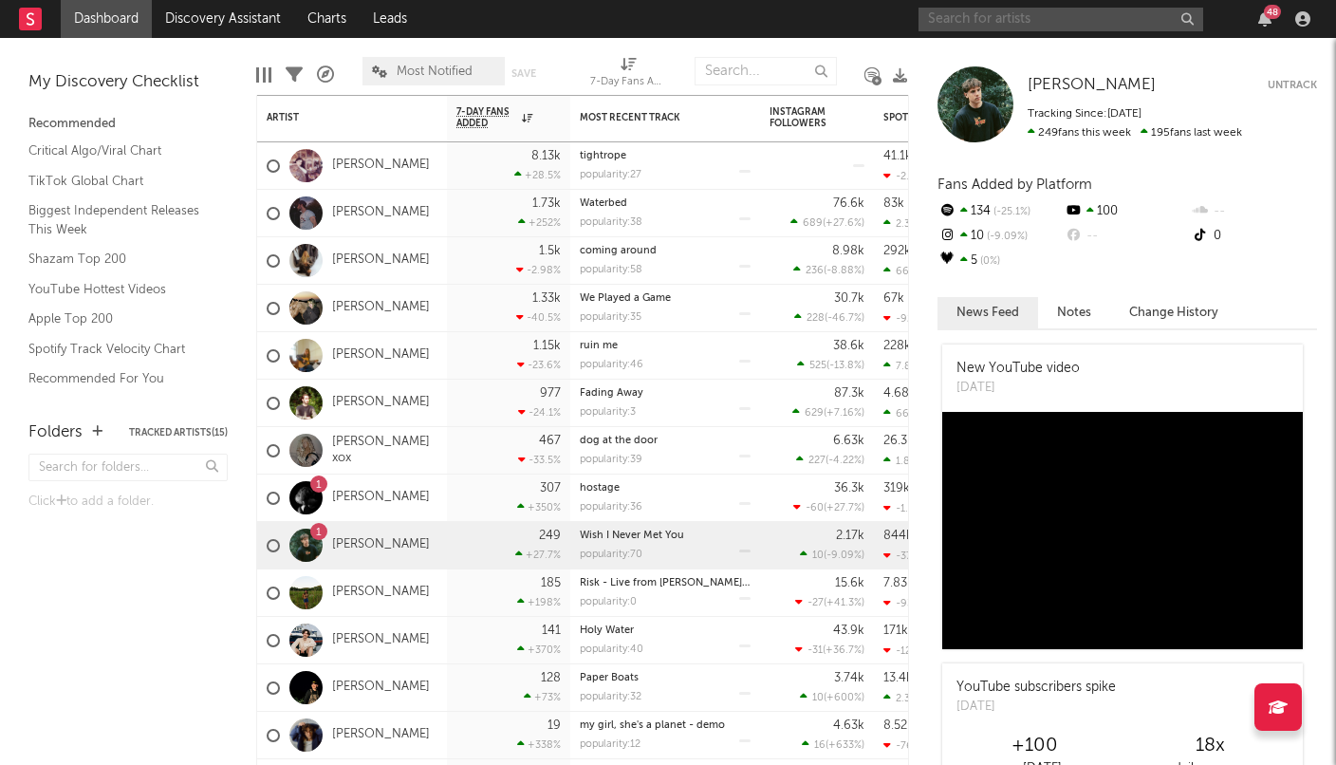
click at [1007, 15] on input "text" at bounding box center [1060, 20] width 285 height 24
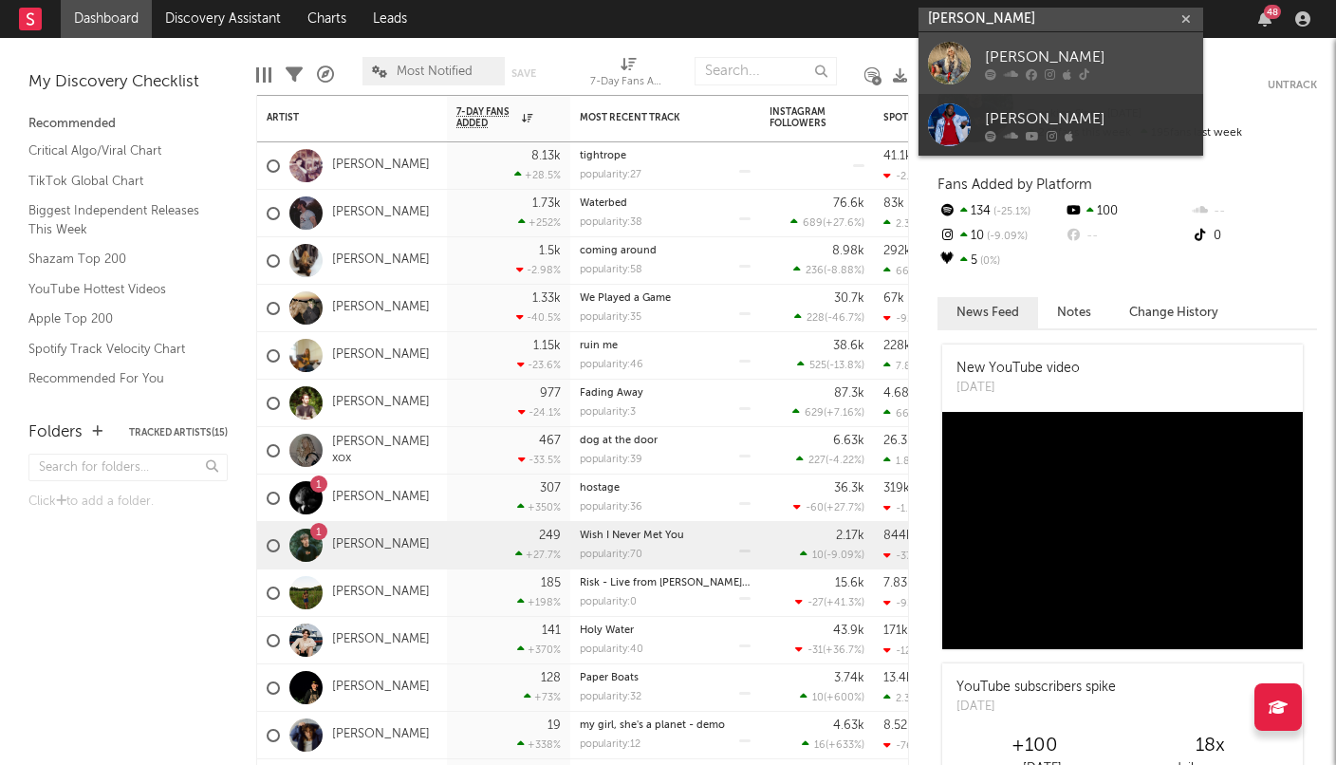
type input "[PERSON_NAME]"
click at [1004, 49] on div "[PERSON_NAME]" at bounding box center [1089, 57] width 209 height 23
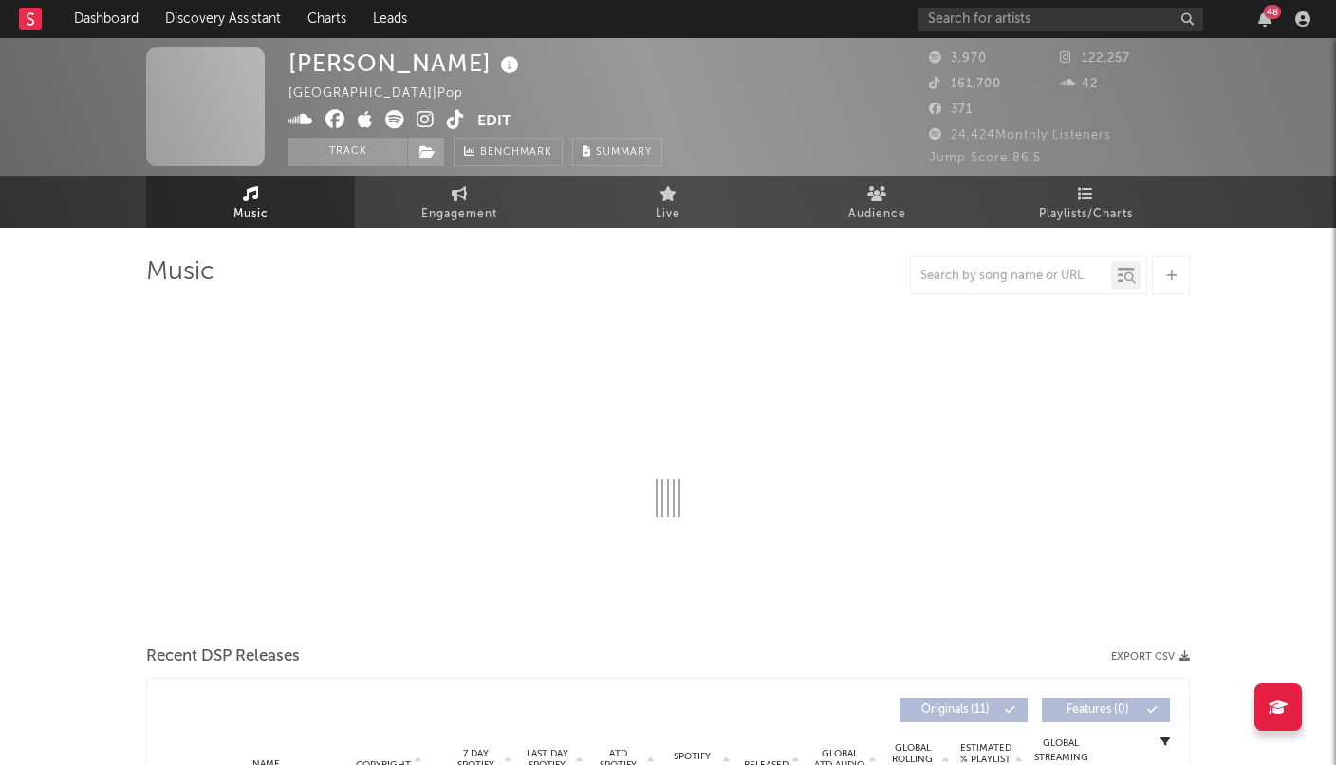
select select "1w"
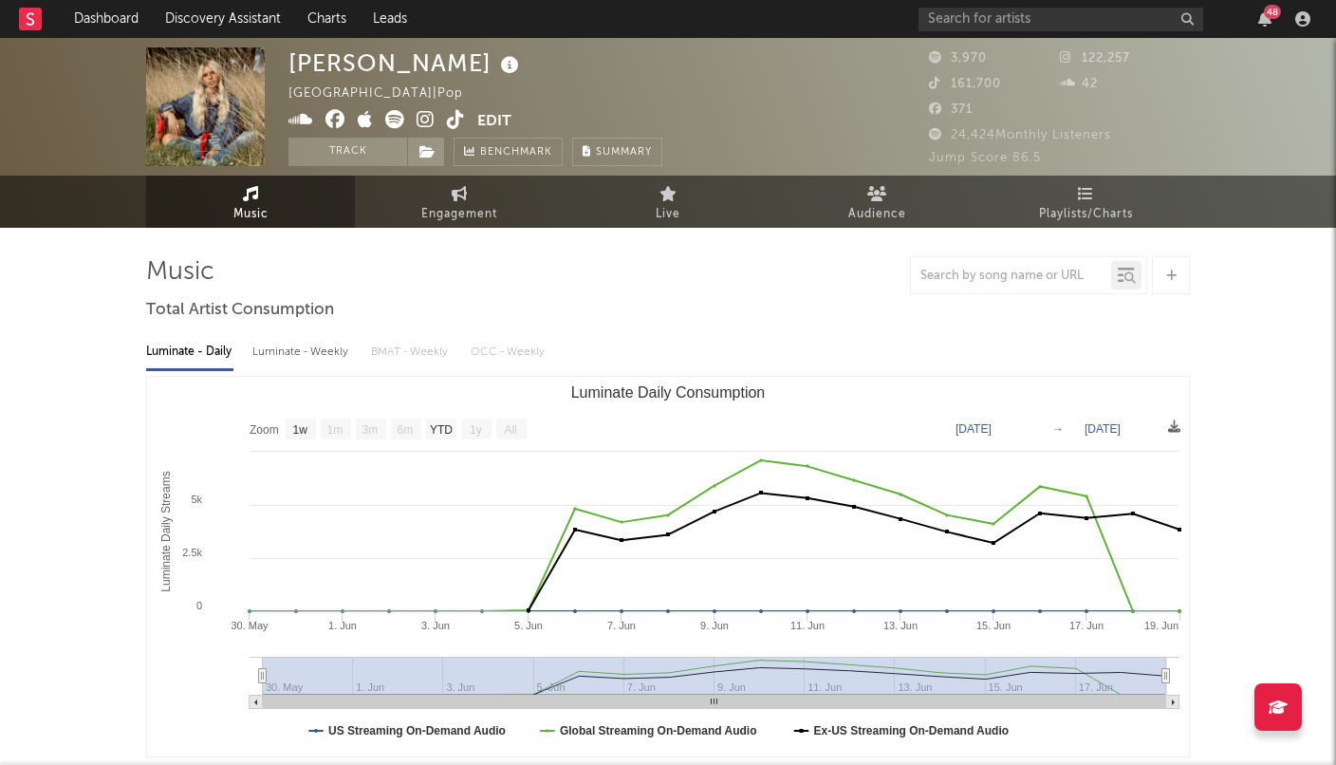
click at [425, 111] on icon at bounding box center [426, 119] width 18 height 19
click at [968, 26] on input "text" at bounding box center [1060, 20] width 285 height 24
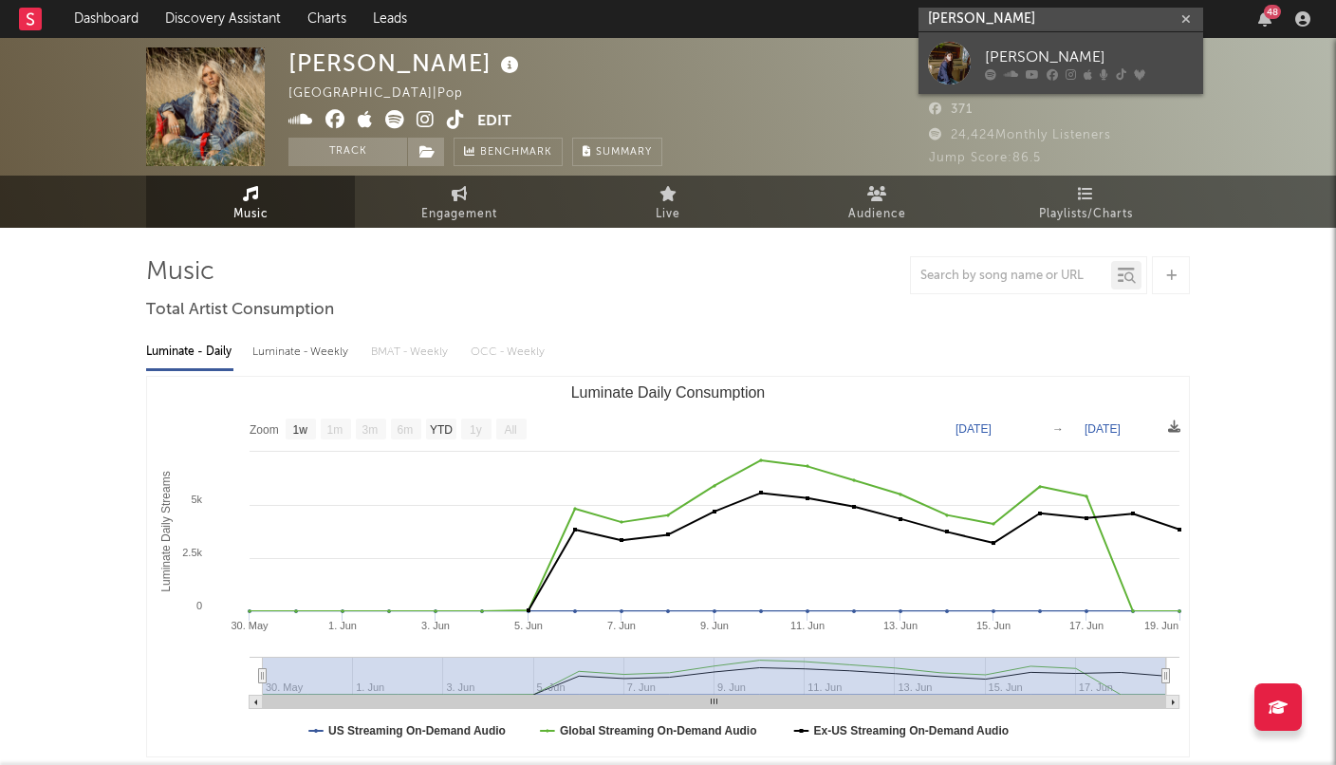
type input "[PERSON_NAME]"
drag, startPoint x: 957, startPoint y: 48, endPoint x: 1089, endPoint y: 48, distance: 131.9
click at [1089, 48] on div "[PERSON_NAME]" at bounding box center [1089, 57] width 209 height 23
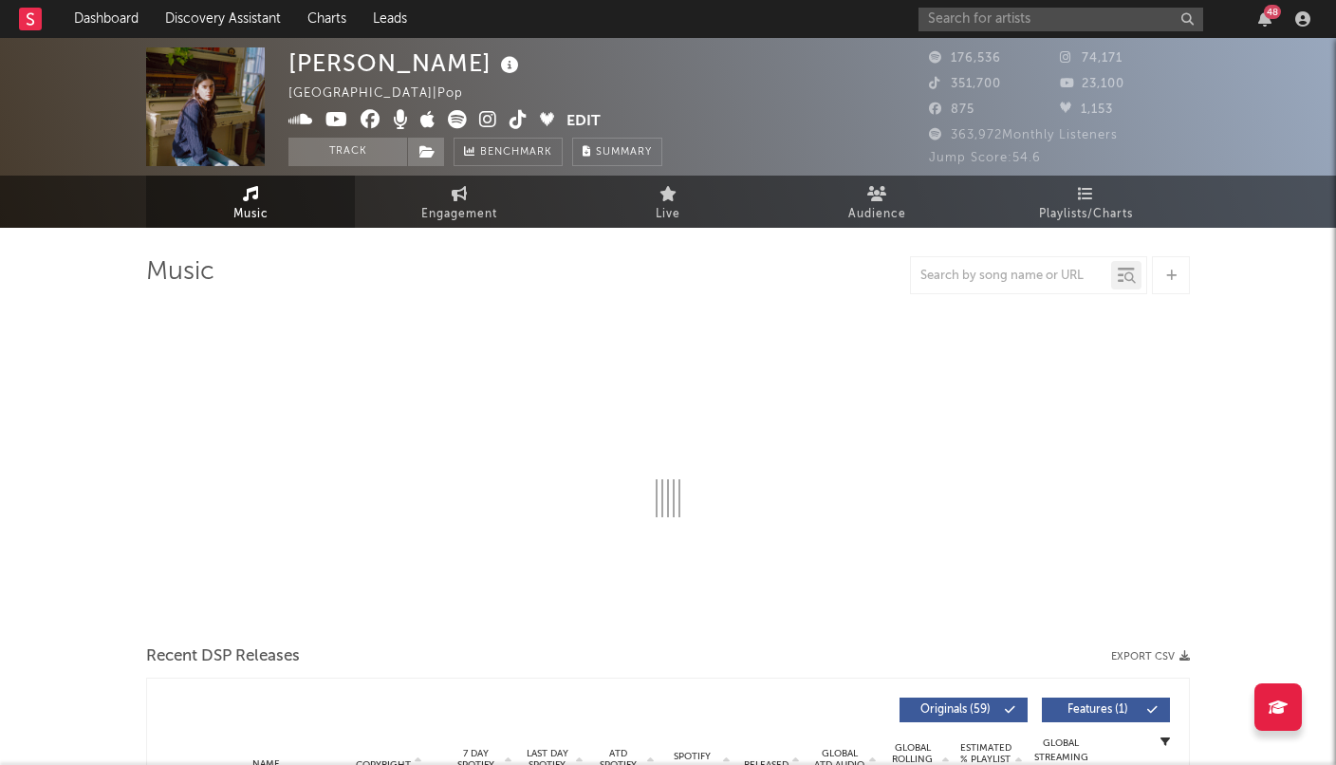
select select "6m"
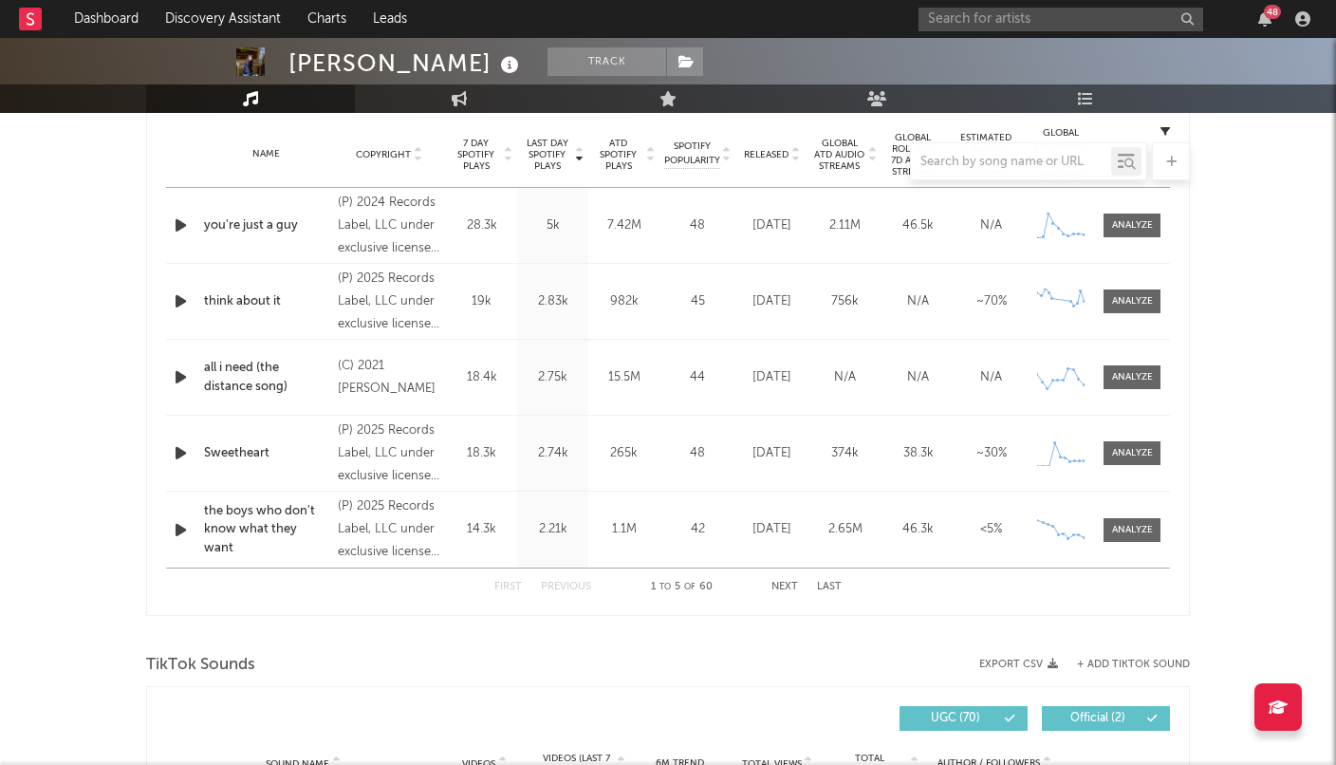
scroll to position [759, 0]
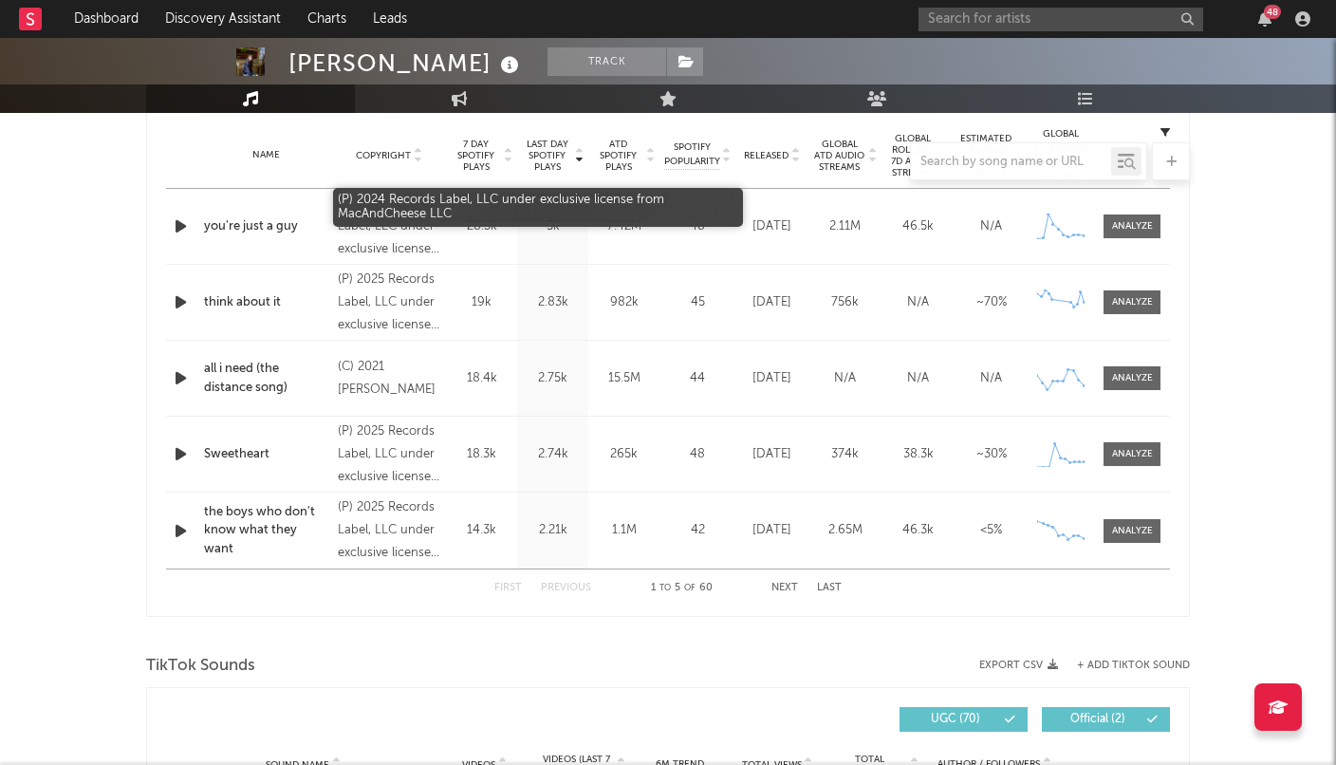
click at [362, 225] on div "(P) 2024 Records Label, LLC under exclusive license from MacAndCheese LLC" at bounding box center [389, 227] width 103 height 68
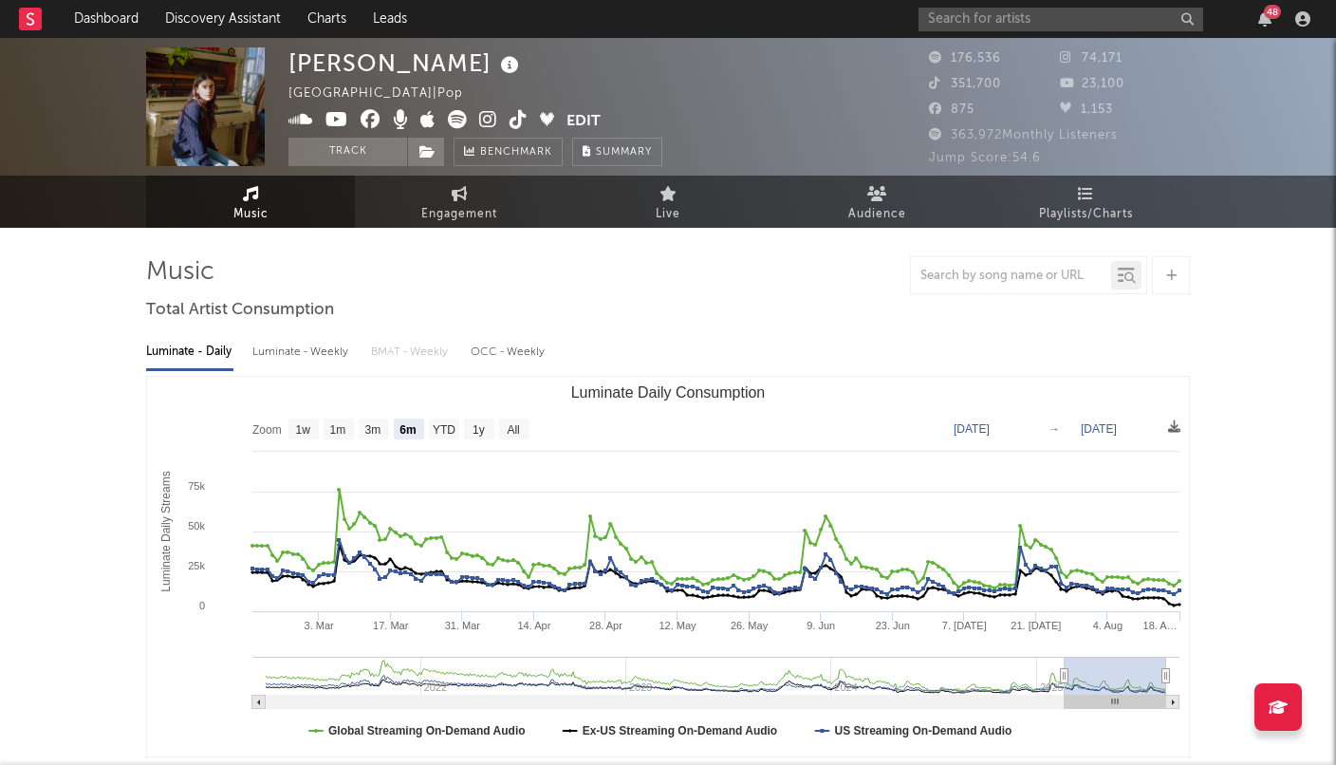
scroll to position [0, 0]
click at [1001, 16] on input "text" at bounding box center [1060, 20] width 285 height 24
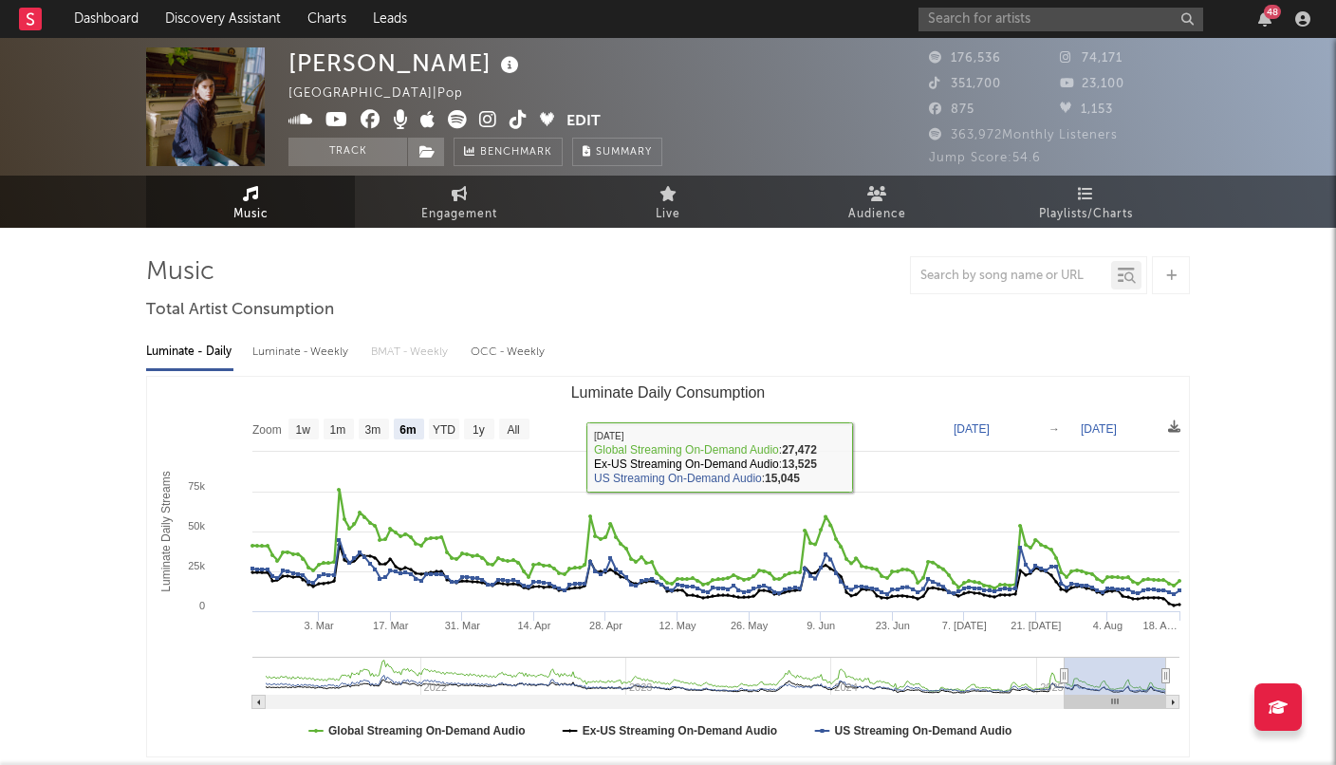
click at [873, 424] on rect "Luminate Daily Consumption" at bounding box center [668, 567] width 1042 height 380
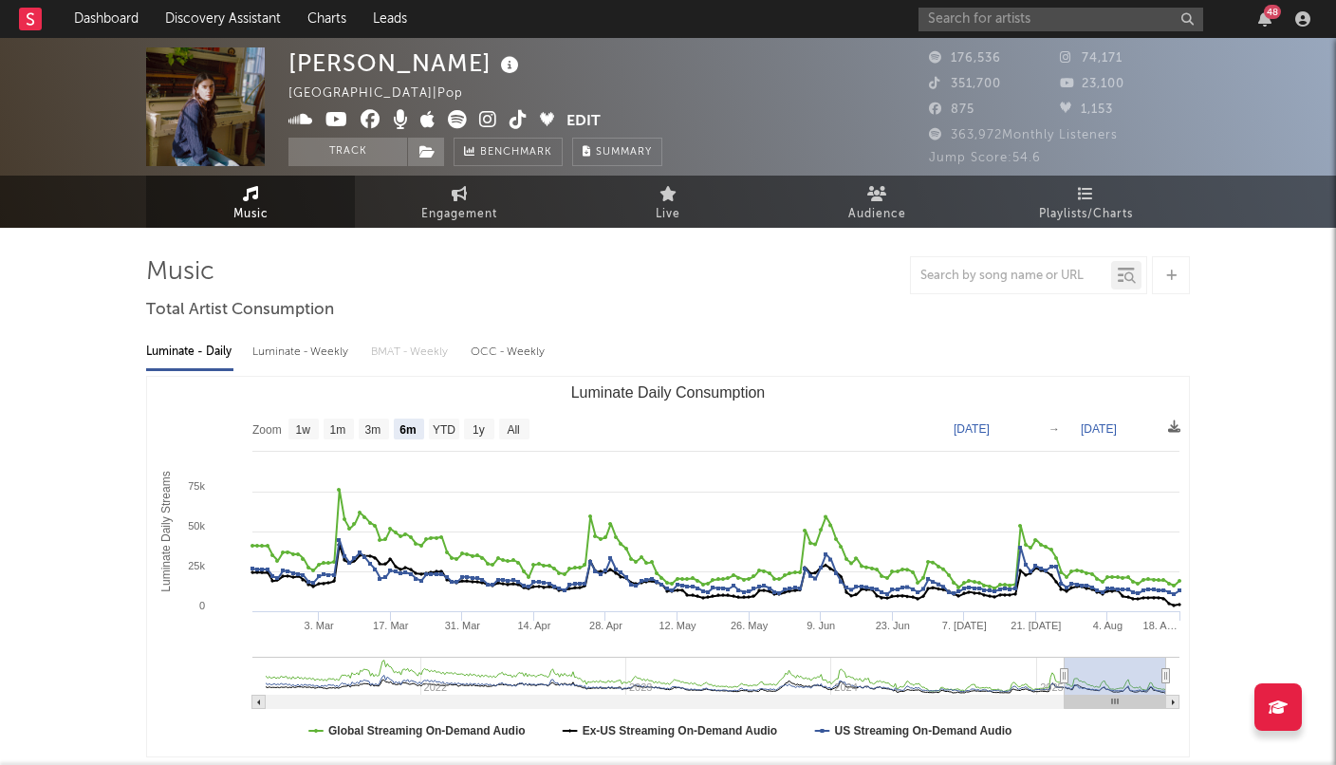
click at [996, 338] on div "Luminate - Daily Luminate - Weekly BMAT - Weekly OCC - Weekly" at bounding box center [668, 352] width 1044 height 32
click at [461, 177] on link "Engagement" at bounding box center [459, 202] width 209 height 52
select select "1m"
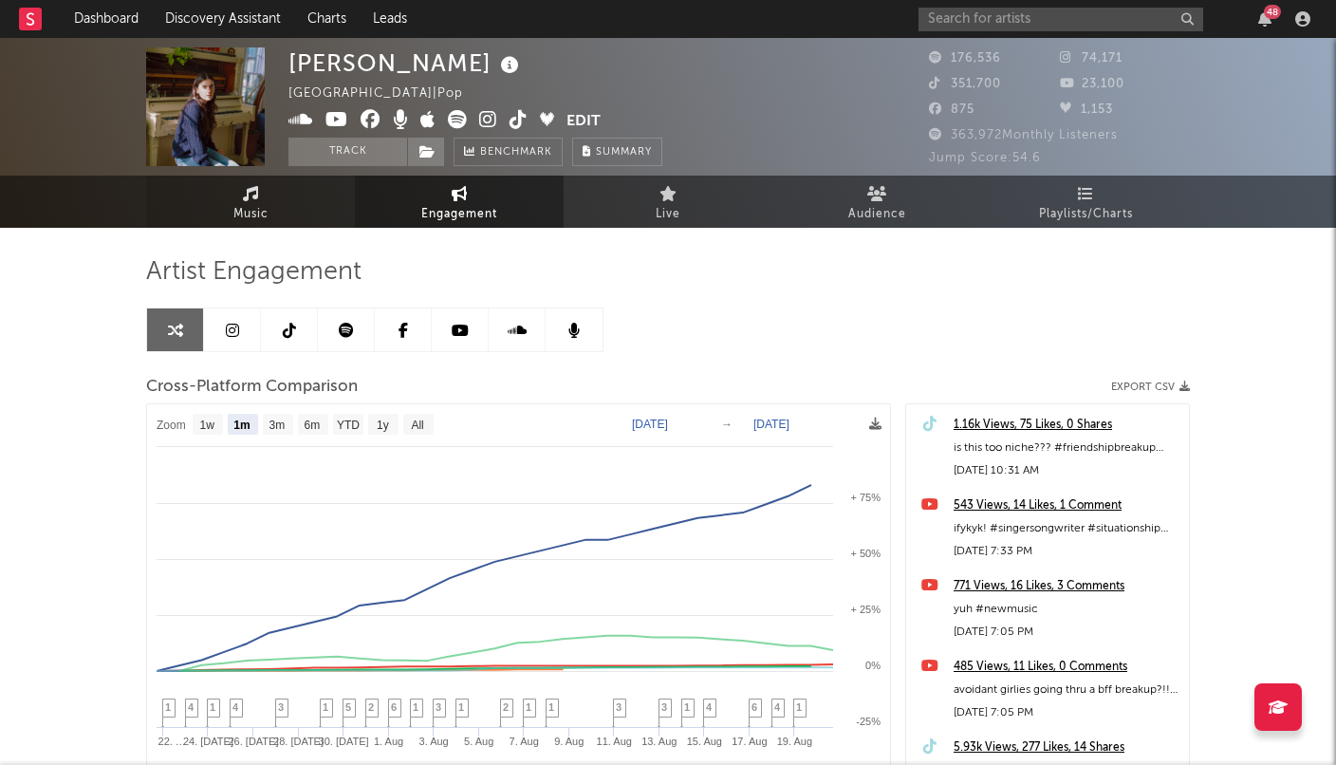
click at [298, 206] on link "Music" at bounding box center [250, 202] width 209 height 52
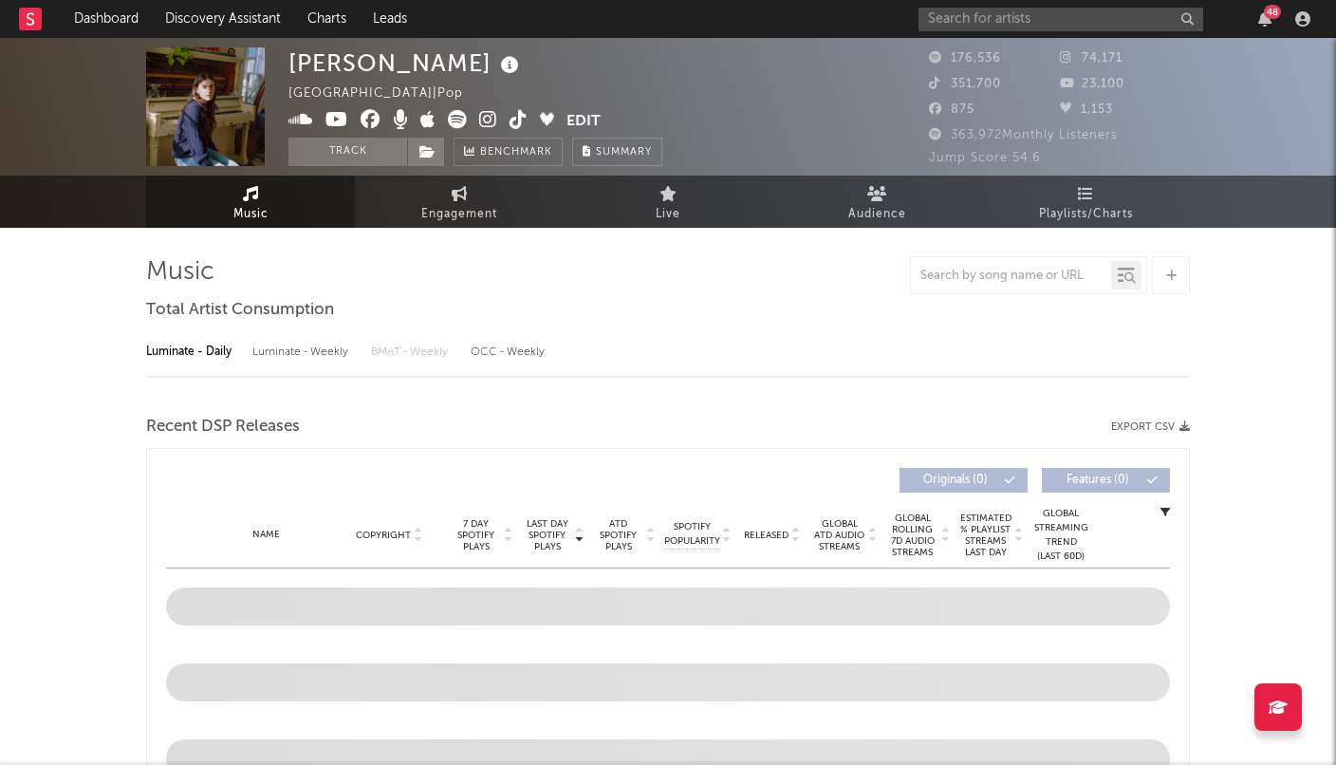
select select "6m"
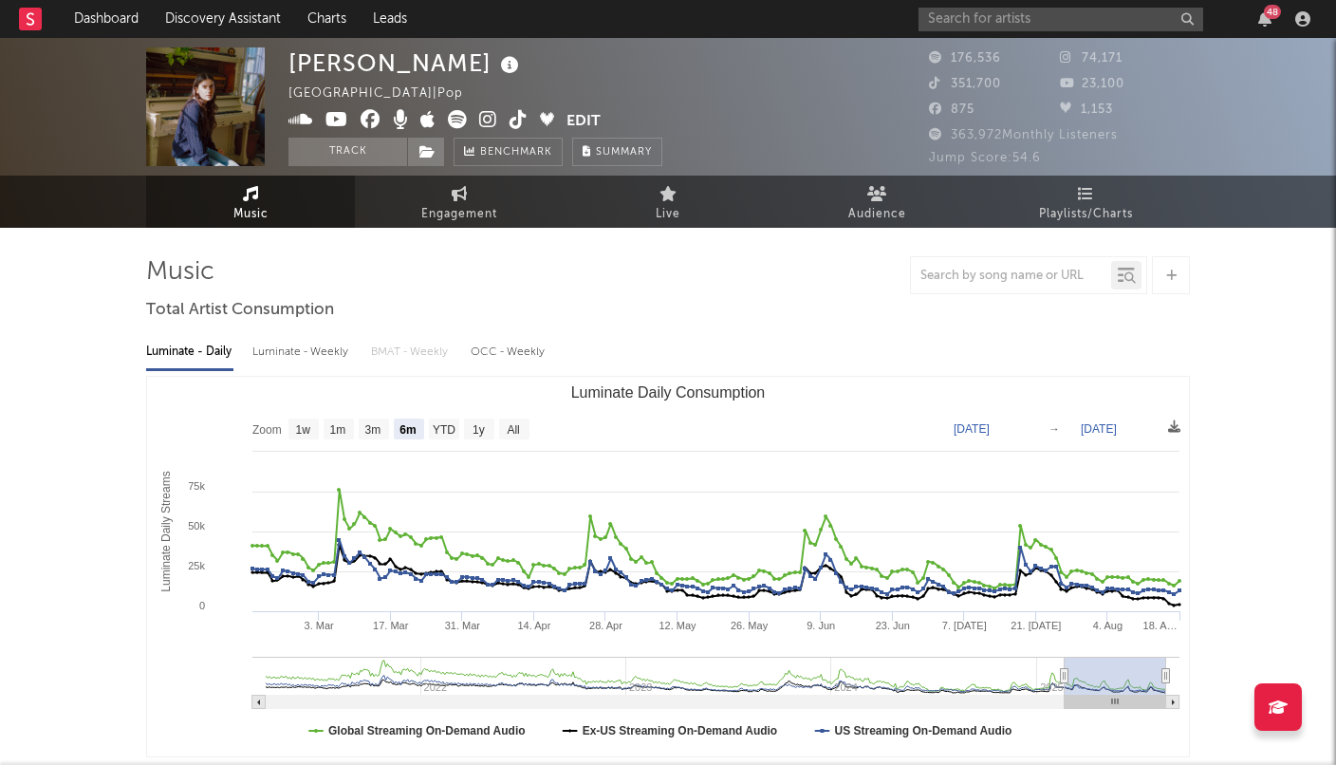
drag, startPoint x: 150, startPoint y: 264, endPoint x: 208, endPoint y: 265, distance: 57.9
click at [208, 265] on div at bounding box center [668, 275] width 1044 height 38
drag, startPoint x: 1140, startPoint y: 680, endPoint x: 1157, endPoint y: 680, distance: 17.1
click at [1157, 680] on rect "Luminate Daily Consumption" at bounding box center [1116, 676] width 102 height 38
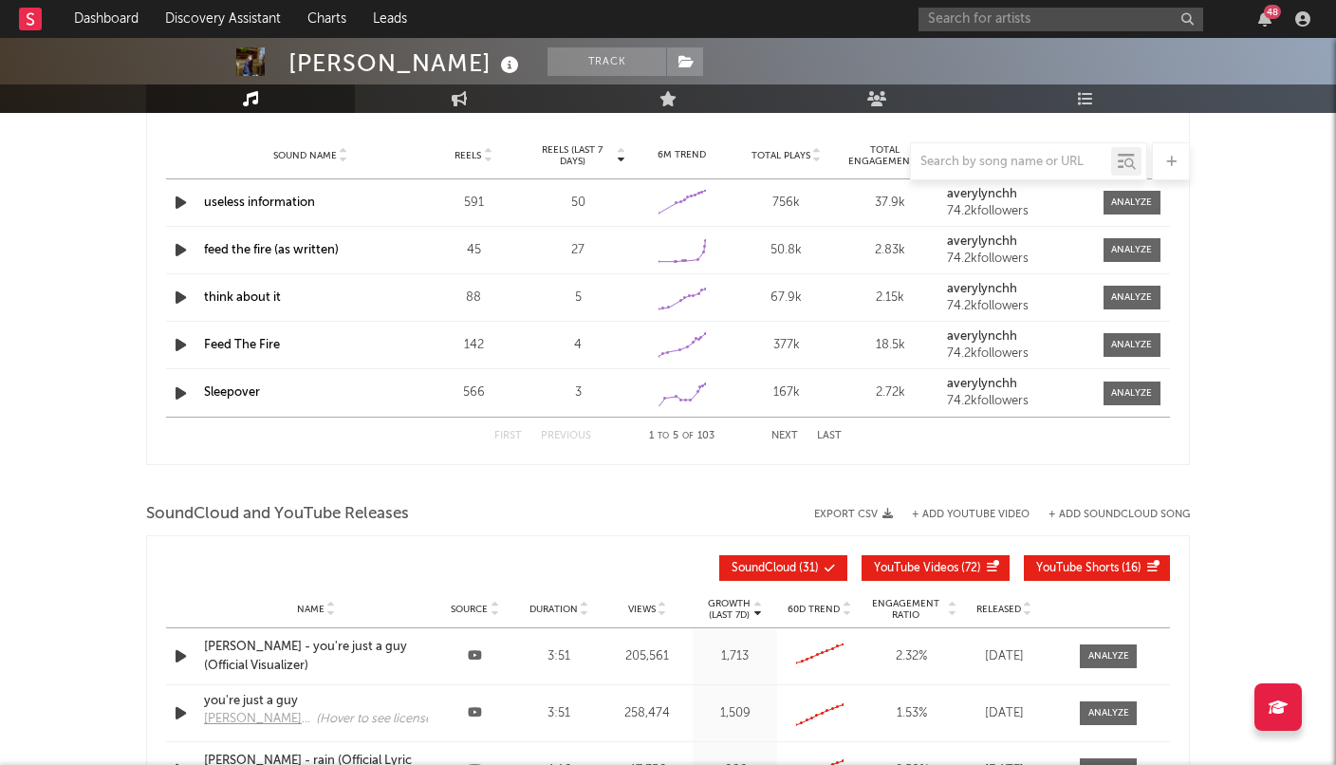
scroll to position [2063, 0]
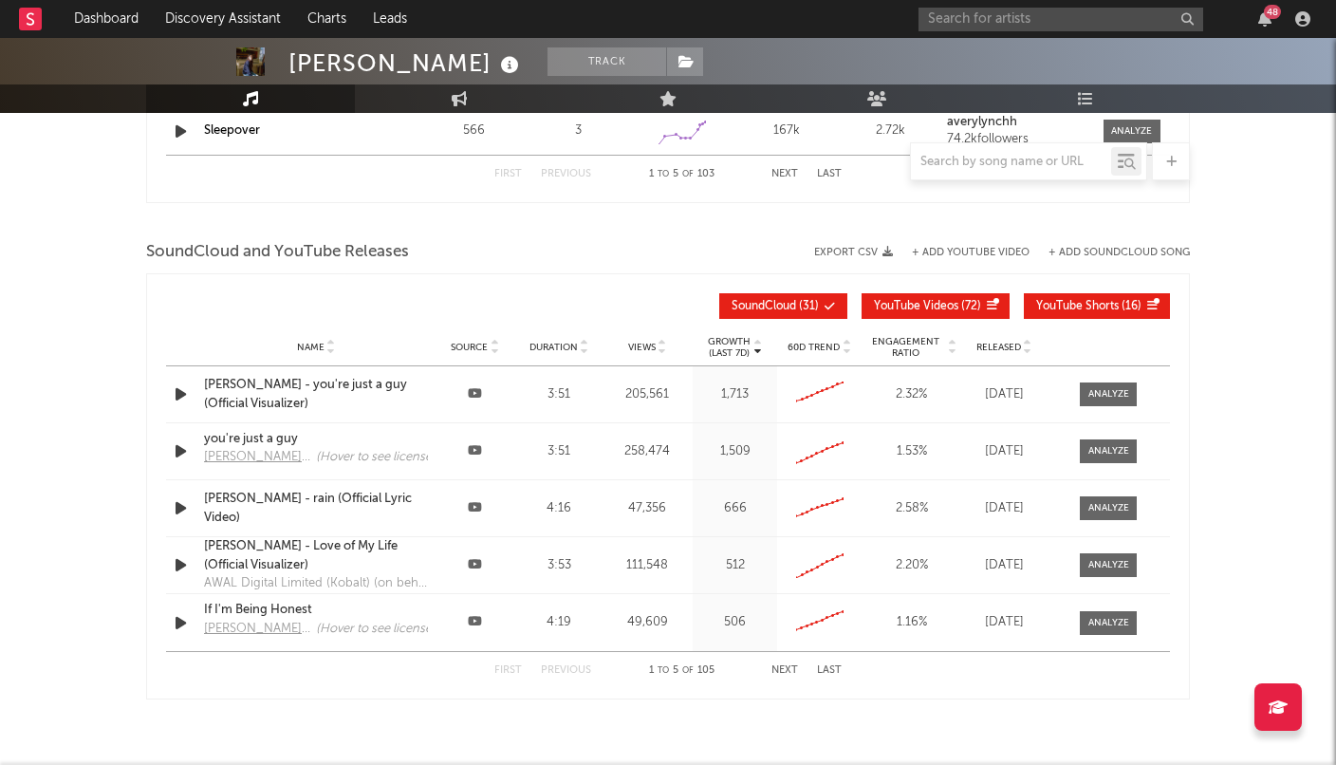
click at [364, 379] on div "[PERSON_NAME] - you're just a guy (Official Visualizer)" at bounding box center [316, 394] width 224 height 37
click at [1000, 9] on input "text" at bounding box center [1060, 20] width 285 height 24
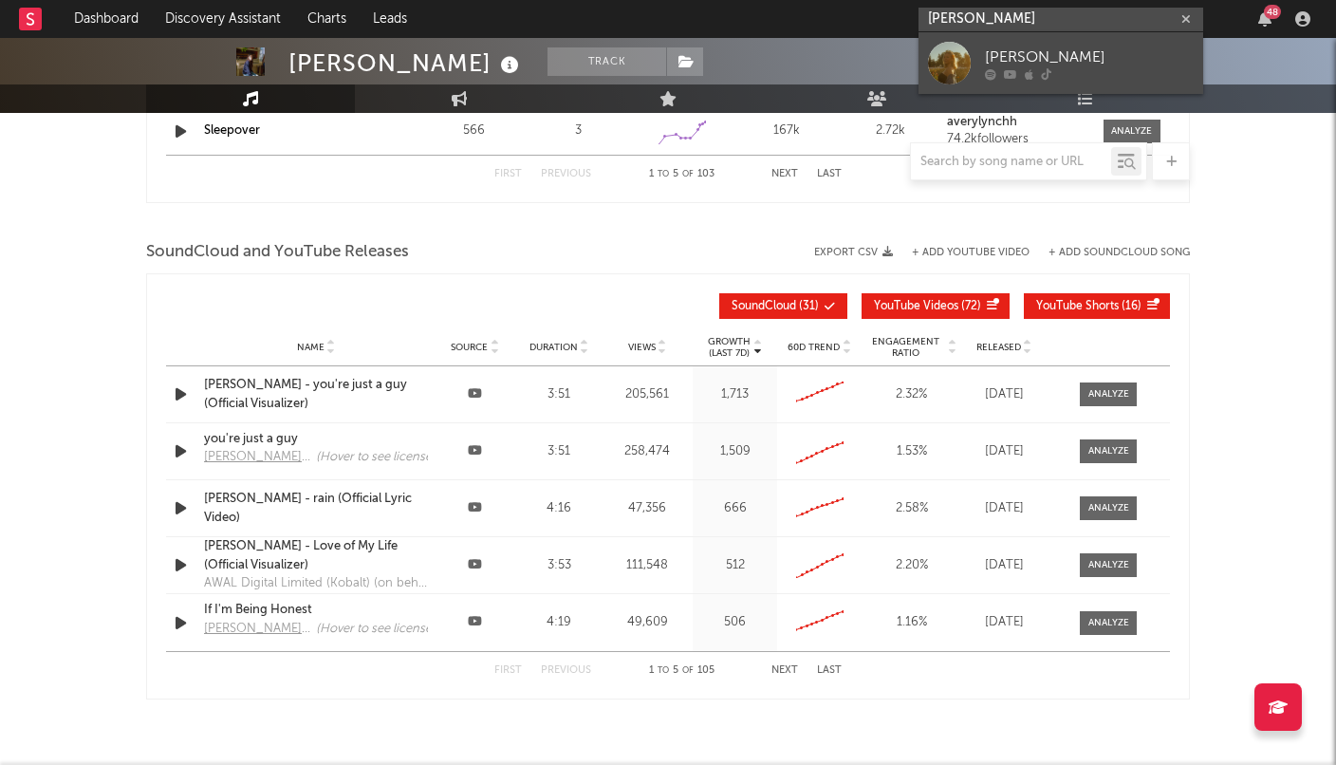
type input "[PERSON_NAME]"
click at [1052, 40] on link "[PERSON_NAME]" at bounding box center [1060, 63] width 285 height 62
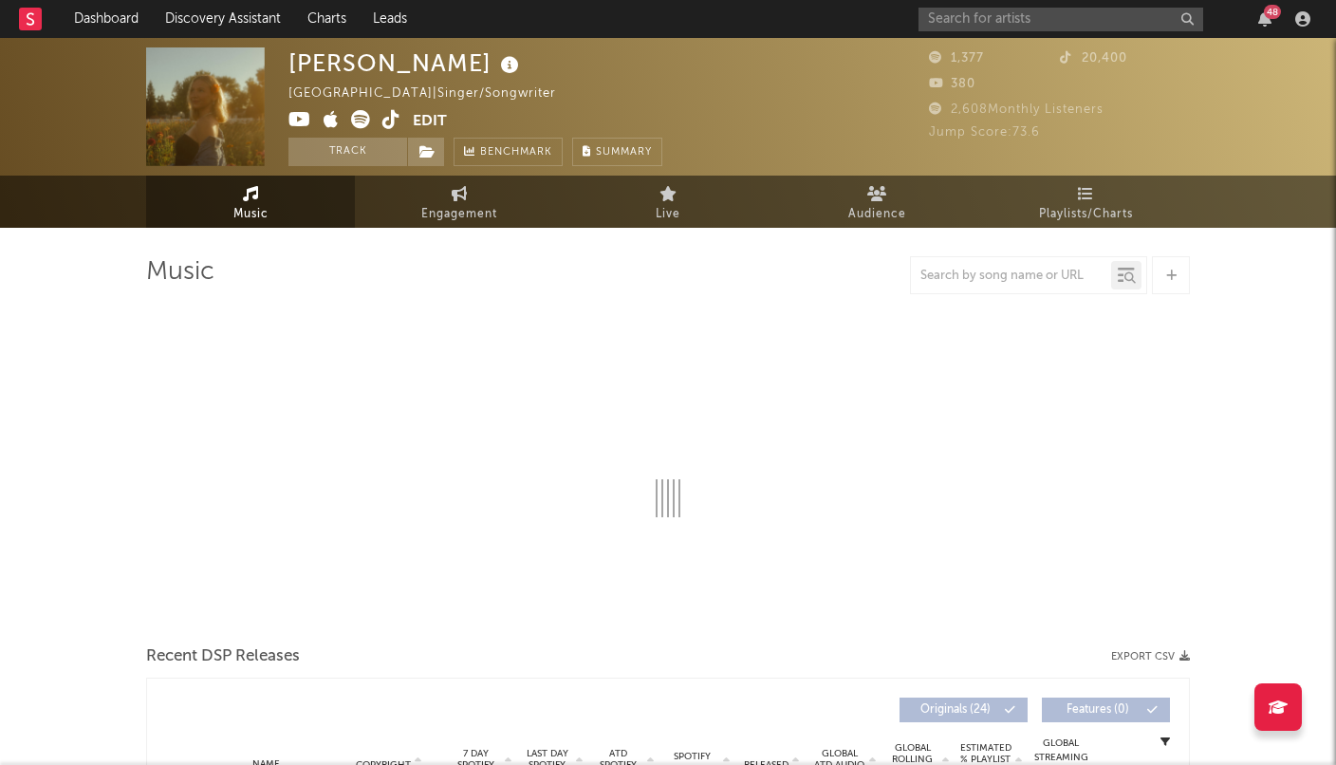
select select "6m"
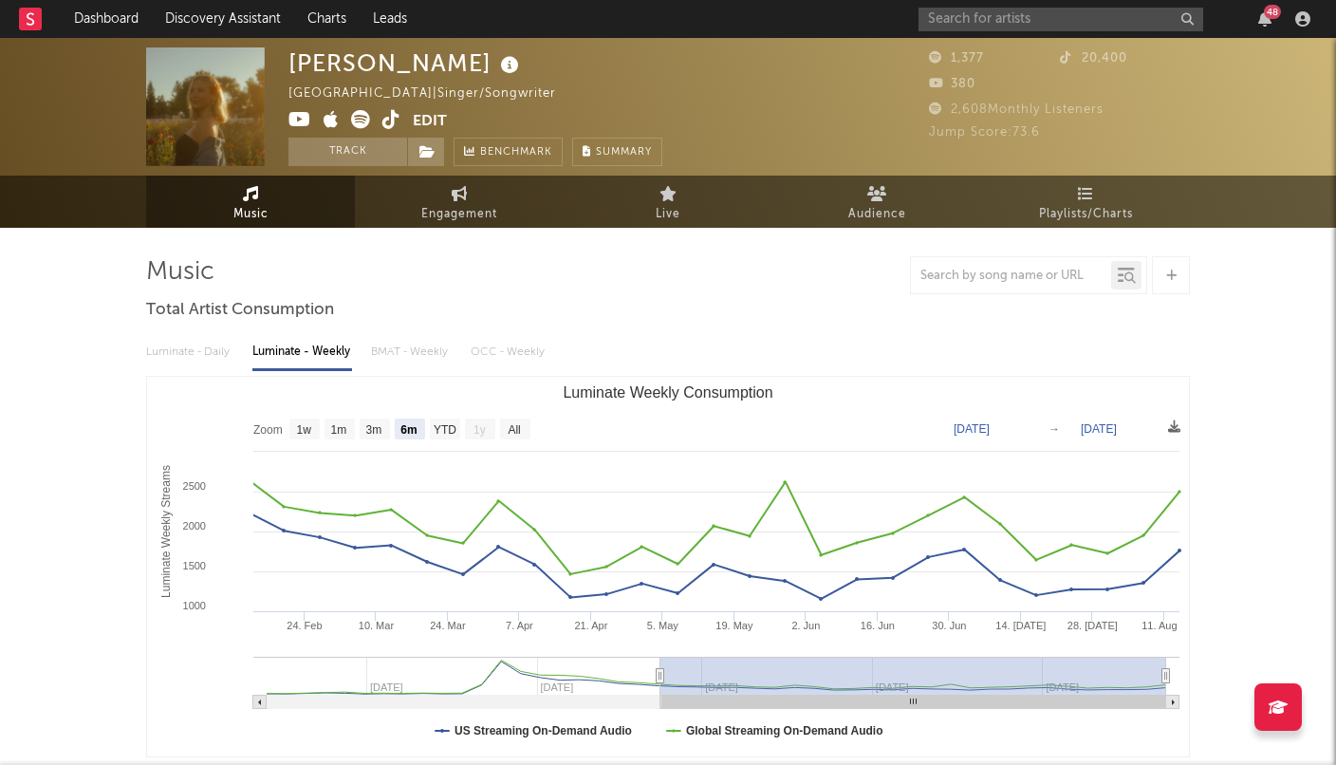
click at [384, 115] on icon at bounding box center [391, 119] width 18 height 19
click at [120, 21] on link "Dashboard" at bounding box center [106, 19] width 91 height 38
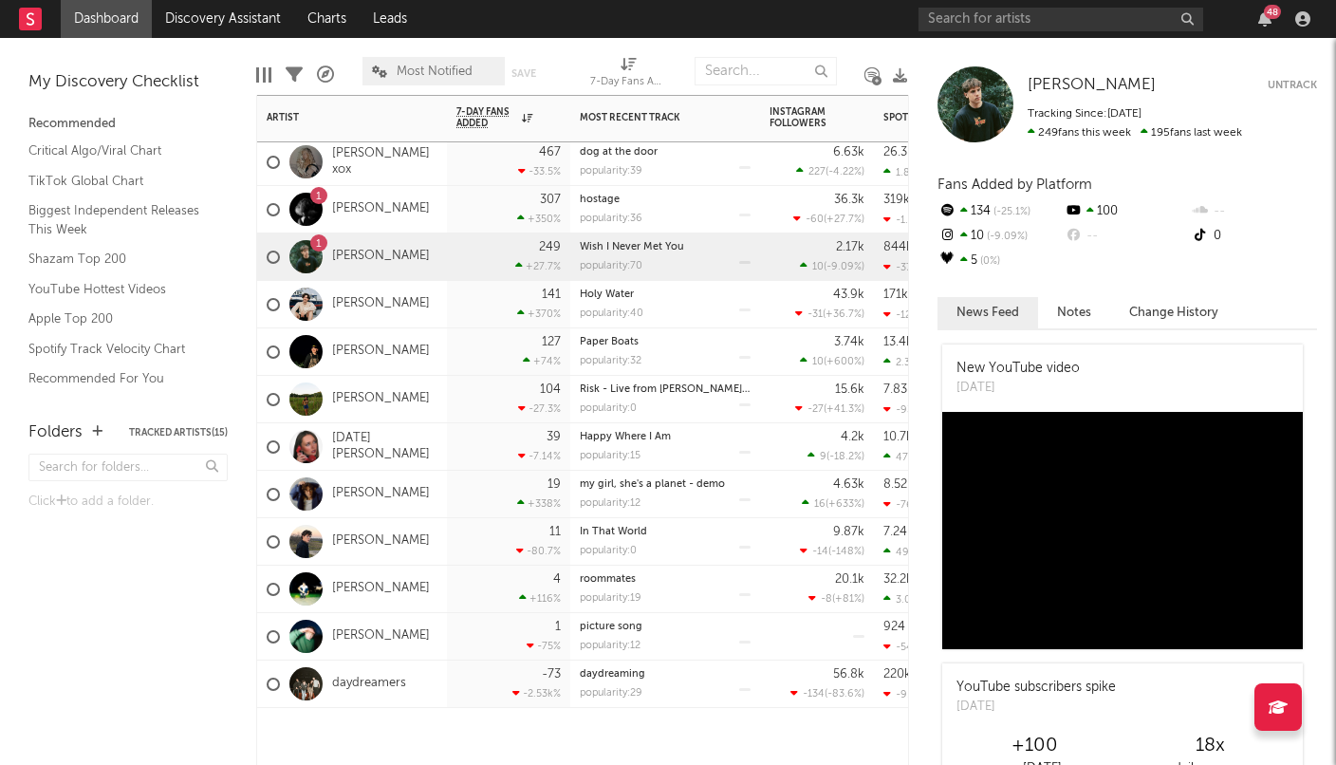
click at [471, 263] on div "249 +27.7 %" at bounding box center [508, 256] width 104 height 46
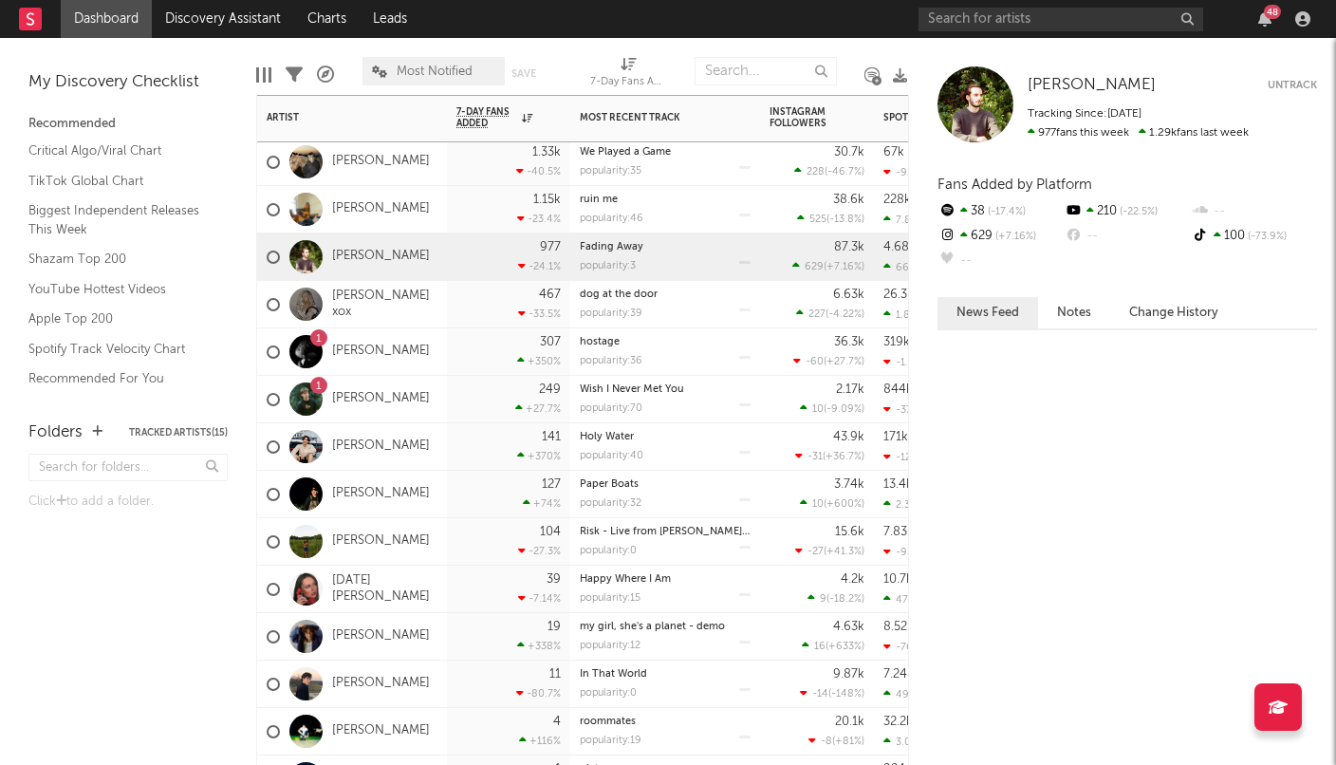
click at [539, 245] on div "977 -24.1 %" at bounding box center [508, 256] width 104 height 46
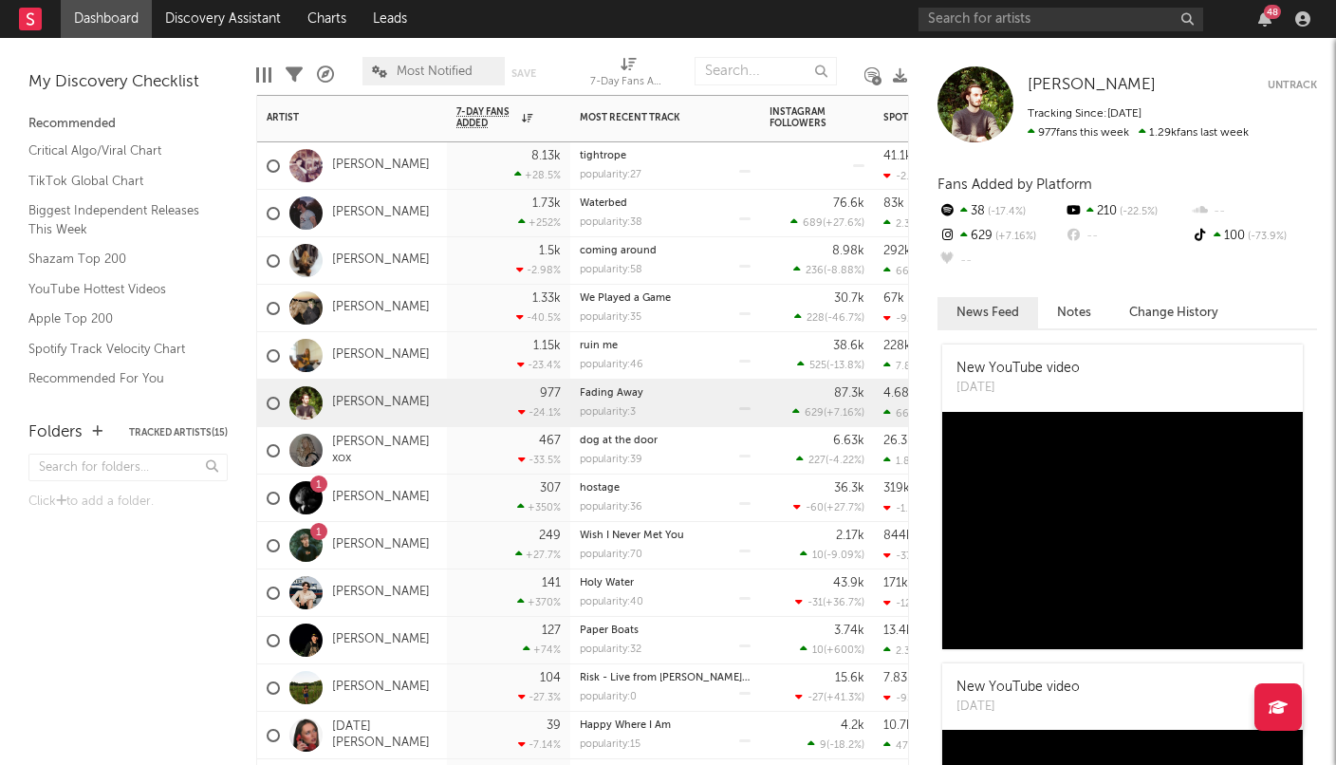
click at [455, 344] on div "1.15k -23.4 %" at bounding box center [508, 355] width 123 height 47
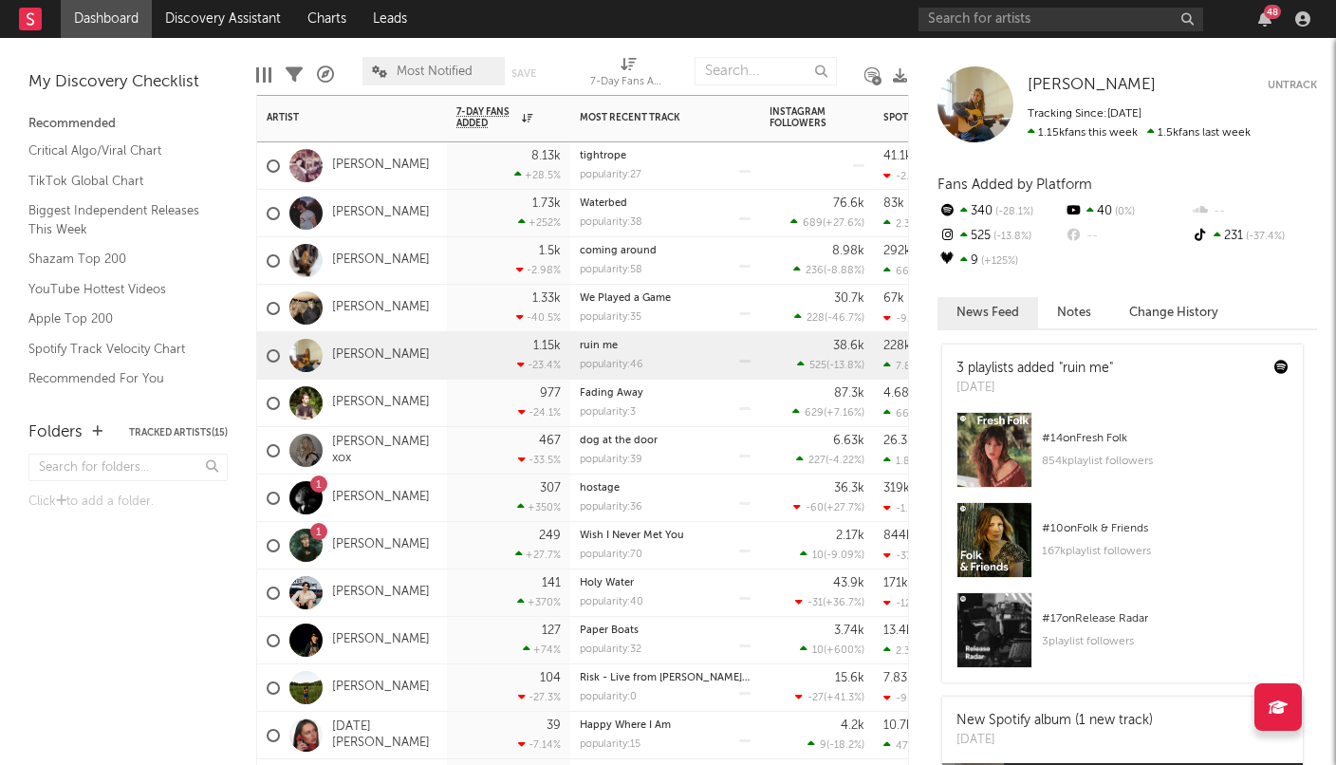
click at [442, 297] on div "[PERSON_NAME]" at bounding box center [352, 308] width 190 height 47
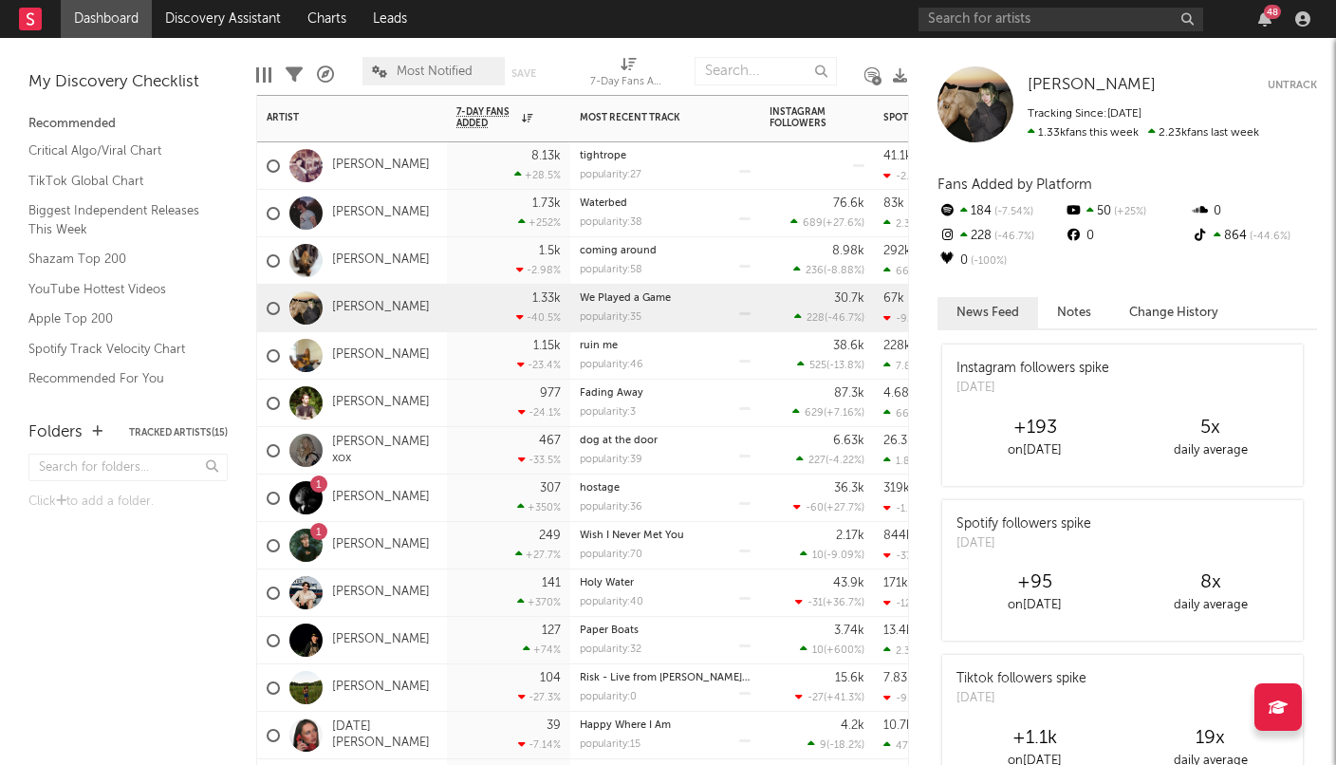
click at [457, 265] on div "1.5k -2.98 %" at bounding box center [508, 260] width 104 height 46
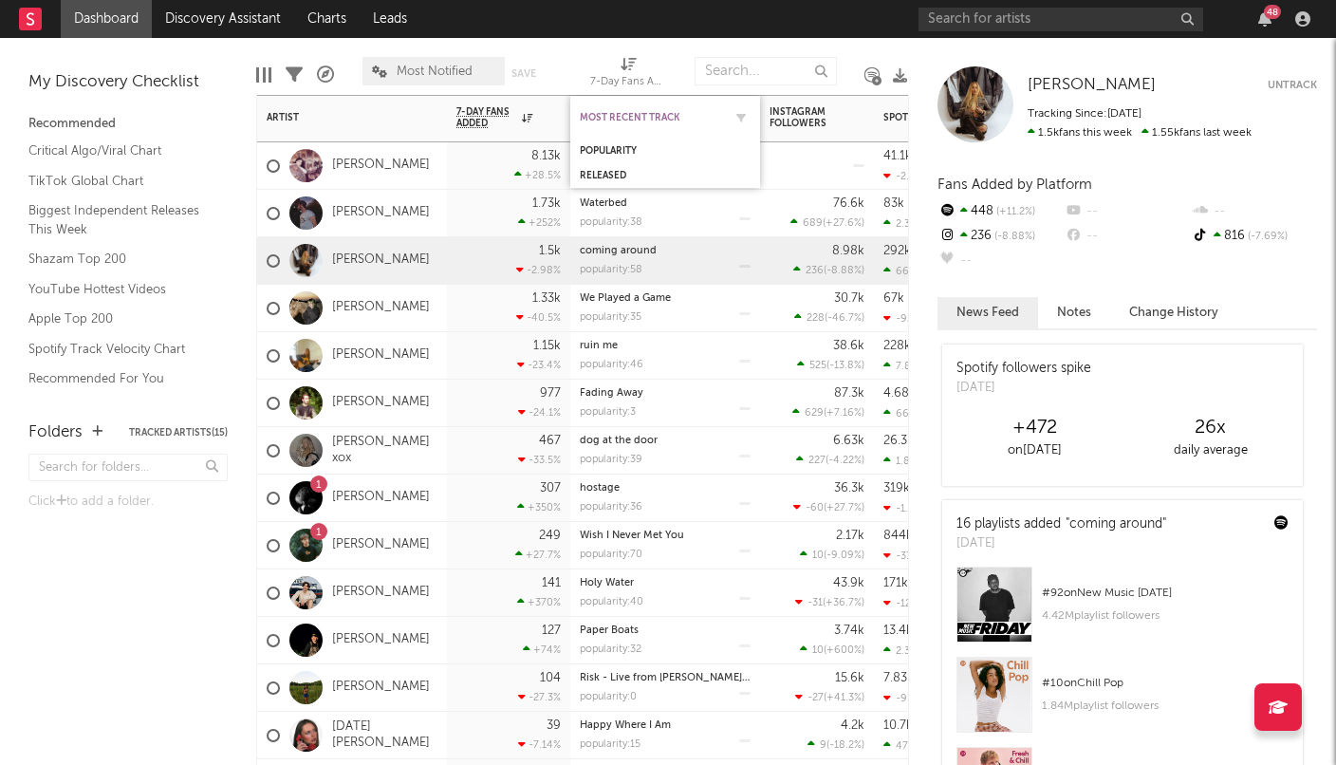
click at [628, 119] on div "Most Recent Track" at bounding box center [651, 117] width 142 height 11
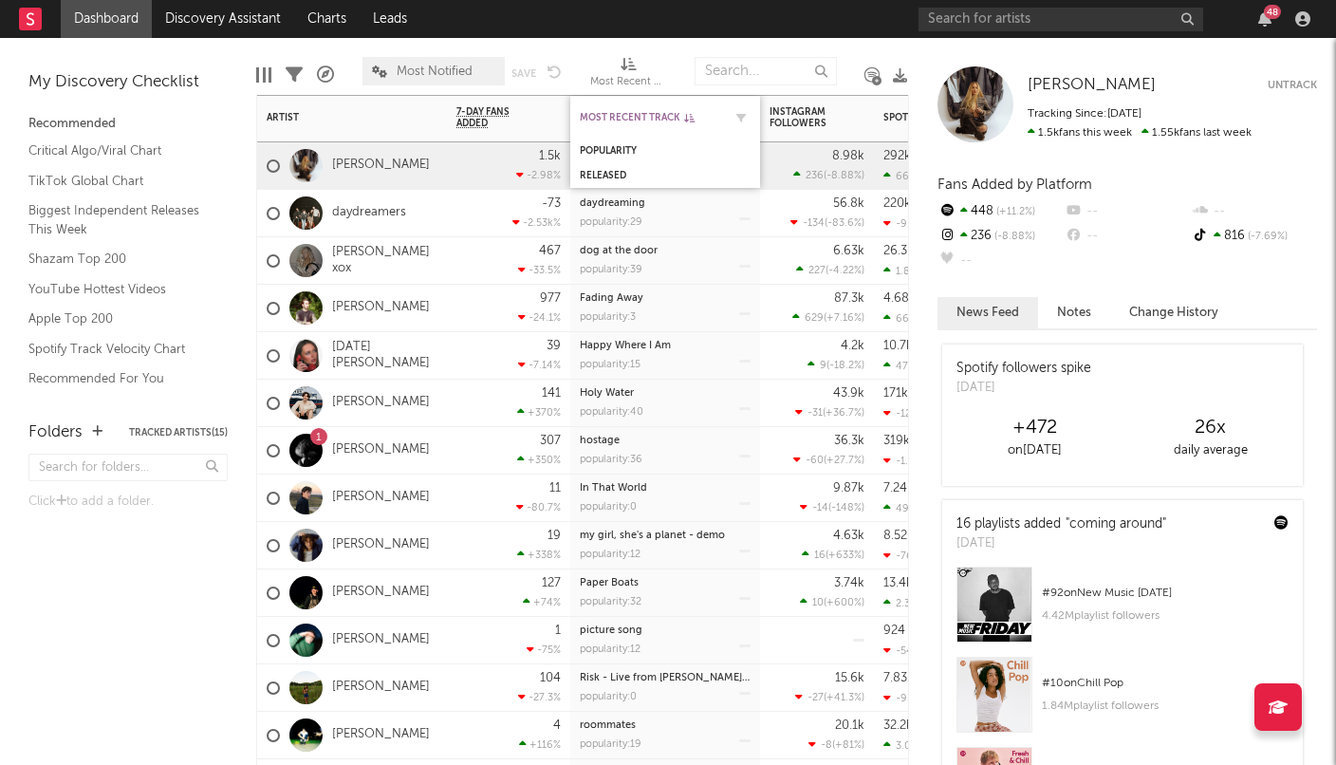
click at [687, 114] on icon at bounding box center [689, 117] width 10 height 9
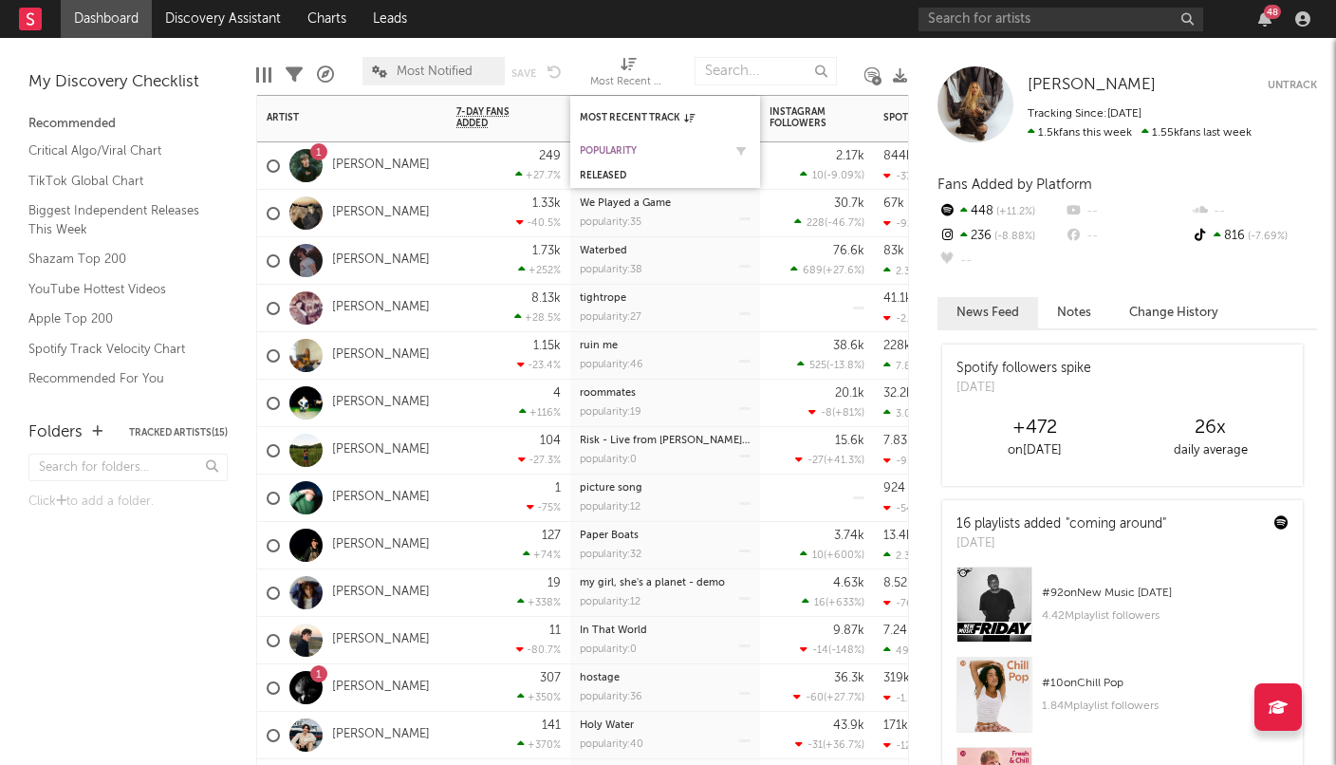
click at [615, 155] on div "Popularity" at bounding box center [651, 150] width 142 height 11
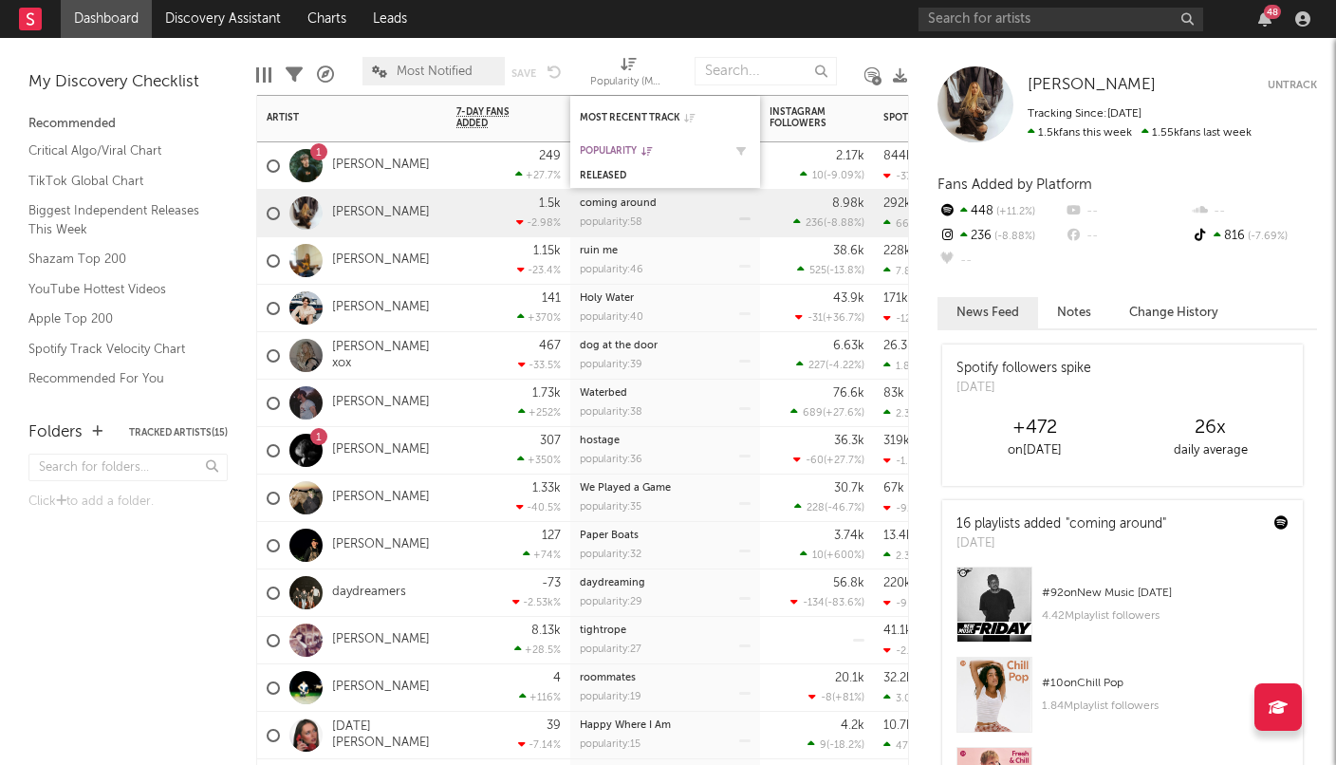
click at [609, 148] on div "Popularity" at bounding box center [651, 150] width 142 height 11
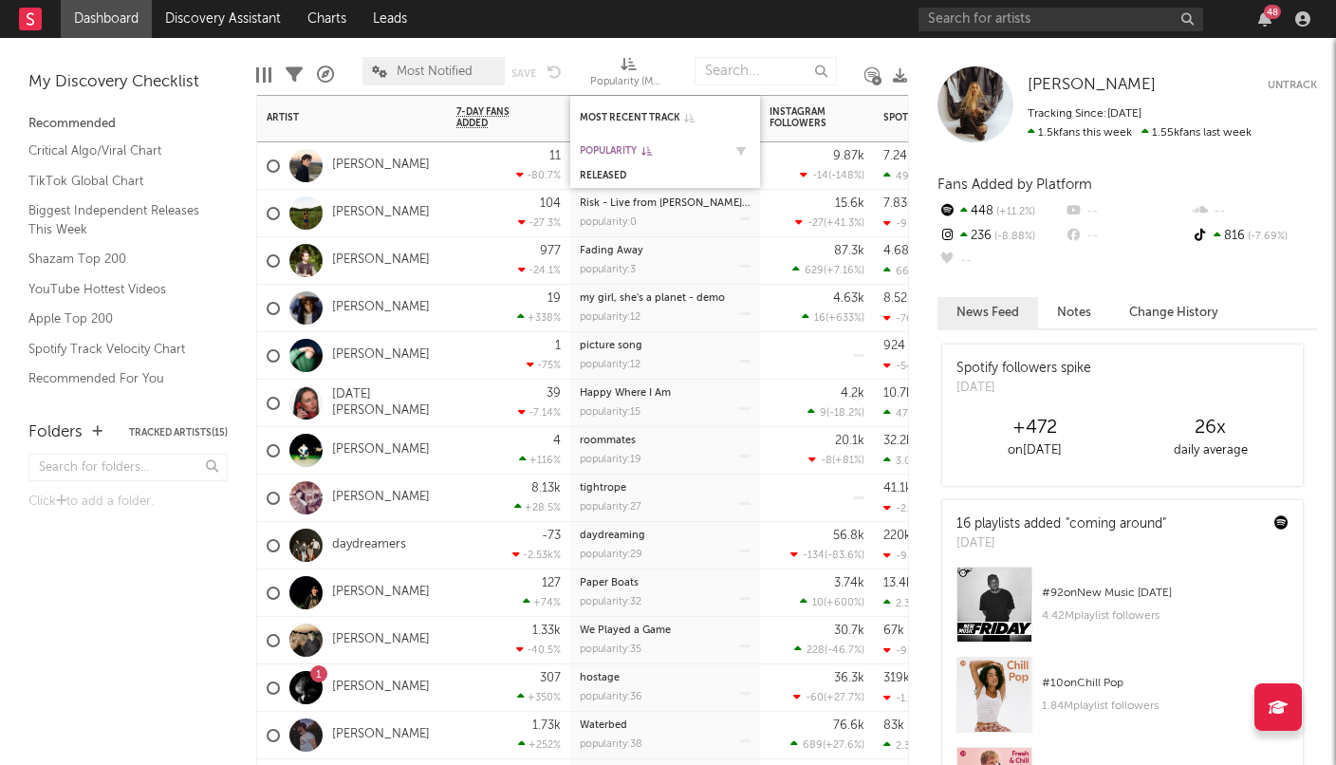
click at [601, 146] on div "Popularity" at bounding box center [651, 150] width 142 height 11
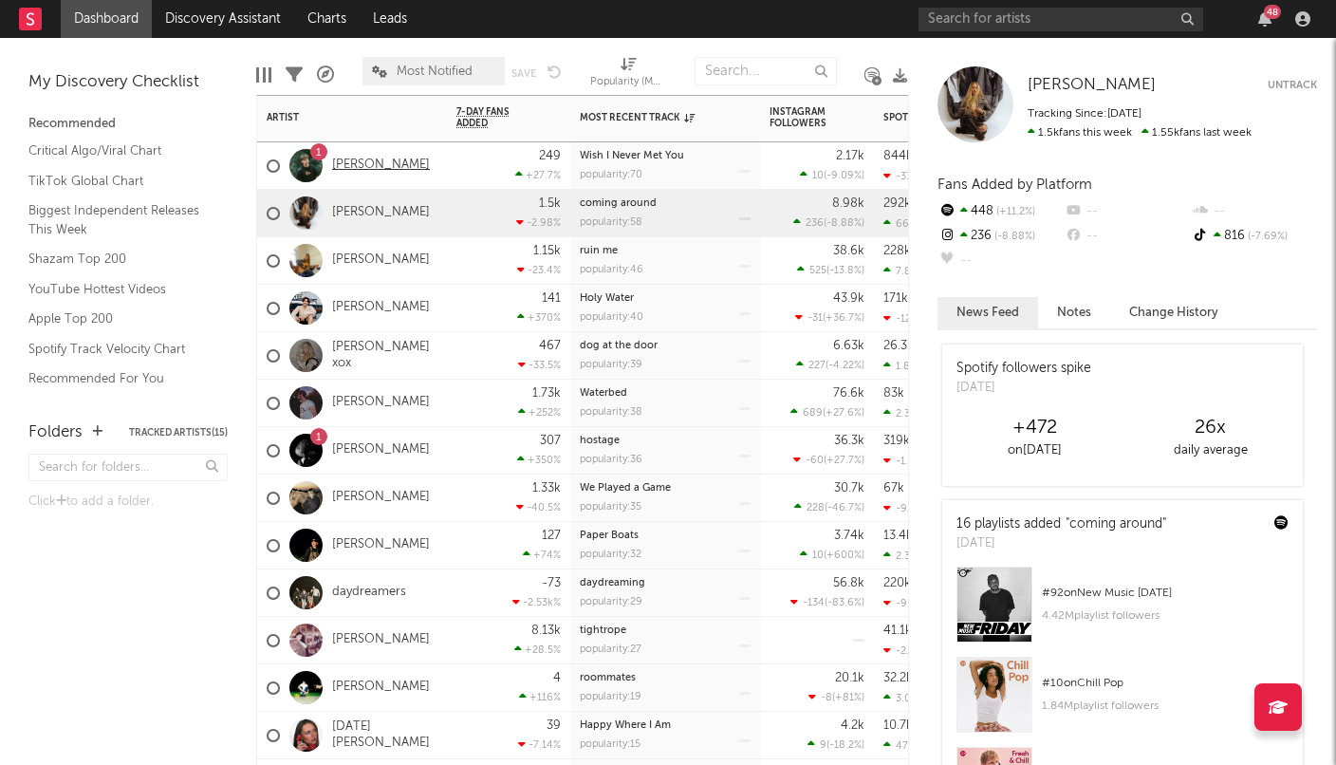
click at [398, 159] on link "[PERSON_NAME]" at bounding box center [381, 165] width 98 height 16
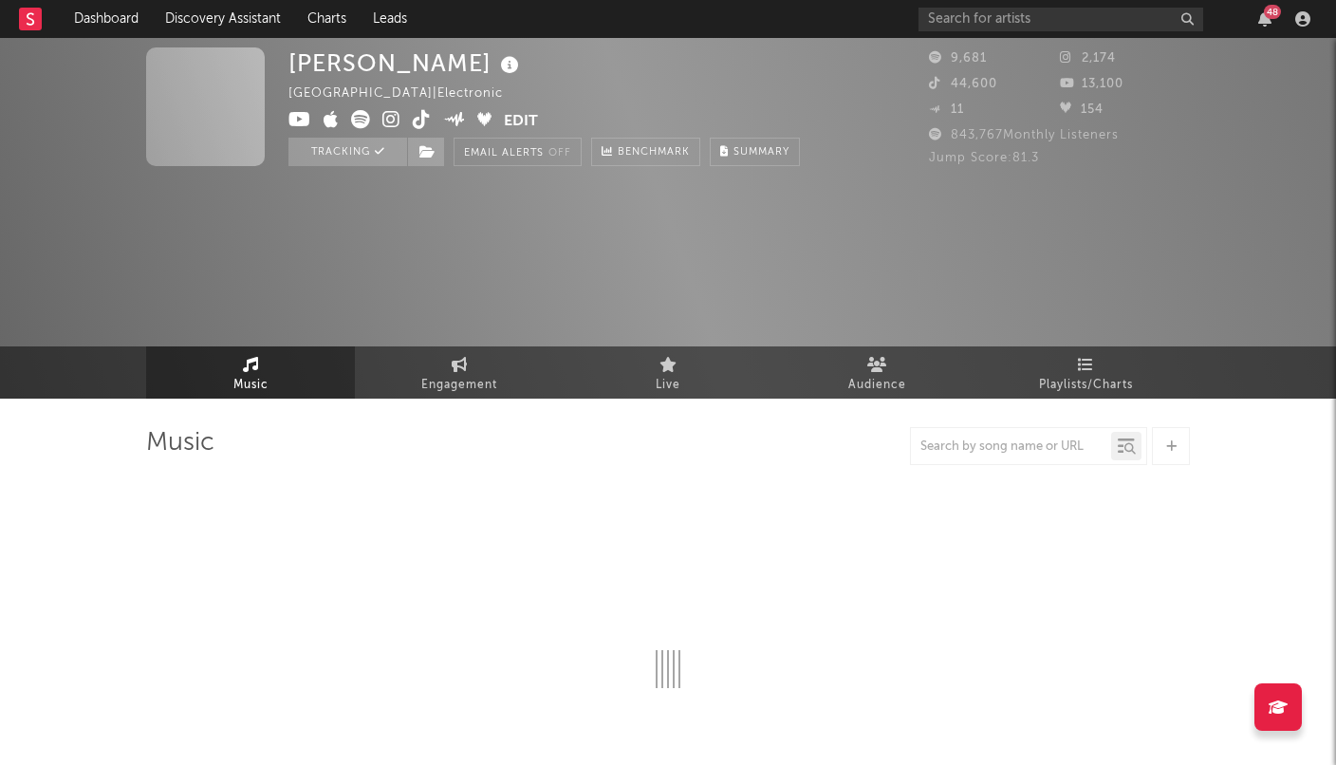
select select "6m"
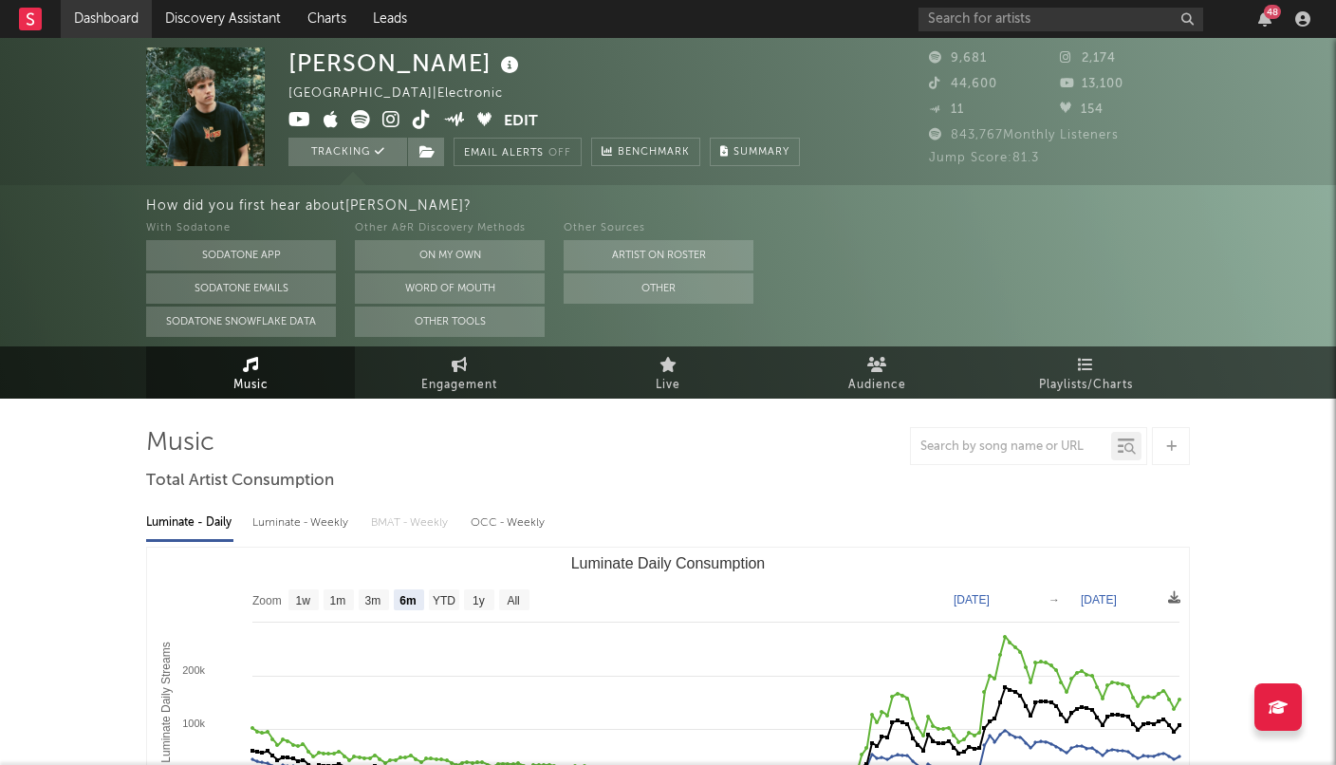
click at [95, 24] on link "Dashboard" at bounding box center [106, 19] width 91 height 38
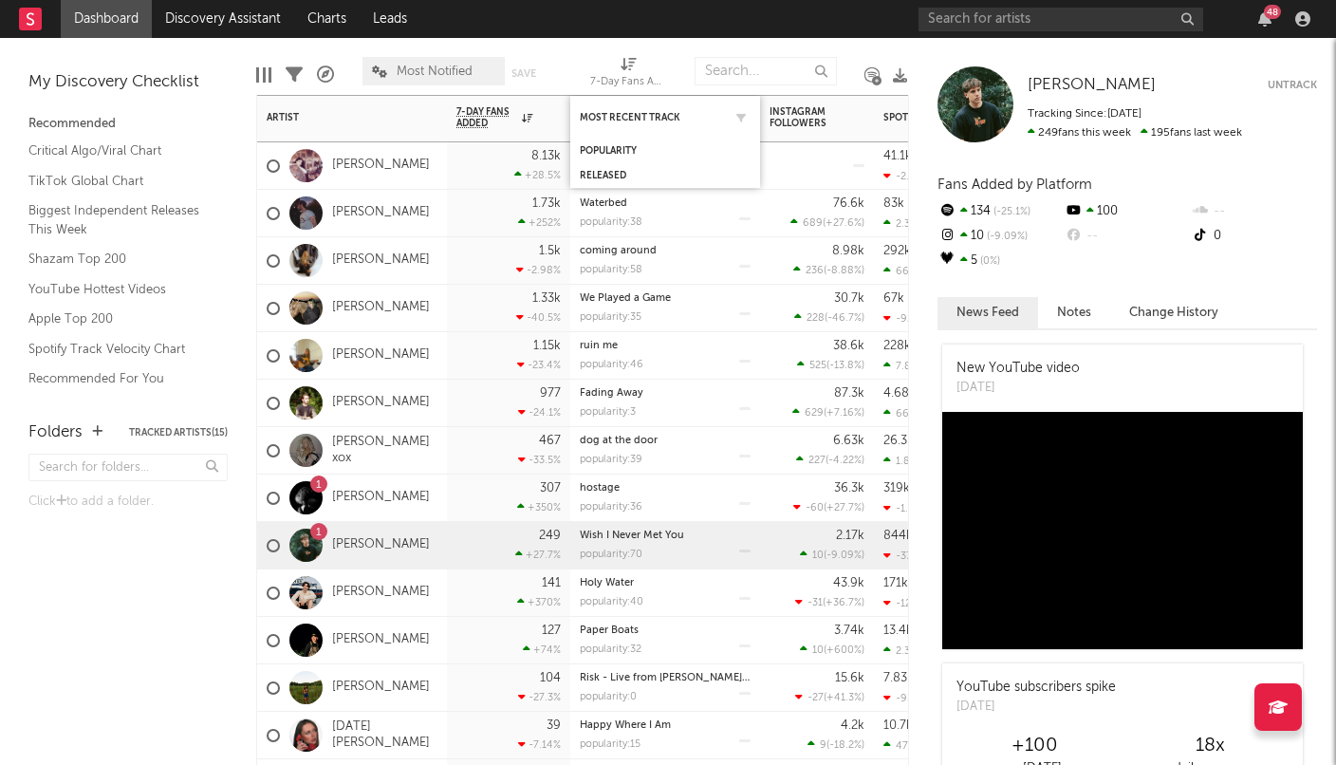
click at [680, 123] on div "Most Recent Track" at bounding box center [665, 117] width 171 height 37
click at [637, 148] on div "Popularity" at bounding box center [651, 150] width 142 height 11
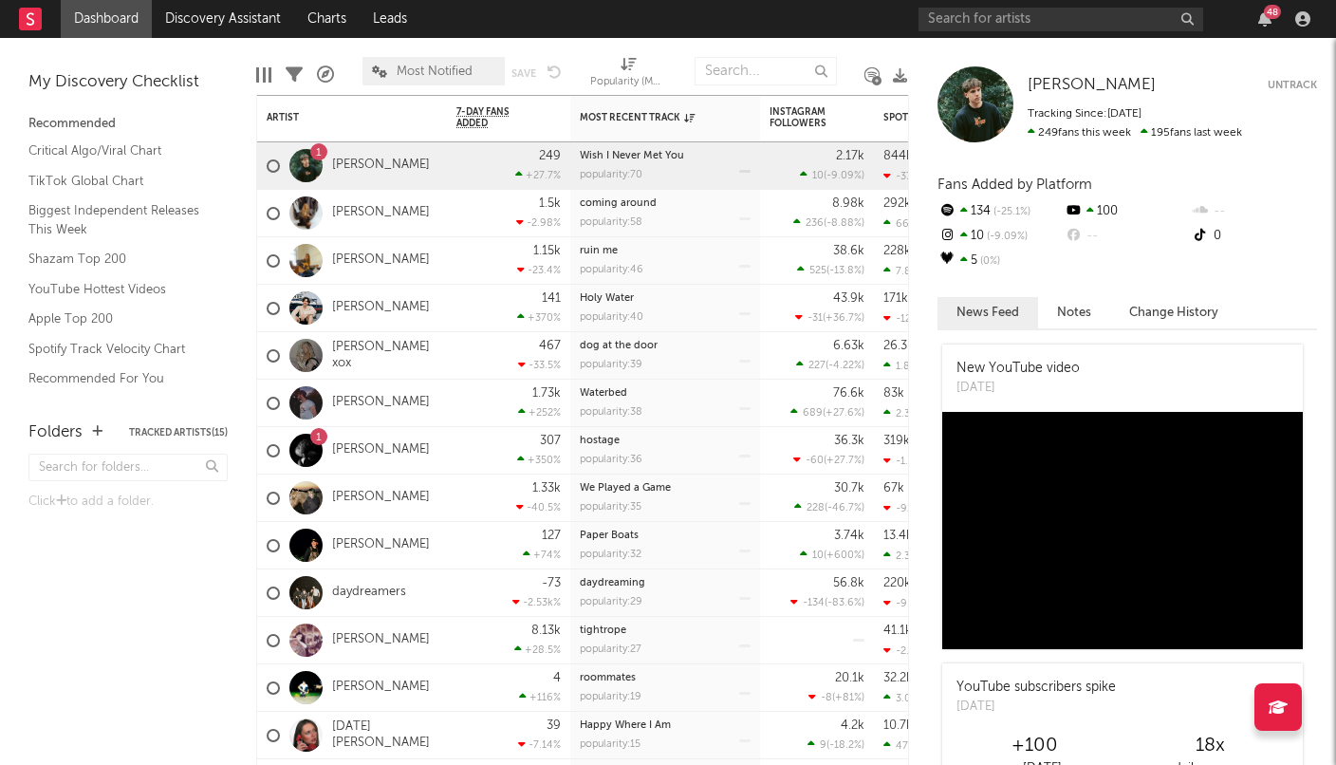
click at [245, 80] on div "My Discovery Checklist Recommended Critical Algo/Viral Chart TikTok Global Char…" at bounding box center [128, 219] width 256 height 363
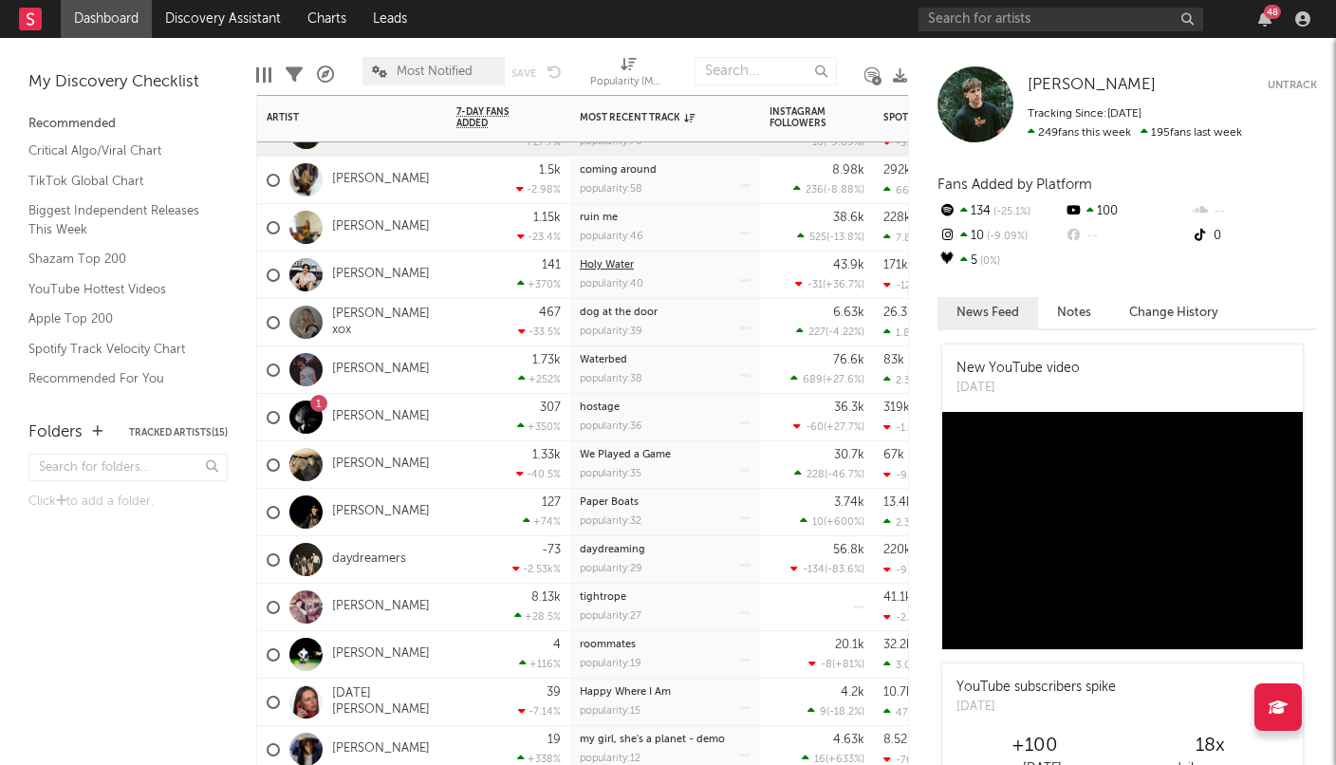
click at [598, 265] on link "Holy Water" at bounding box center [607, 265] width 54 height 10
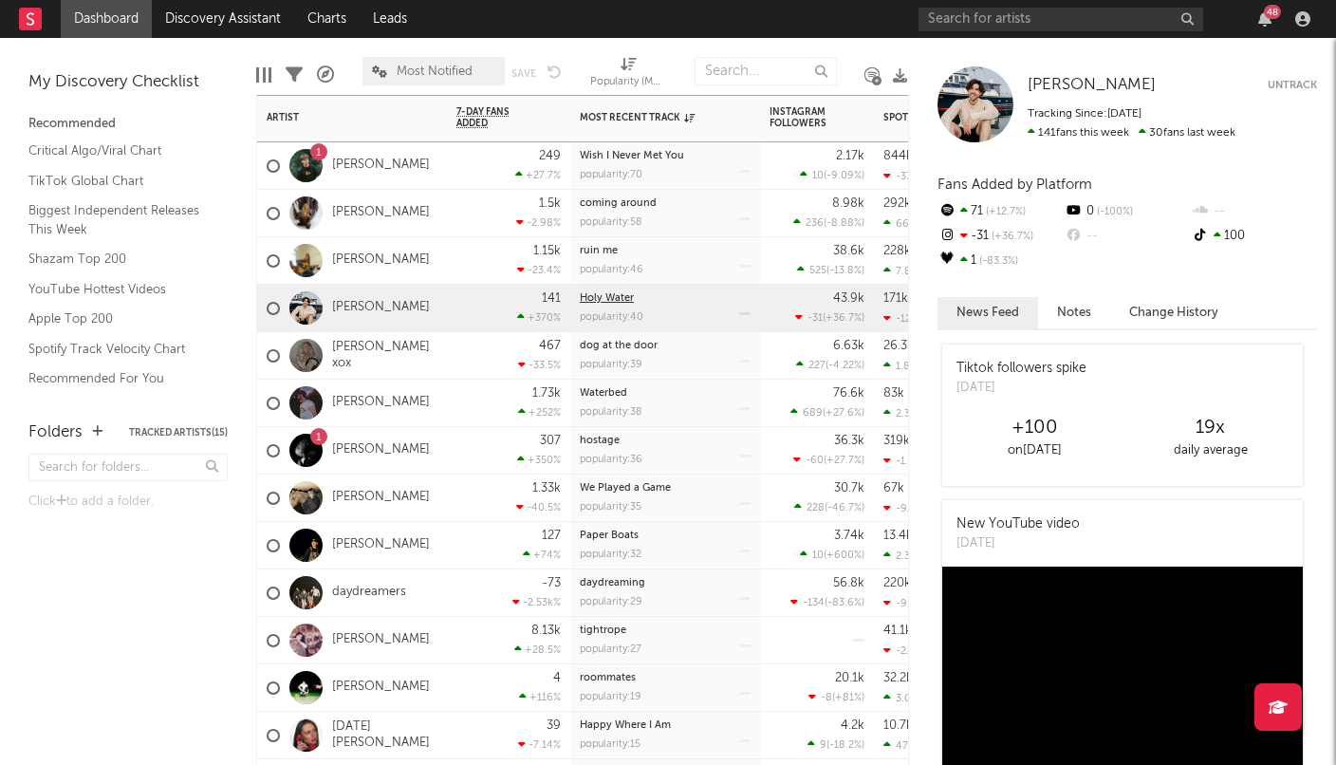
click at [617, 300] on link "Holy Water" at bounding box center [607, 298] width 54 height 10
click at [432, 319] on div "[PERSON_NAME]" at bounding box center [352, 308] width 190 height 47
click at [384, 313] on link "[PERSON_NAME]" at bounding box center [381, 308] width 98 height 16
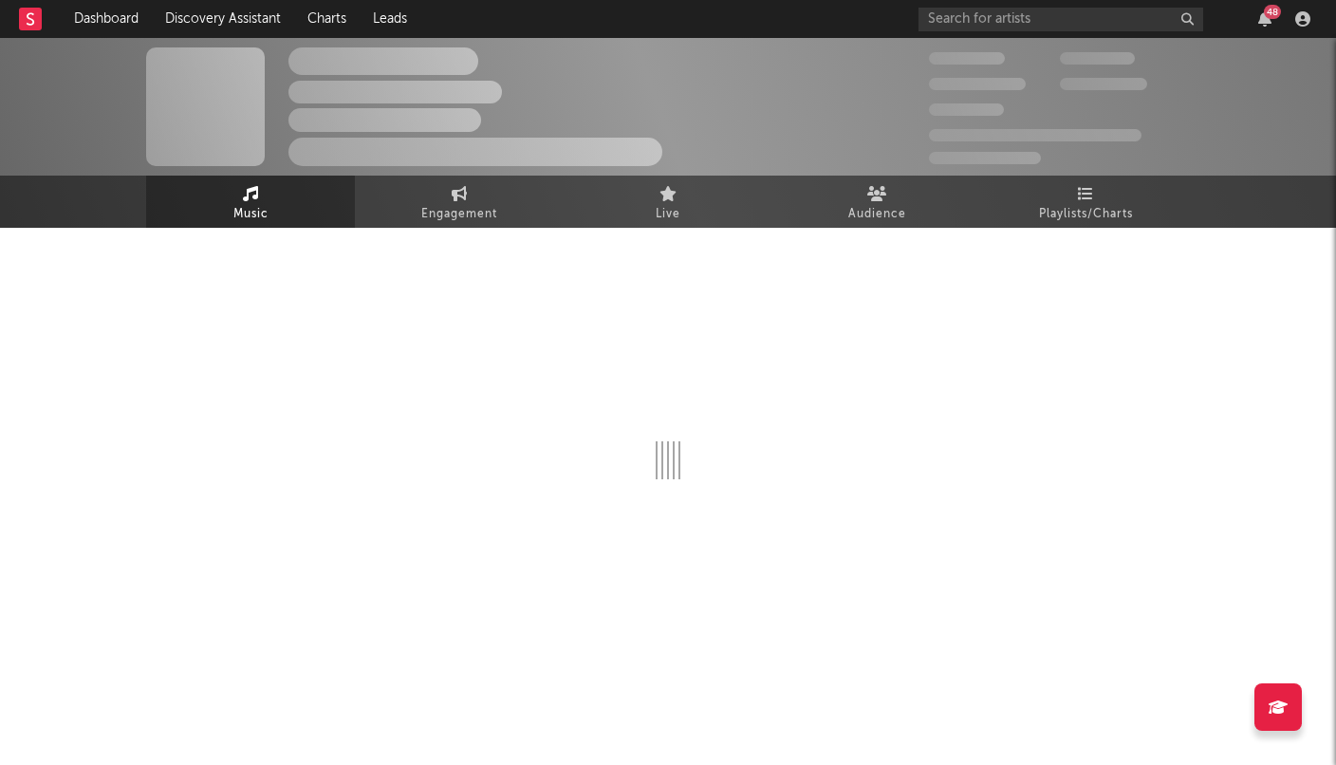
select select "6m"
